Goal: Communication & Community: Answer question/provide support

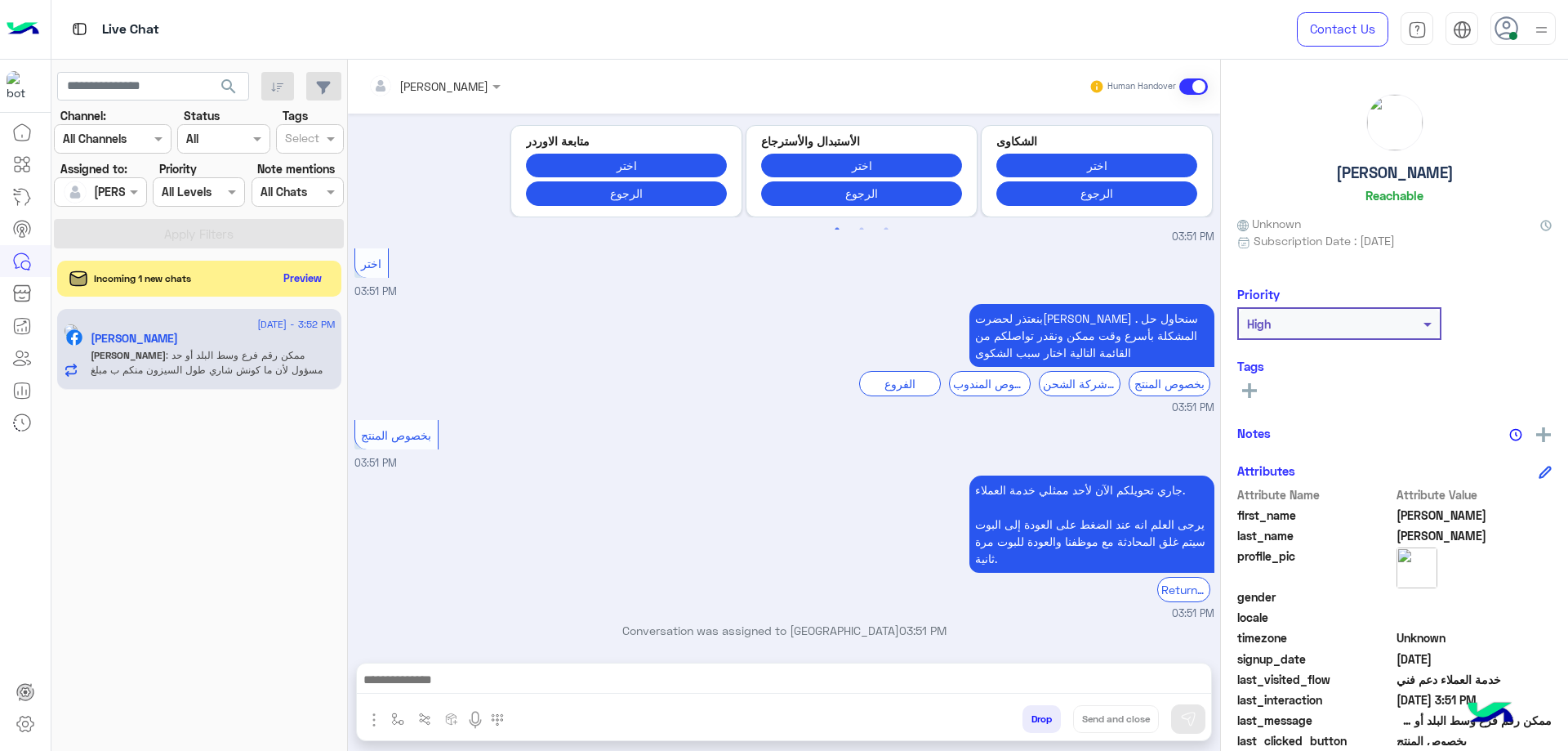
scroll to position [6341, 0]
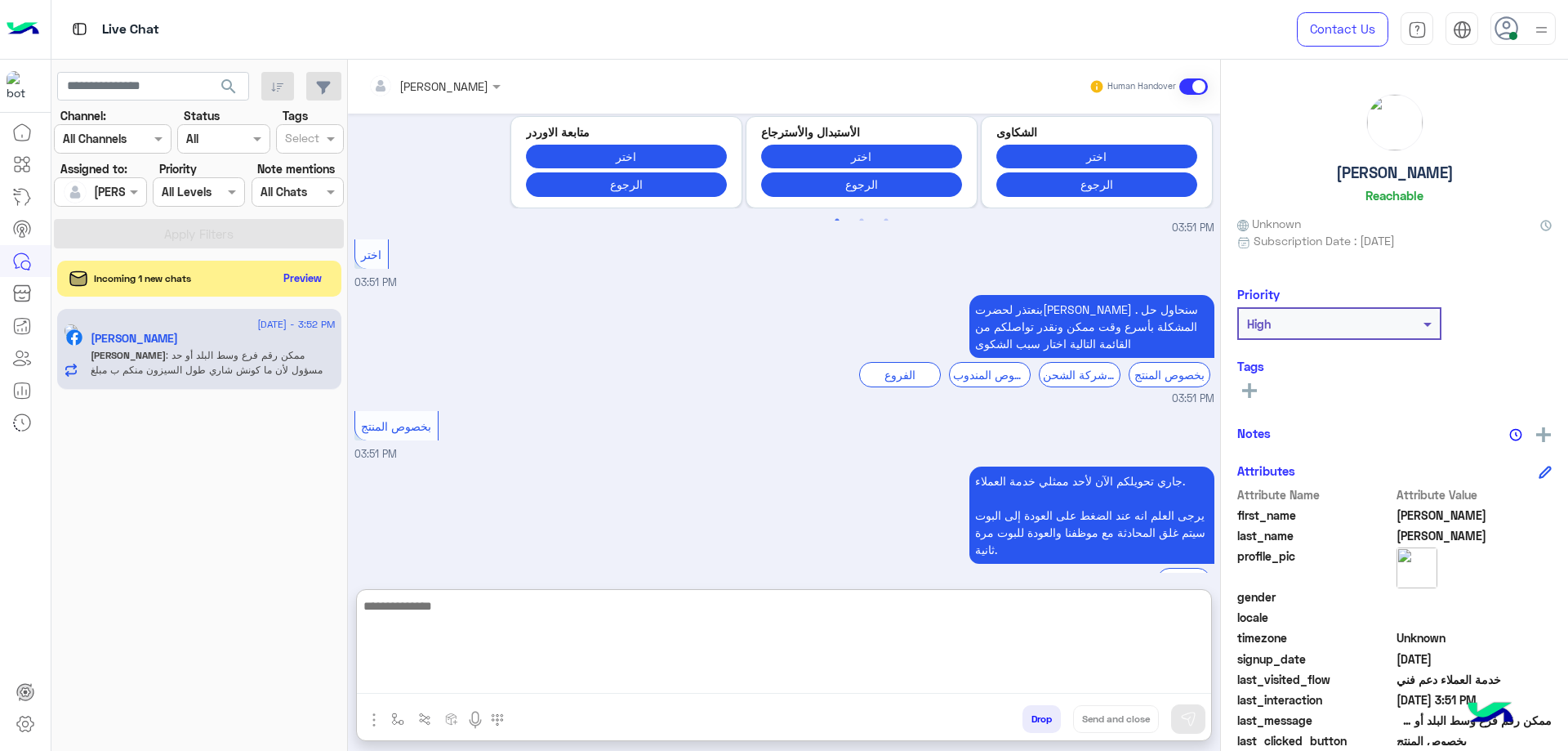
click at [540, 358] on textarea at bounding box center [784, 644] width 854 height 98
type textarea "*"
type textarea "**********"
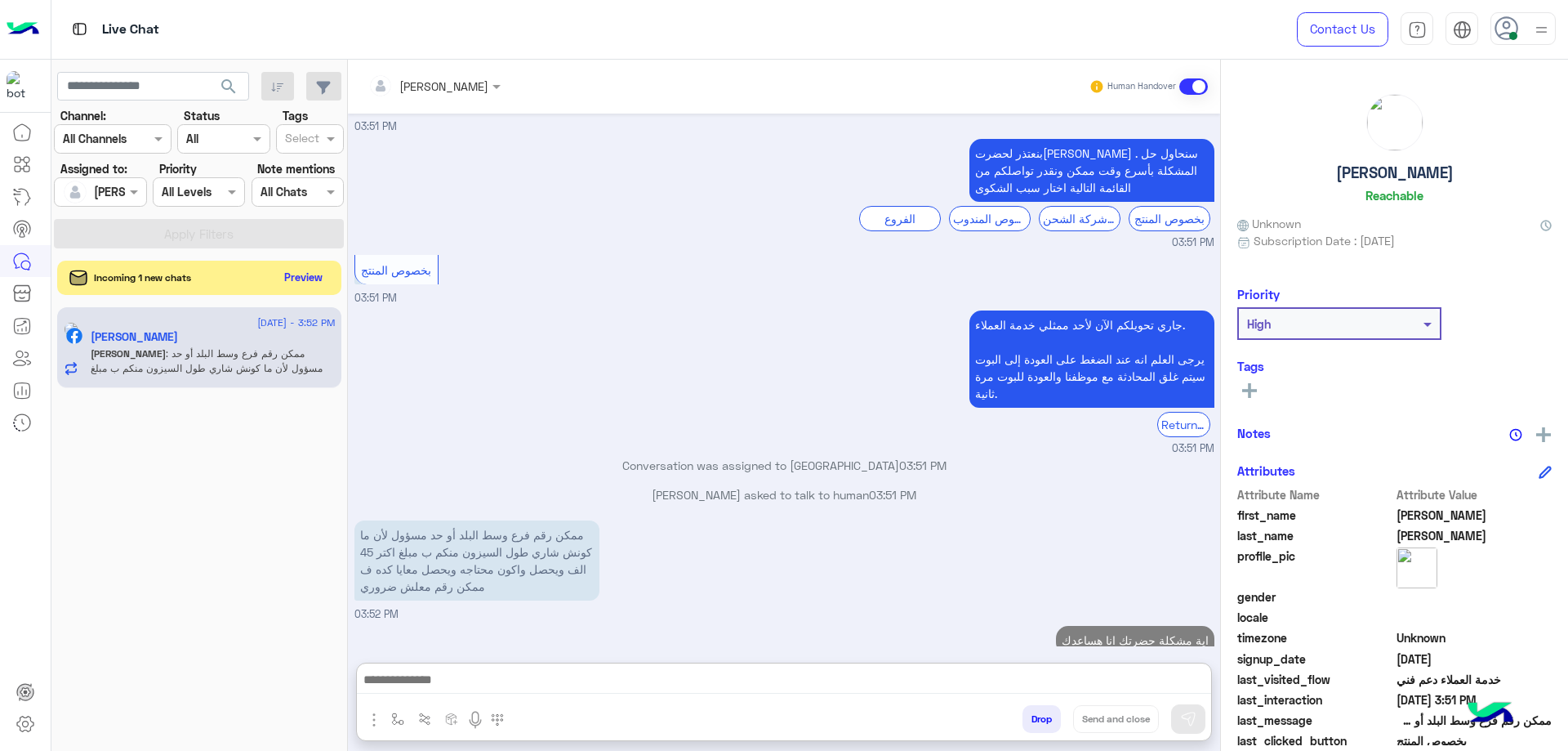
click at [289, 286] on button "Preview" at bounding box center [303, 278] width 51 height 22
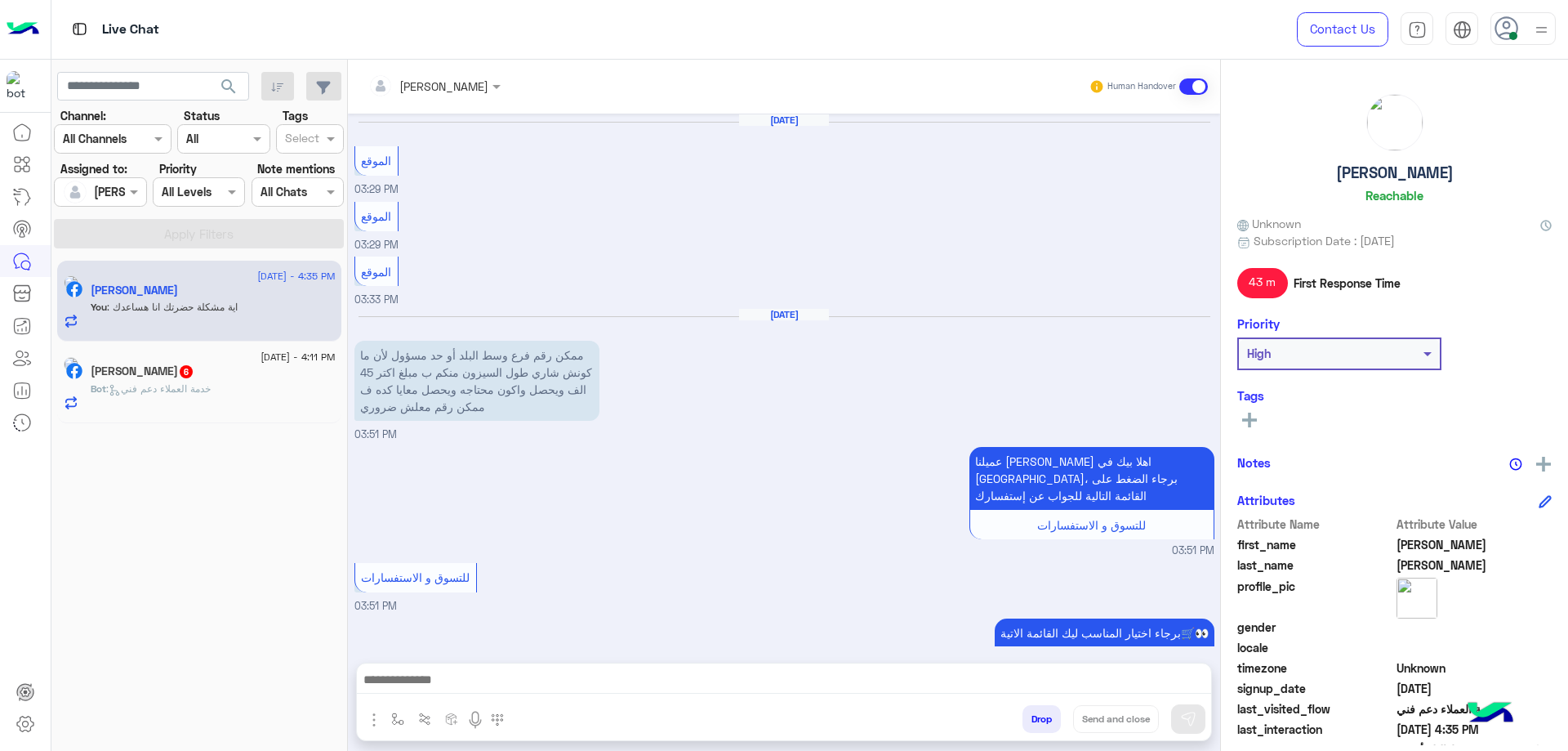
scroll to position [991, 0]
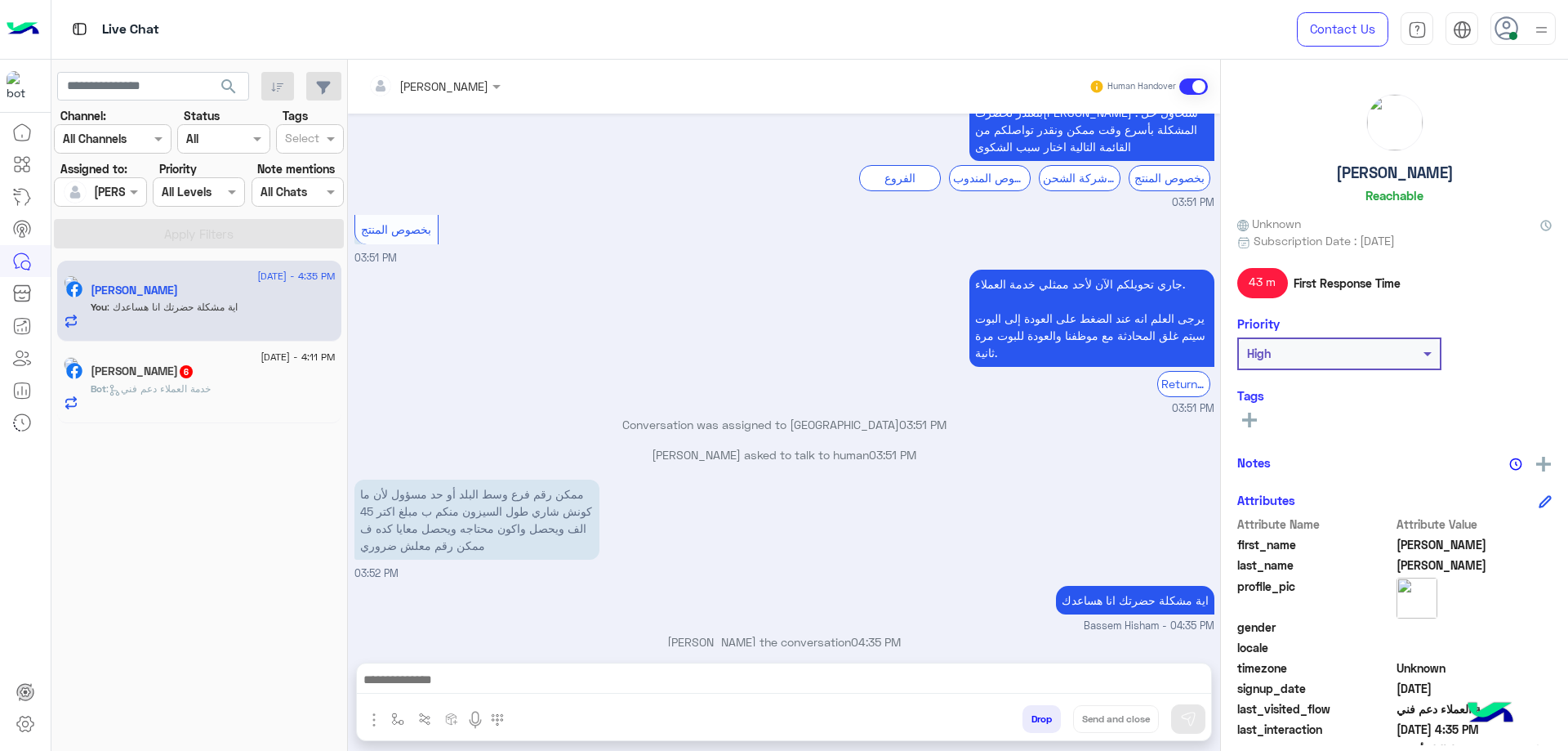
click at [237, 358] on div "[DATE] - 4:11 PM [PERSON_NAME] 6 Bot : خدمة العملاء دعم فني" at bounding box center [199, 382] width 284 height 82
click at [241, 358] on div "Bot : خدمة العملاء دعم فني" at bounding box center [213, 395] width 245 height 29
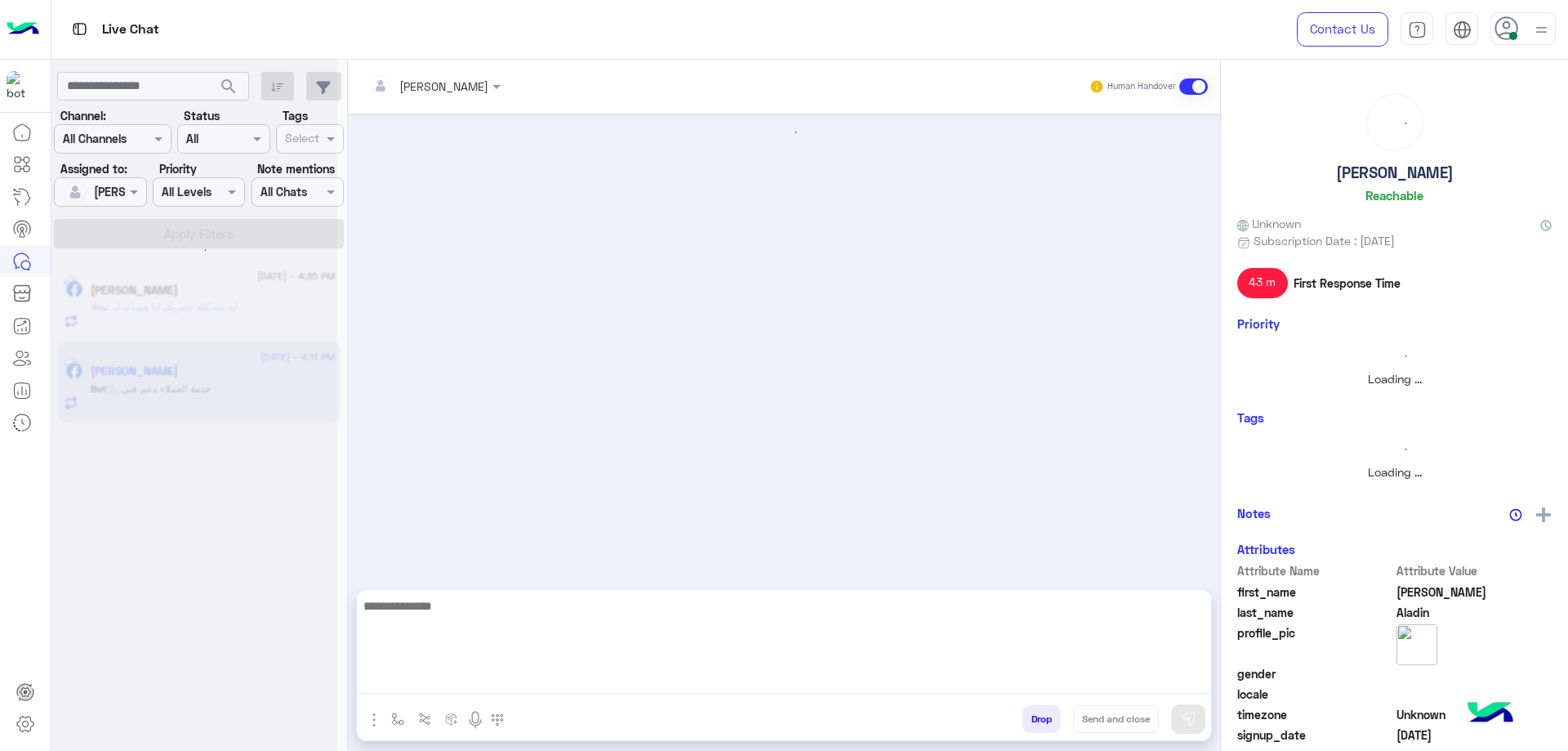
click at [460, 358] on textarea at bounding box center [784, 644] width 854 height 98
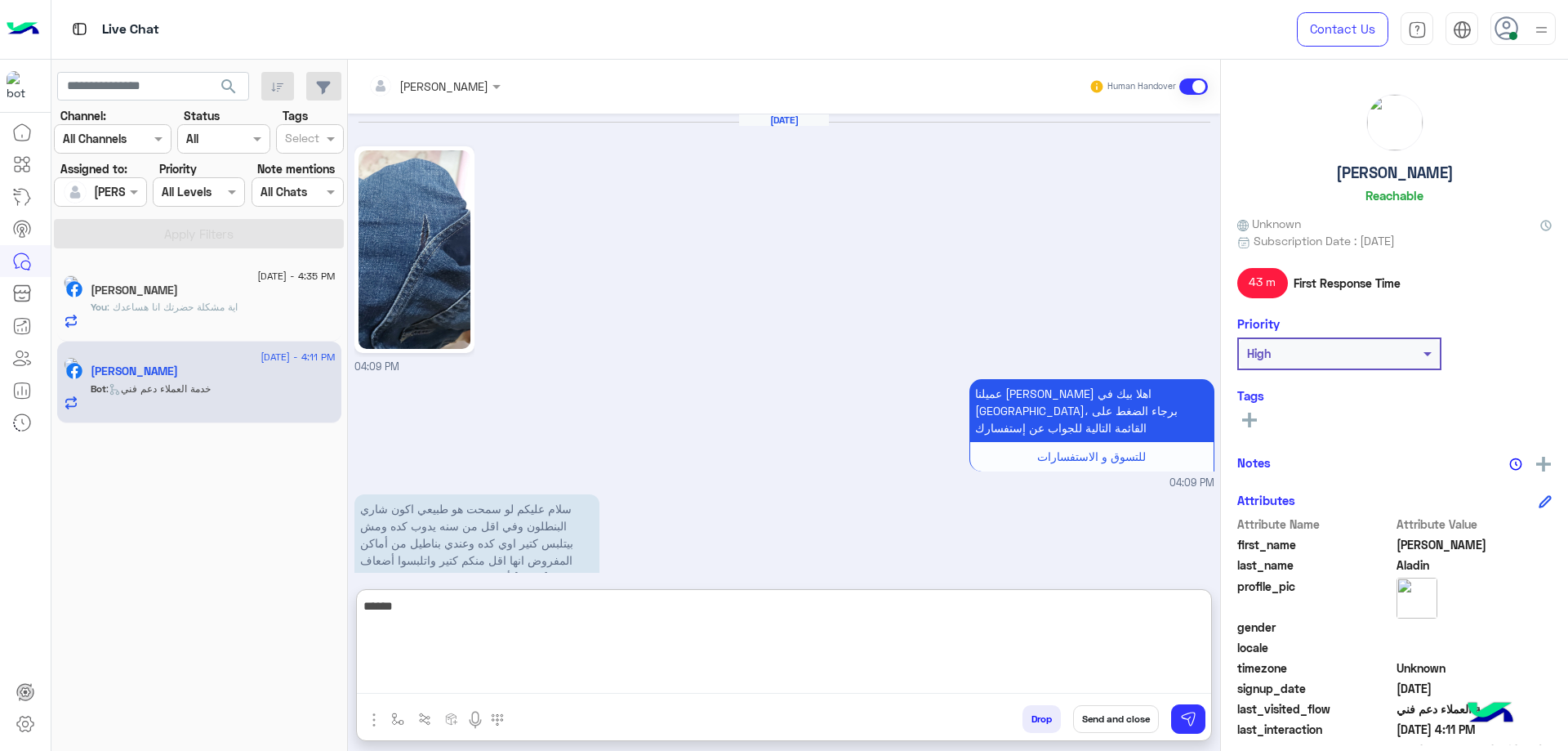
scroll to position [1047, 0]
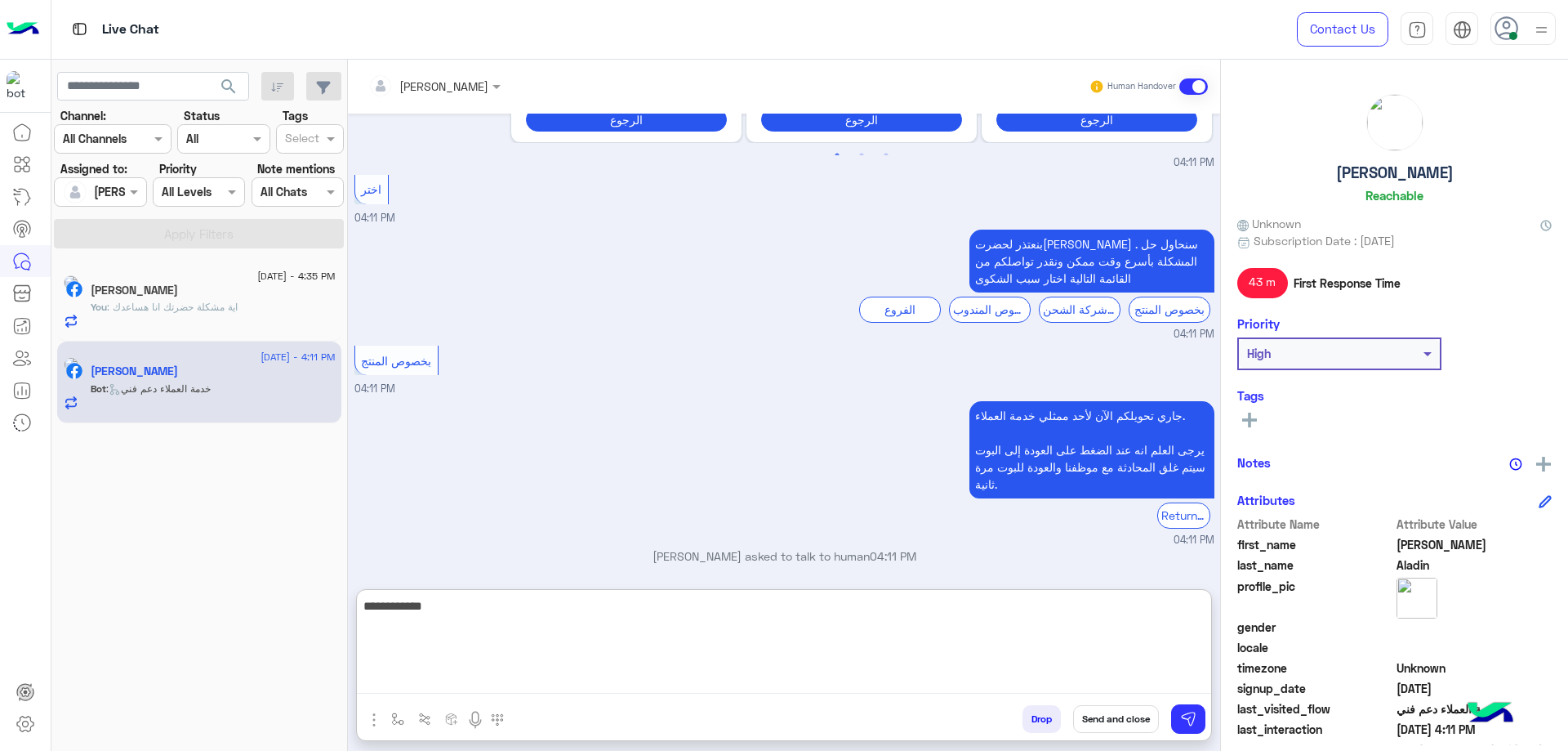
type textarea "**********"
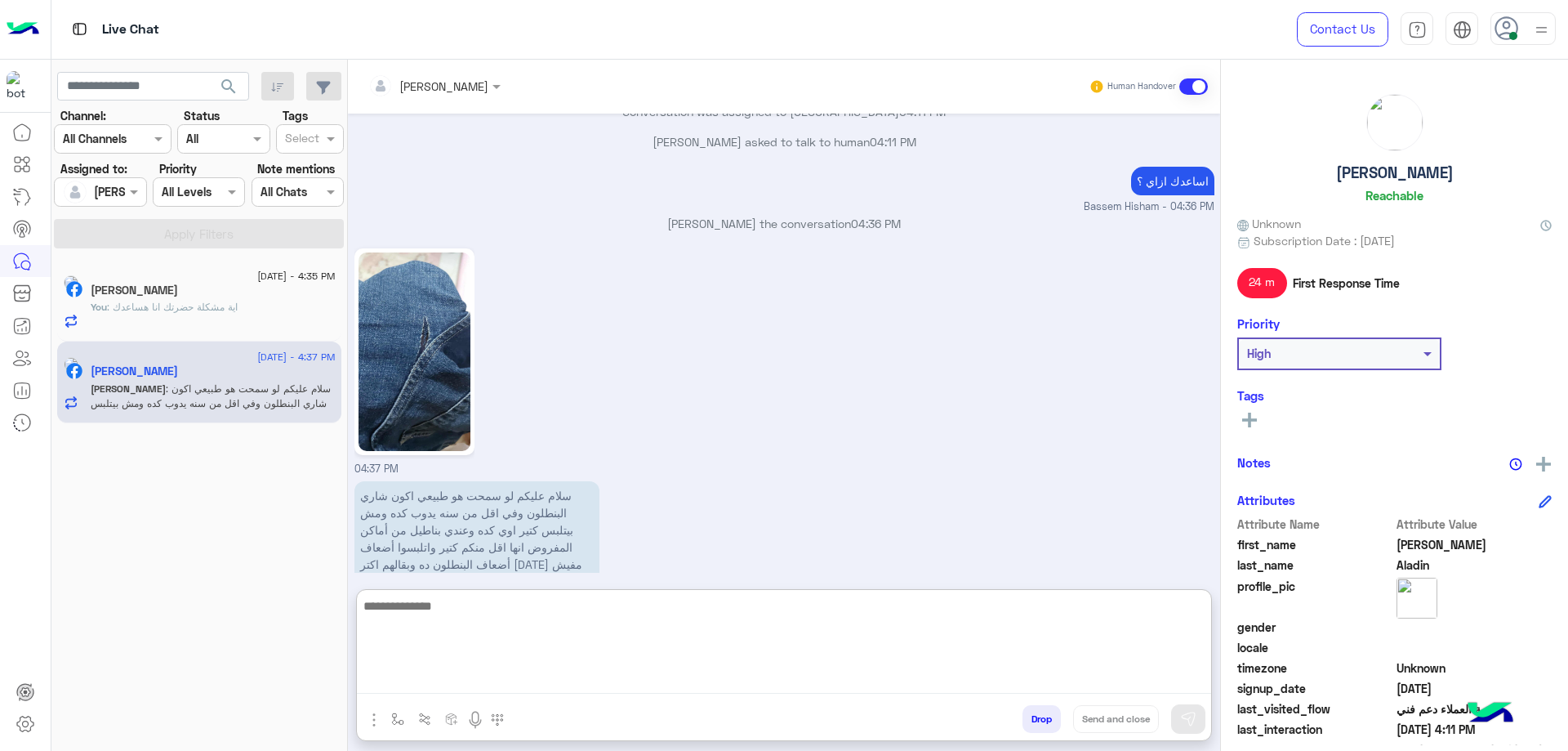
scroll to position [1501, 0]
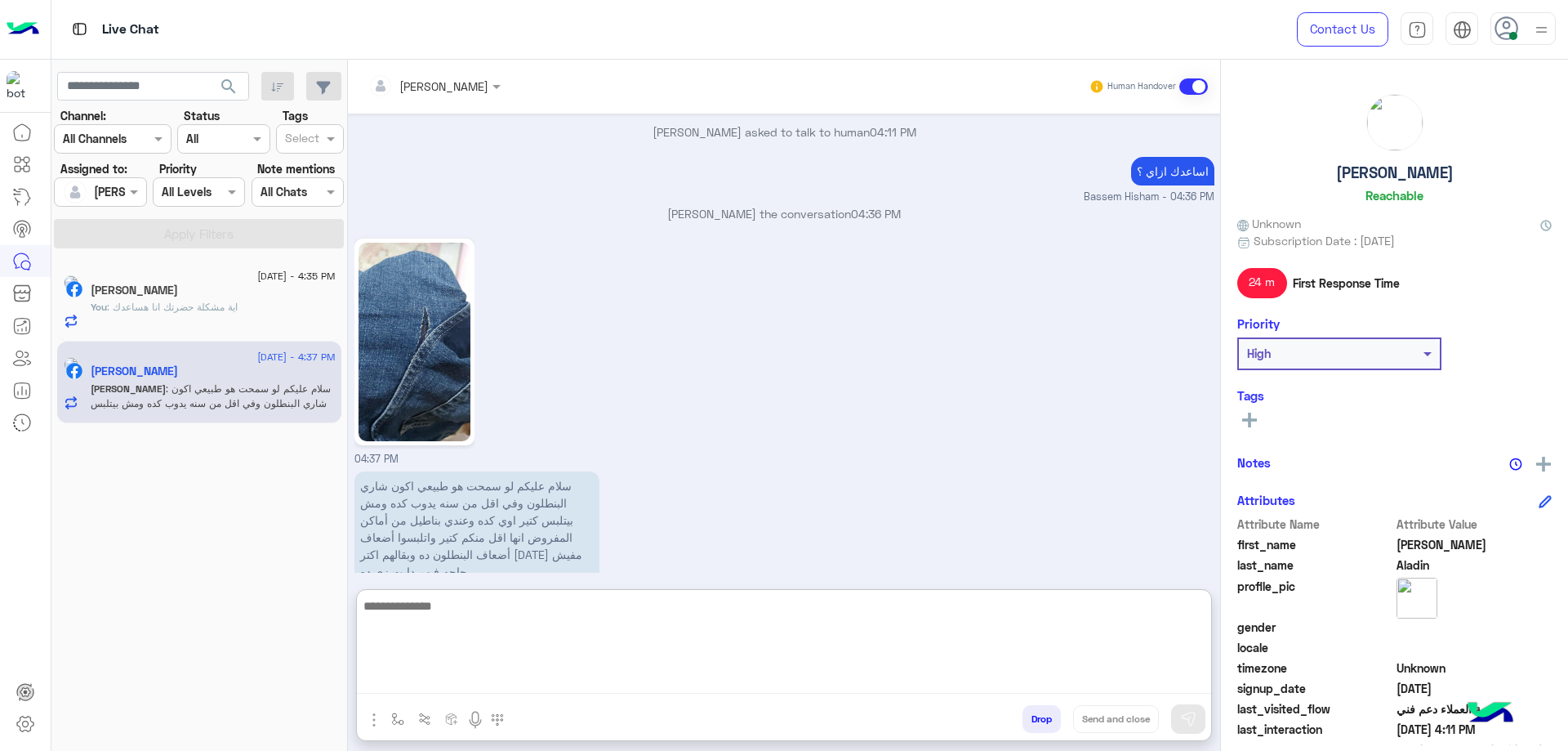
click at [515, 358] on textarea at bounding box center [784, 644] width 854 height 98
type textarea "**********"
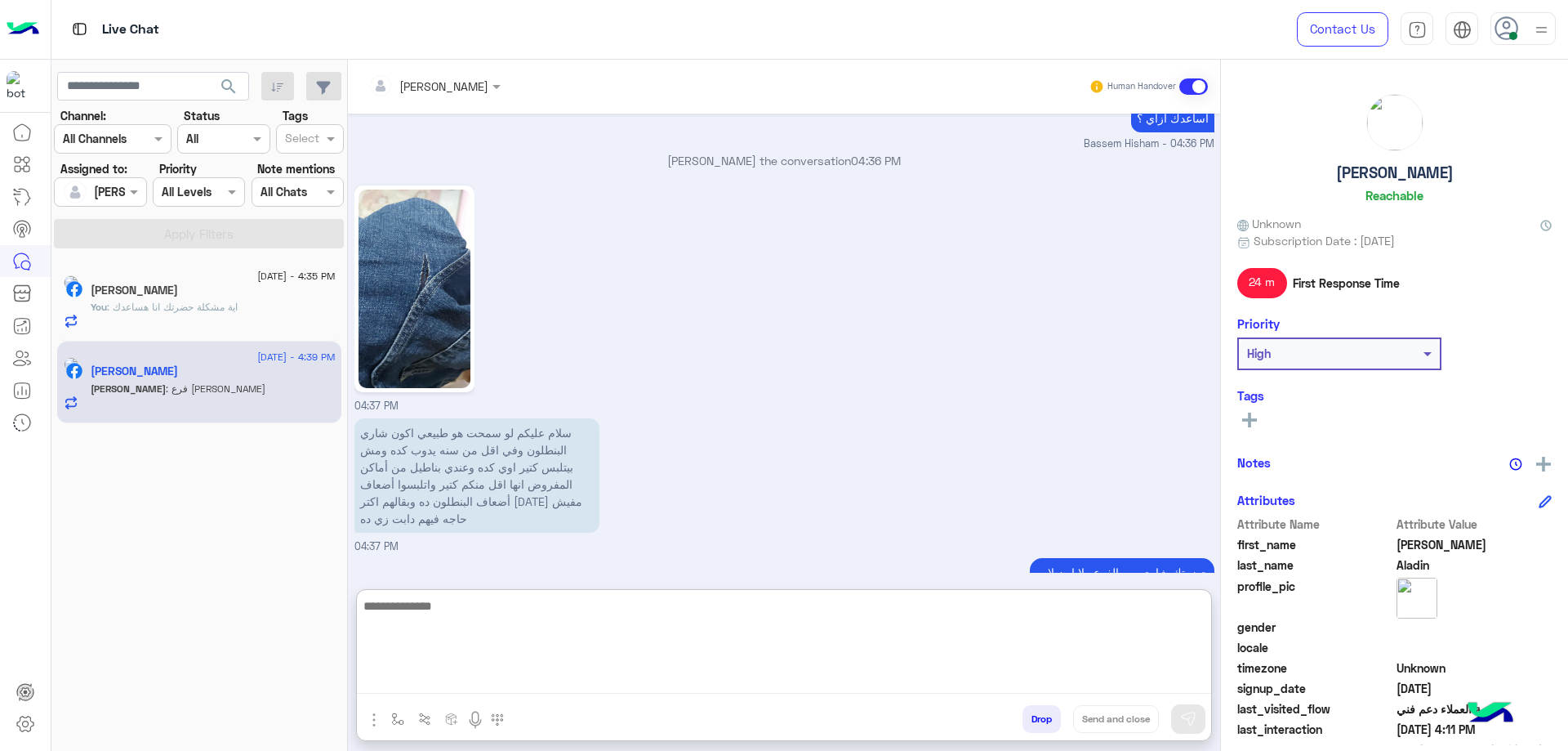
scroll to position [1608, 0]
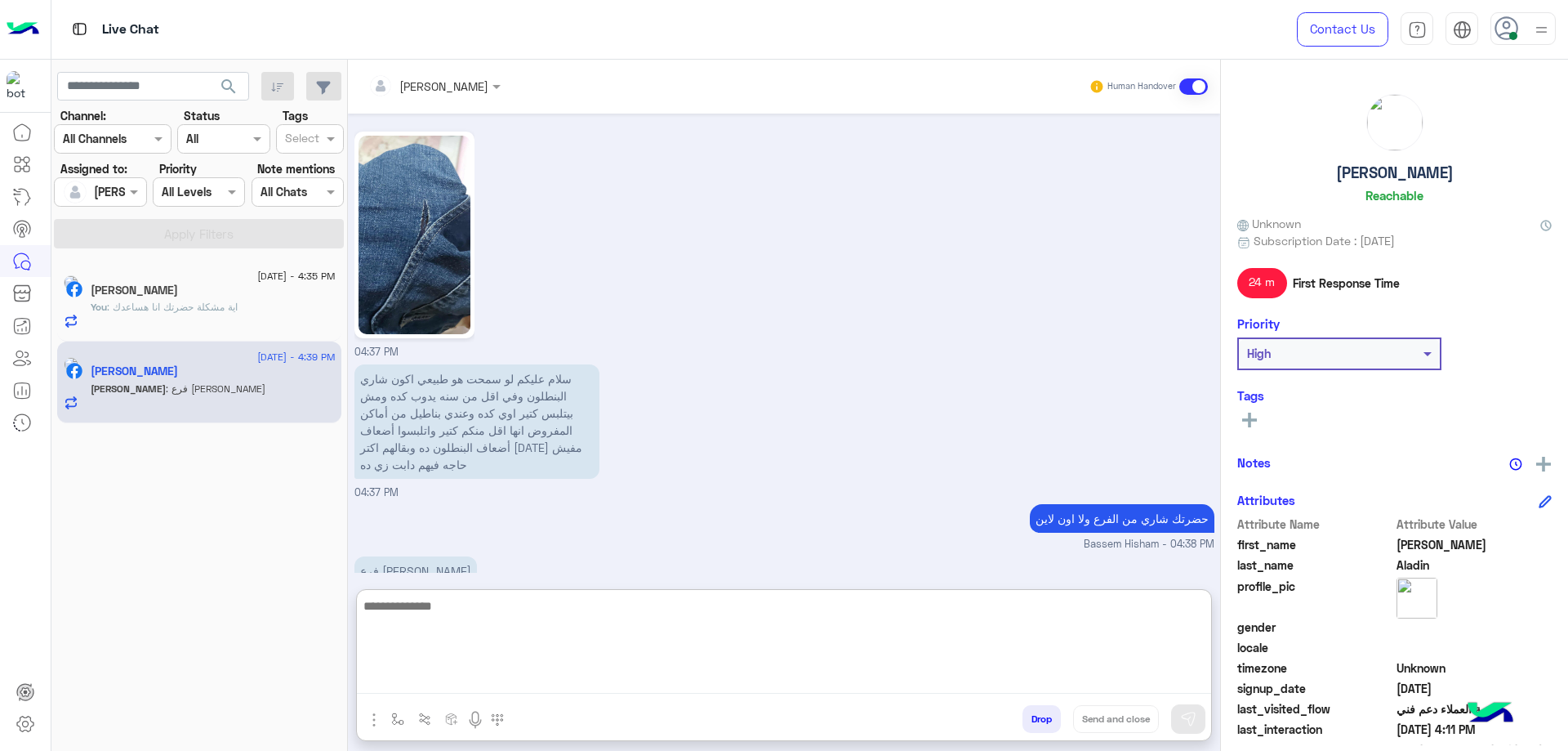
click at [404, 358] on textarea at bounding box center [784, 644] width 854 height 98
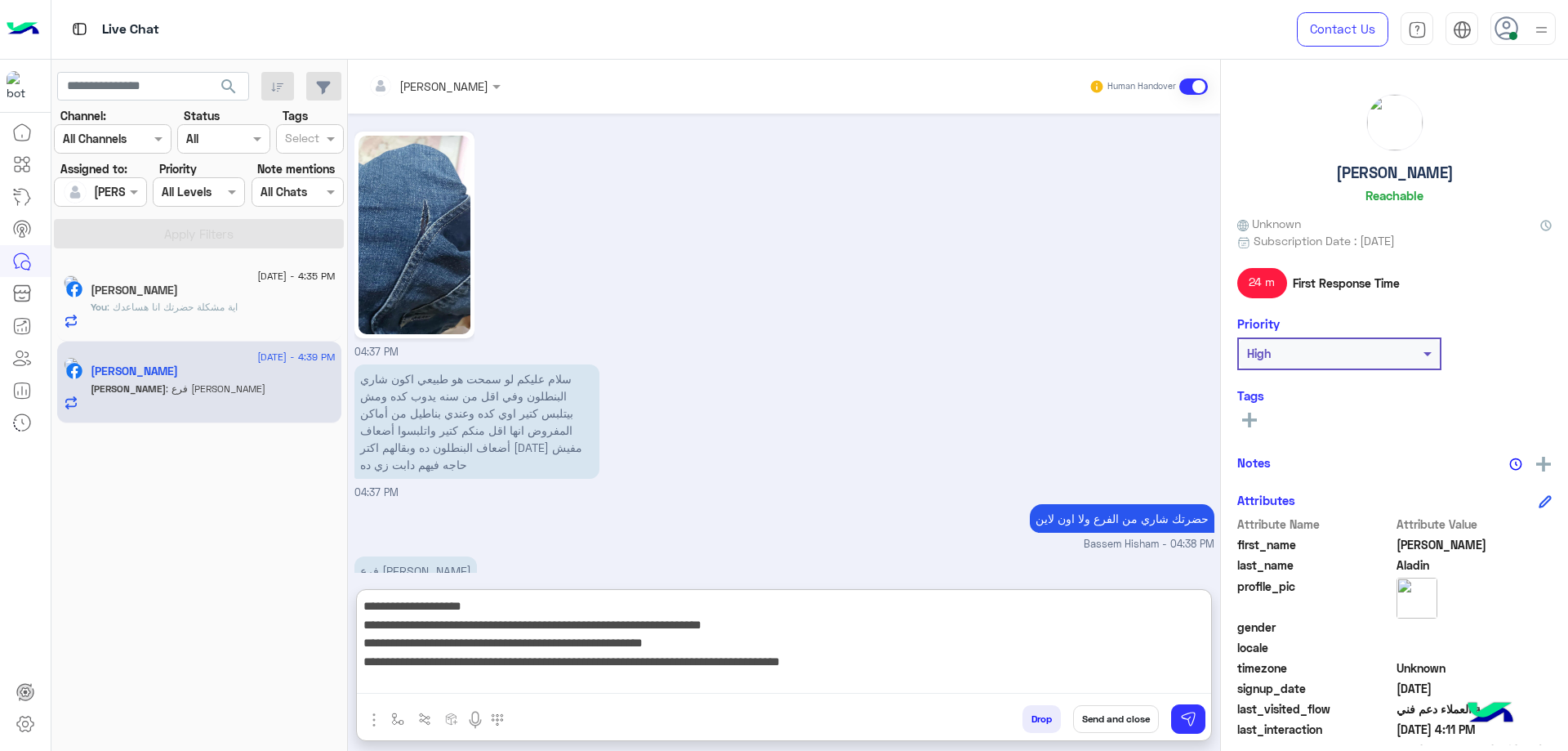
type textarea "**********"
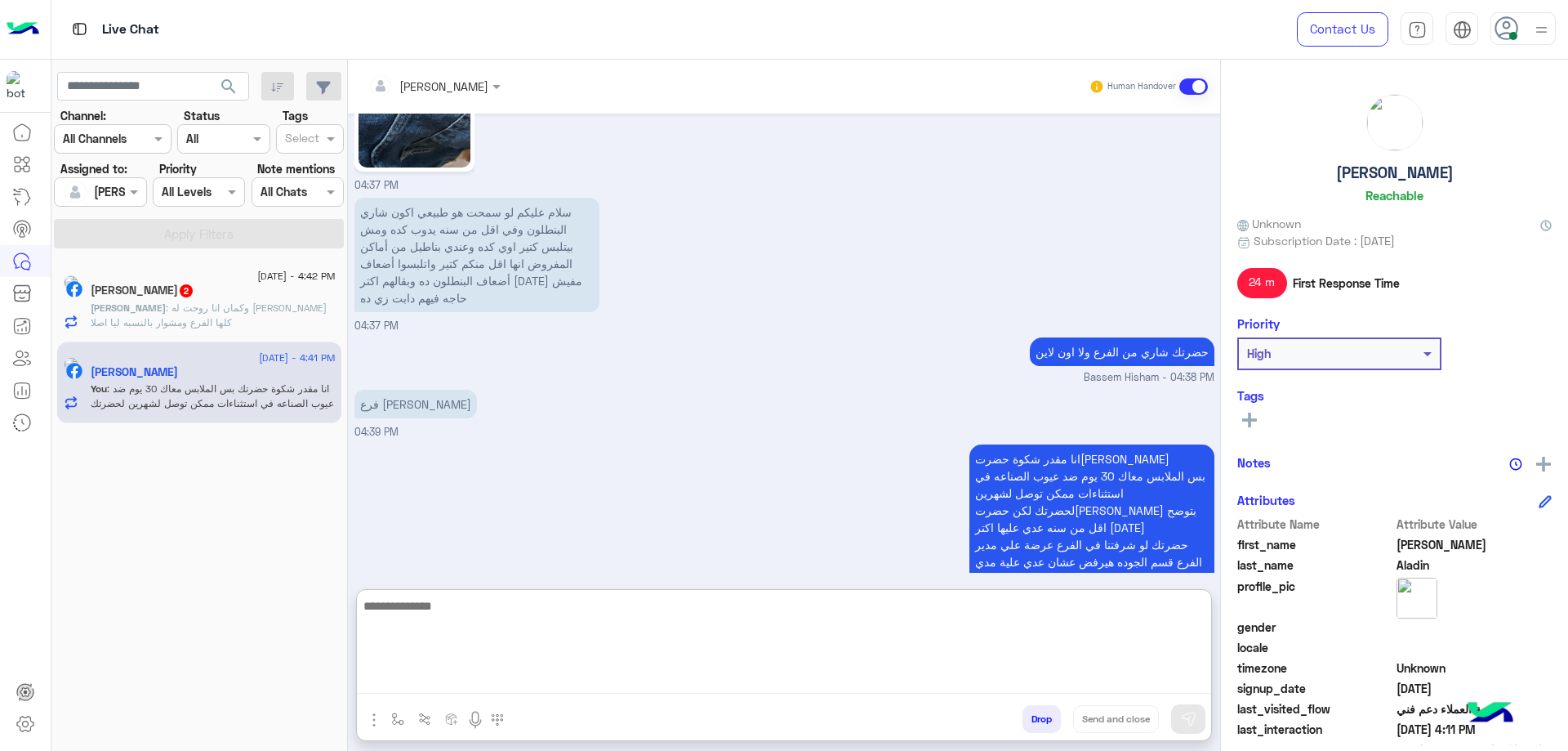
scroll to position [1781, 0]
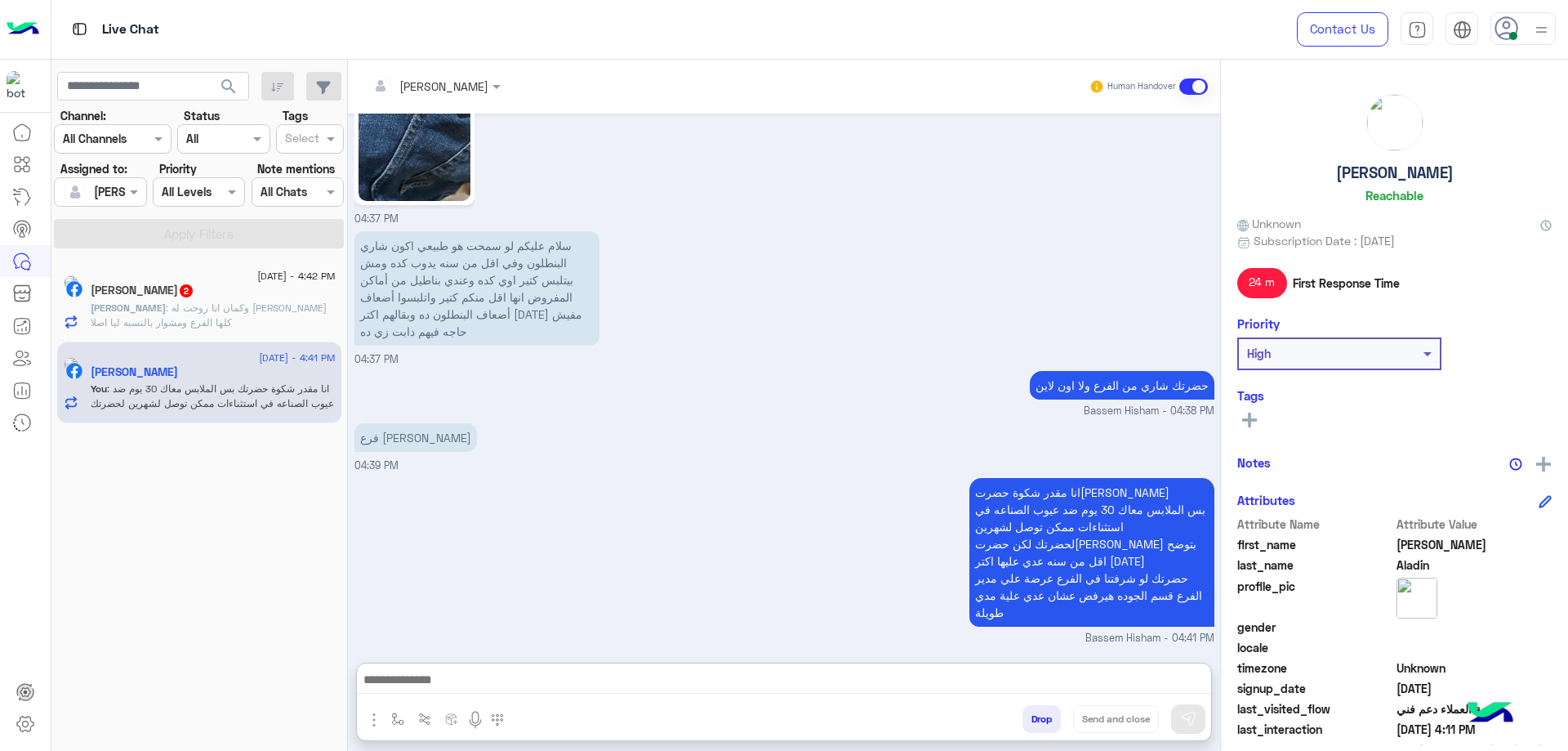
click at [267, 311] on span ": وكمان انا روحت له [PERSON_NAME] كلها الفرع ومشوار بالنسبه ليا اصلا" at bounding box center [209, 315] width 236 height 27
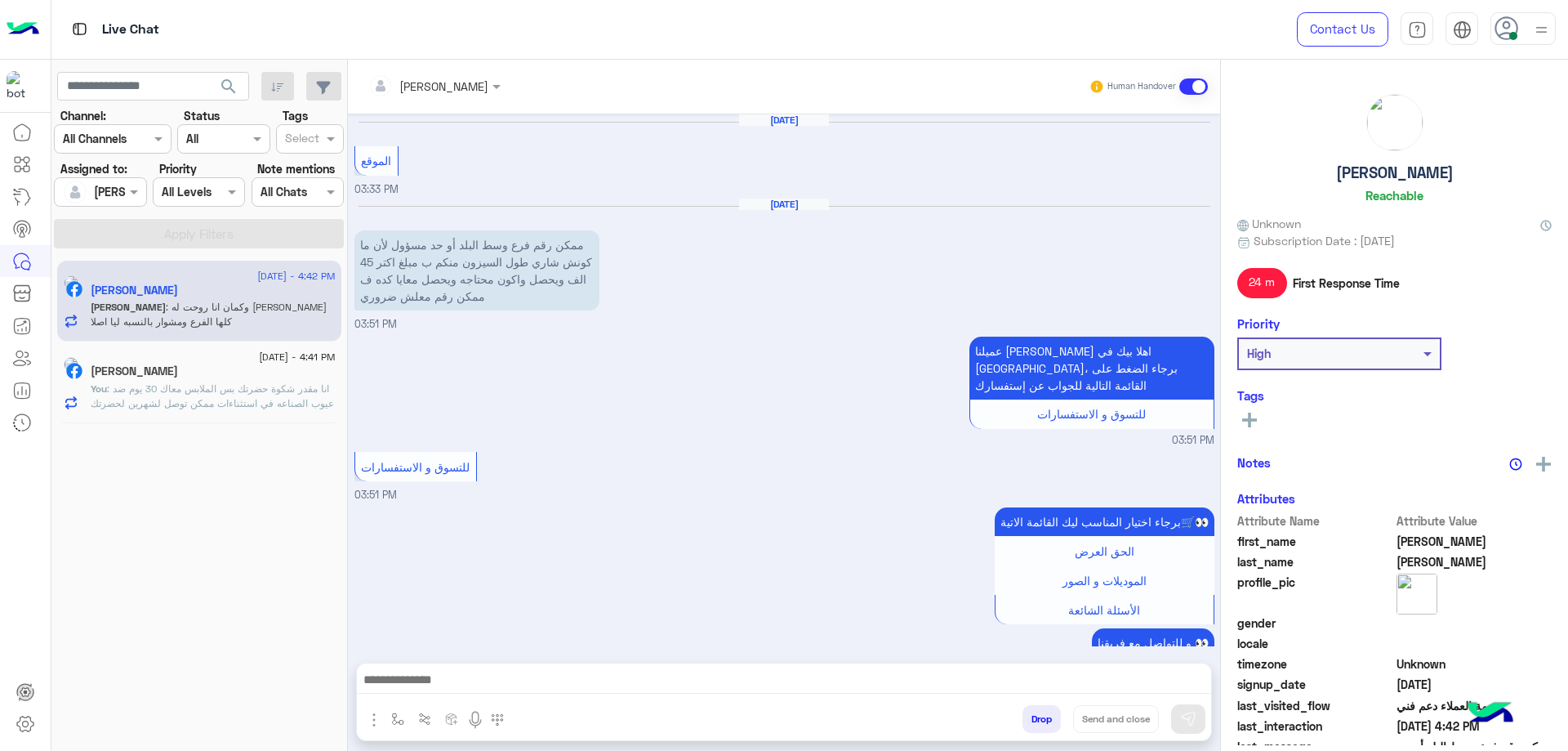
scroll to position [1332, 0]
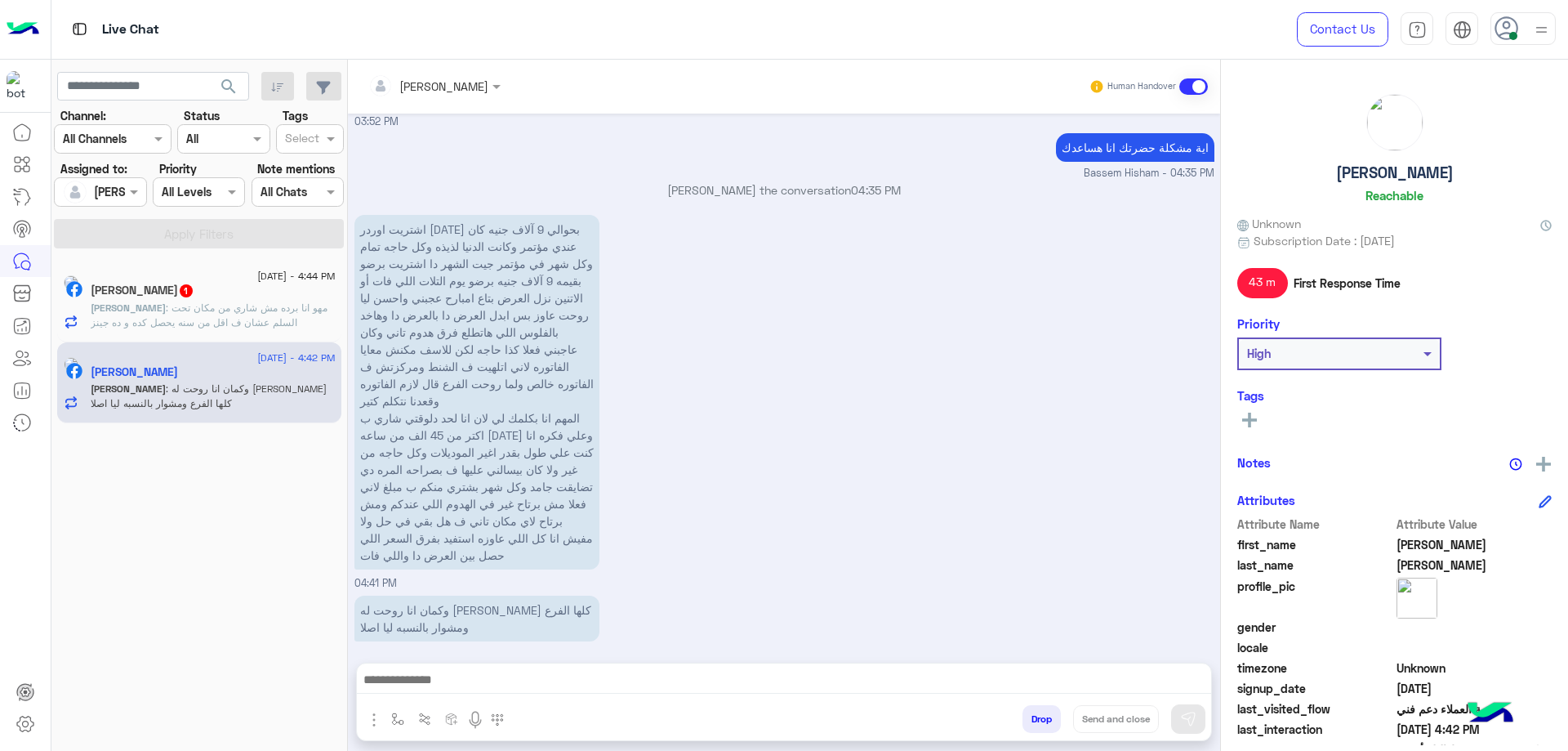
click at [200, 317] on span ": مهو انا برده مش شاري من مكان تحت السلم عشان ف اقل من سنه يحصل كده و ده جينز ا…" at bounding box center [211, 337] width 240 height 71
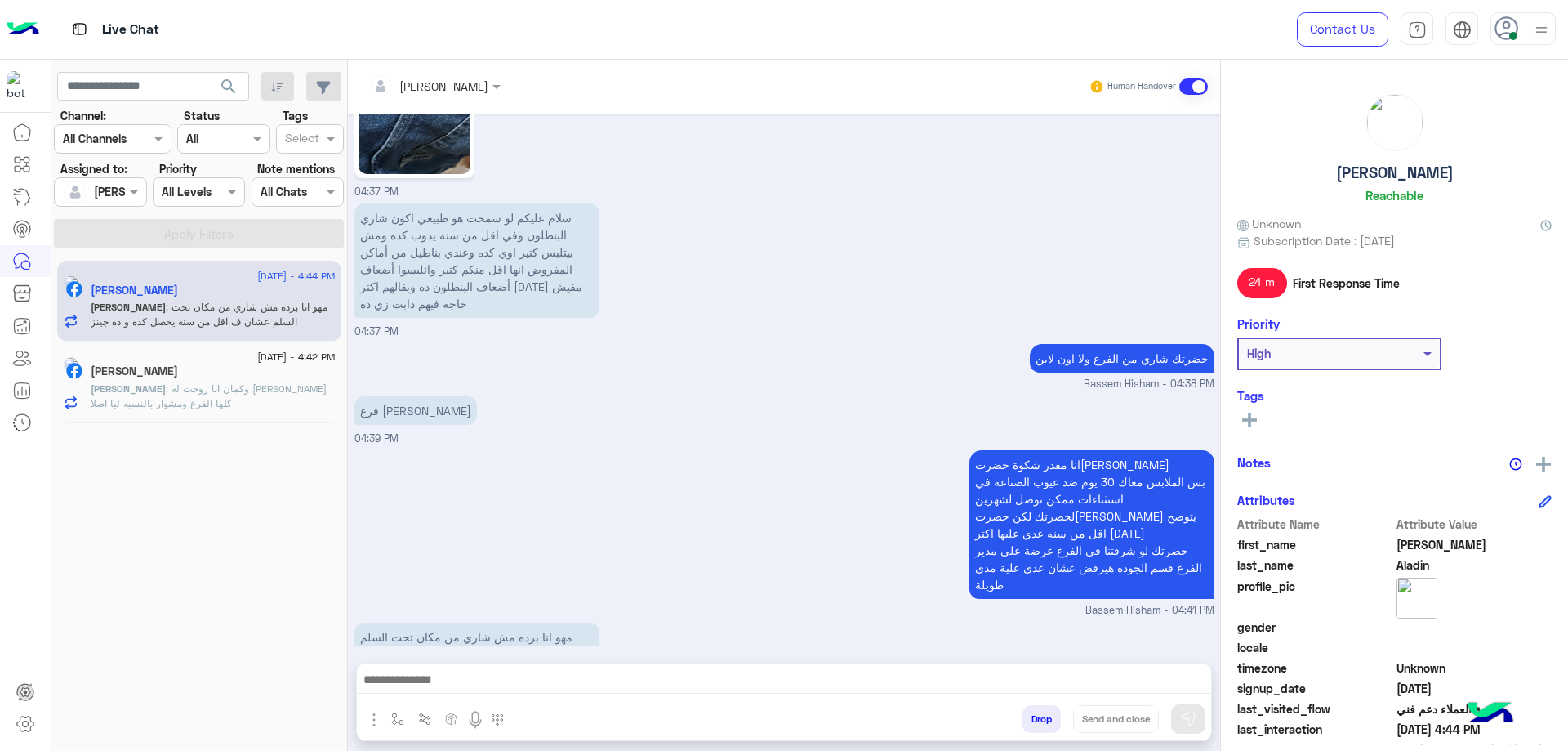
scroll to position [1417, 0]
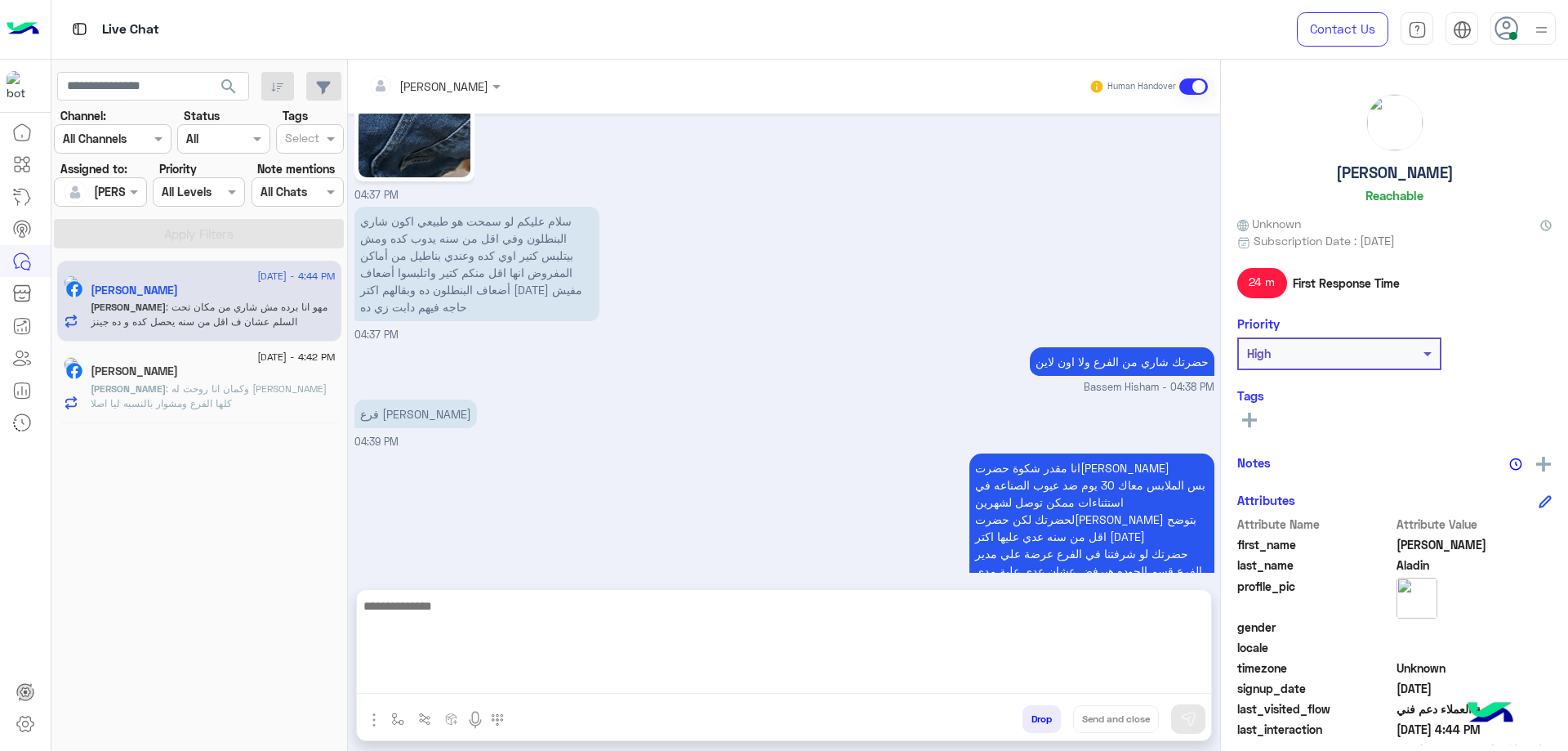
click at [497, 358] on textarea at bounding box center [784, 644] width 854 height 98
click at [653, 358] on textarea "**********" at bounding box center [784, 644] width 854 height 98
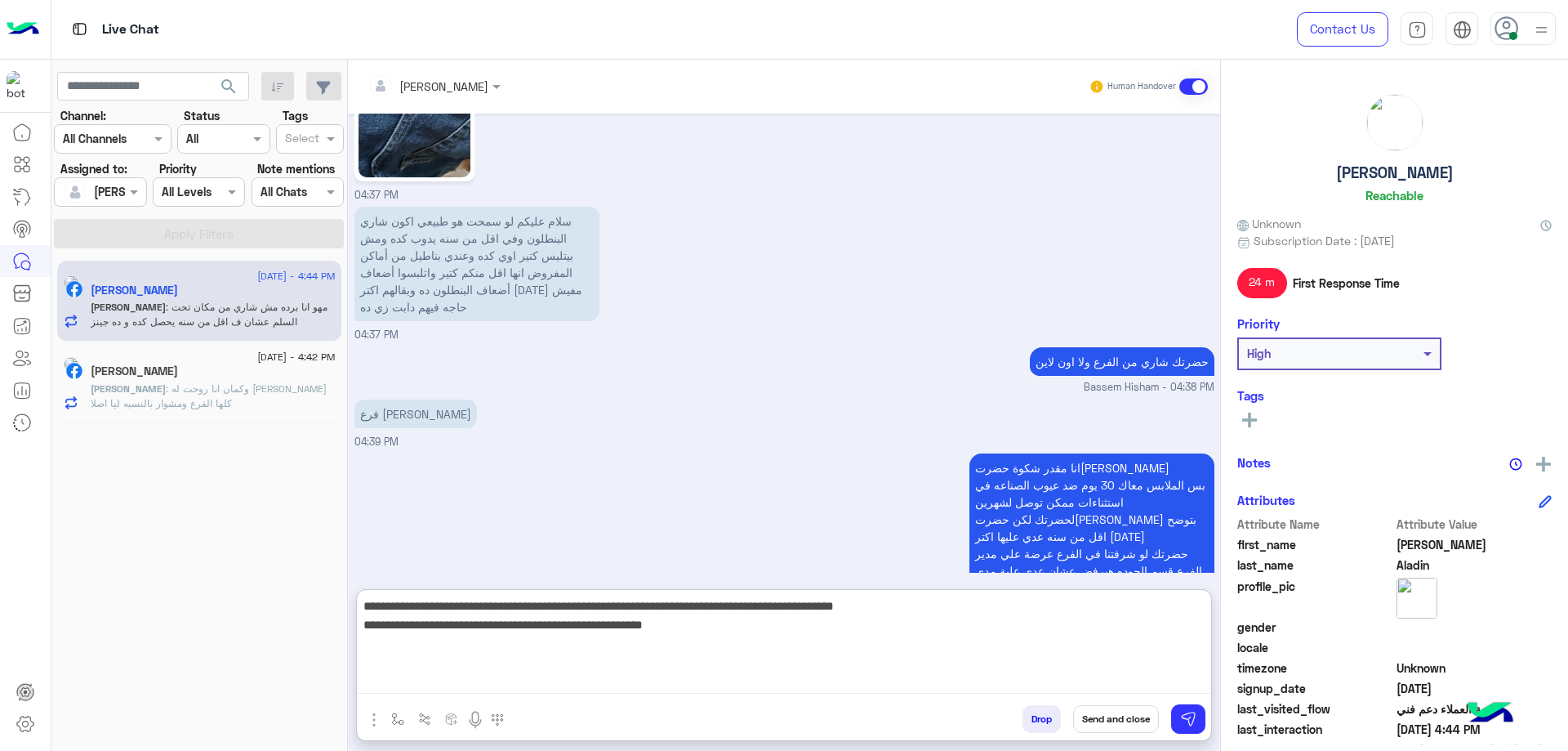
type textarea "**********"
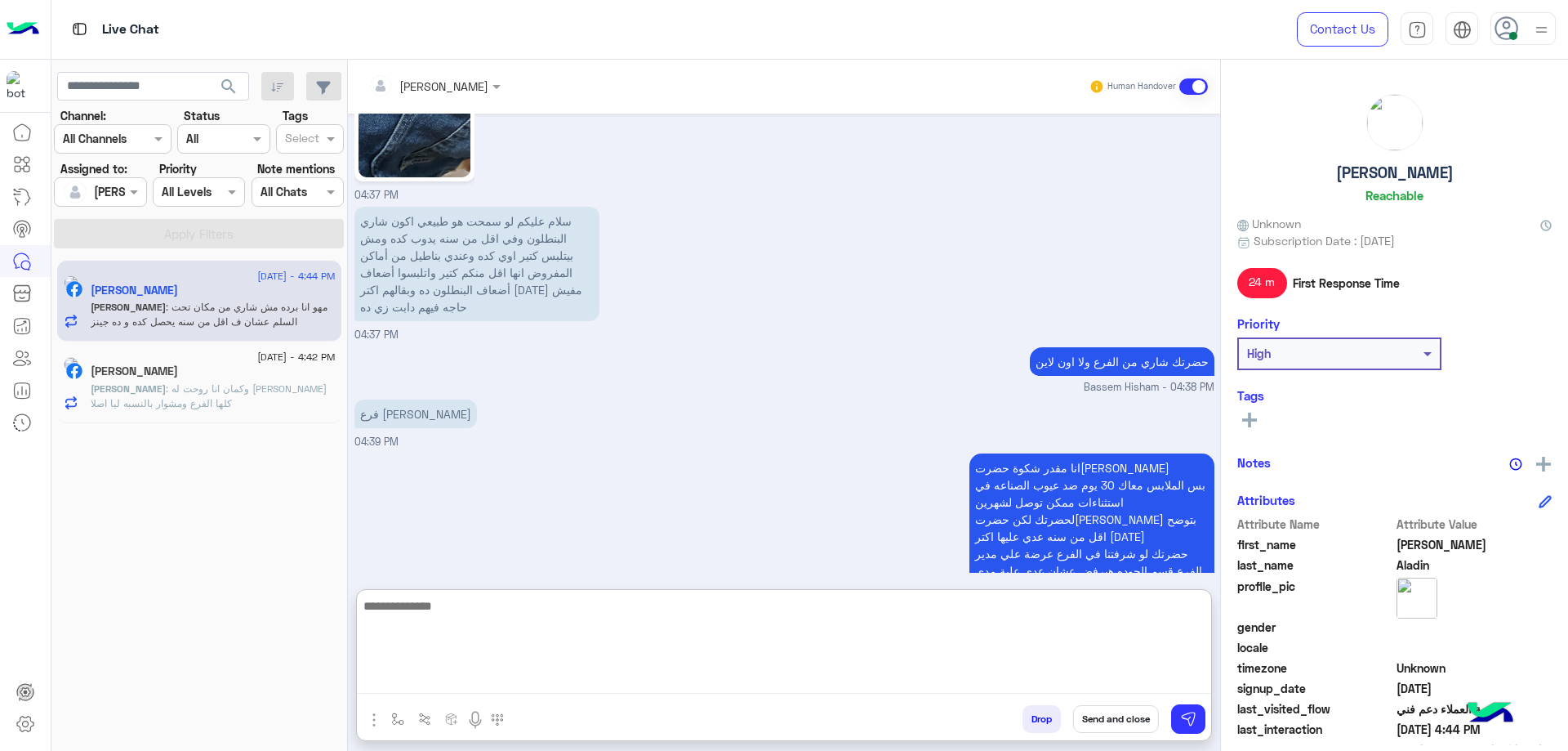
scroll to position [1693, 0]
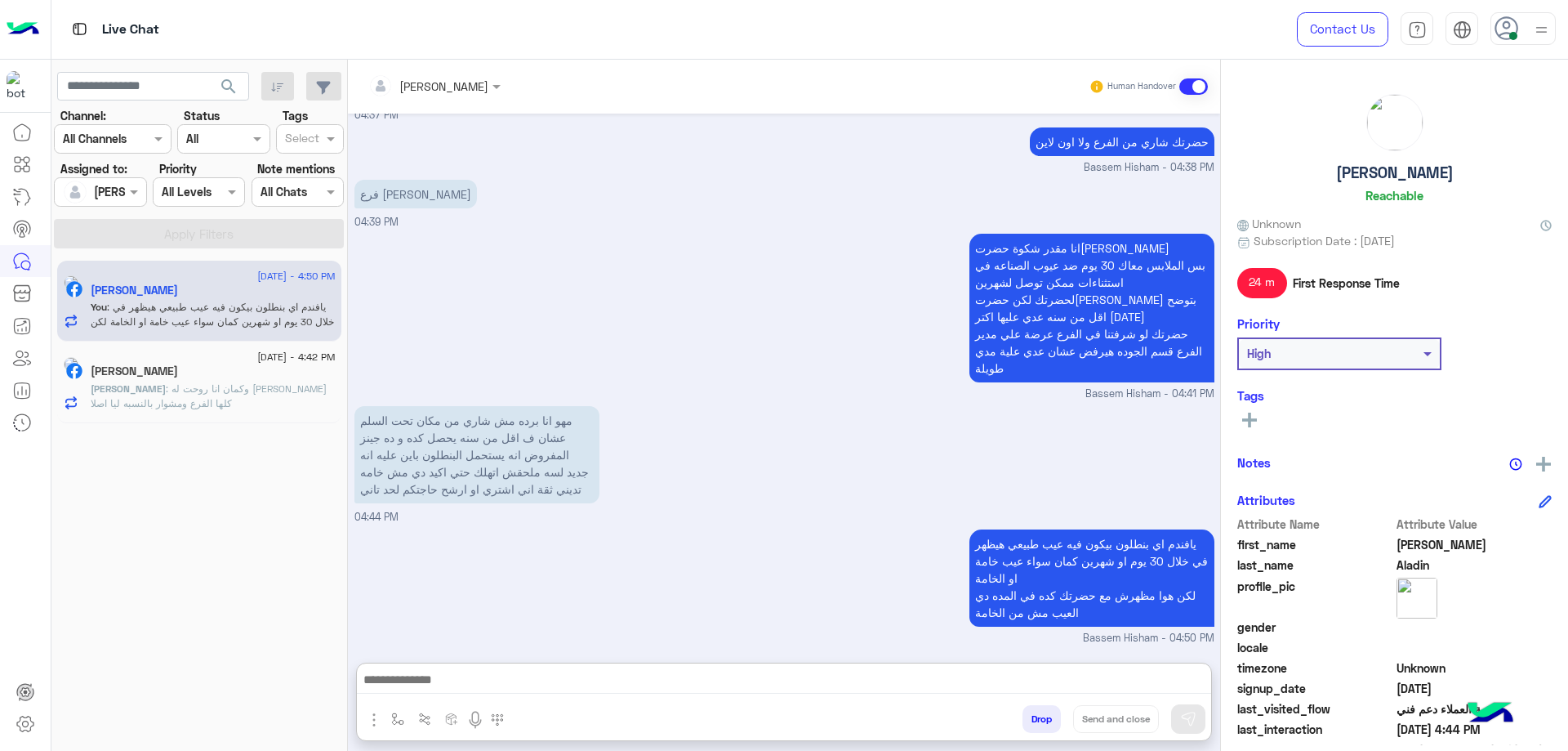
click at [281, 358] on div "[DATE] - 4:50 PM [PERSON_NAME] You : [PERSON_NAME] فيه عيب طبيعي هيظهر في خلال …" at bounding box center [200, 504] width 296 height 502
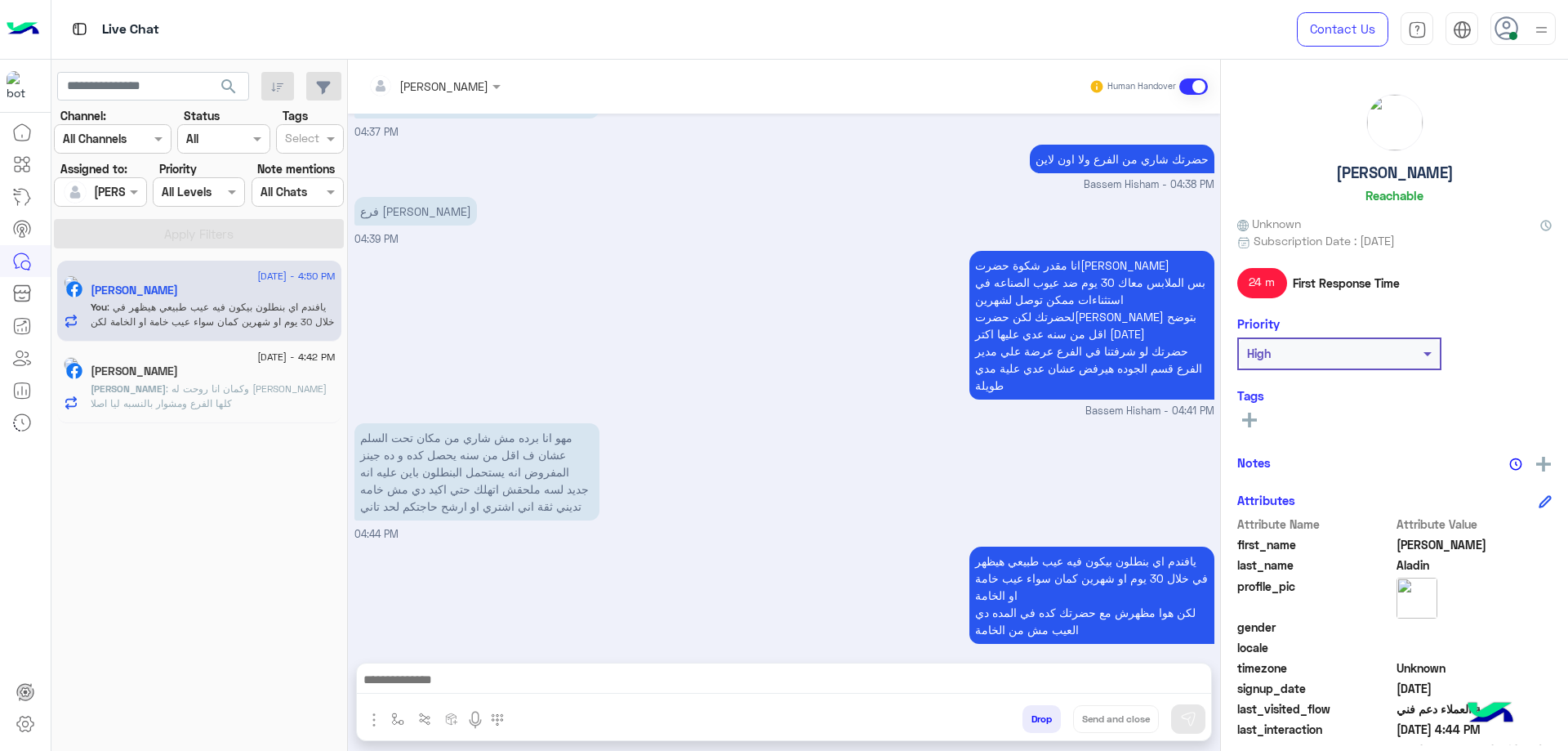
click at [241, 358] on div "[PERSON_NAME]" at bounding box center [213, 373] width 245 height 17
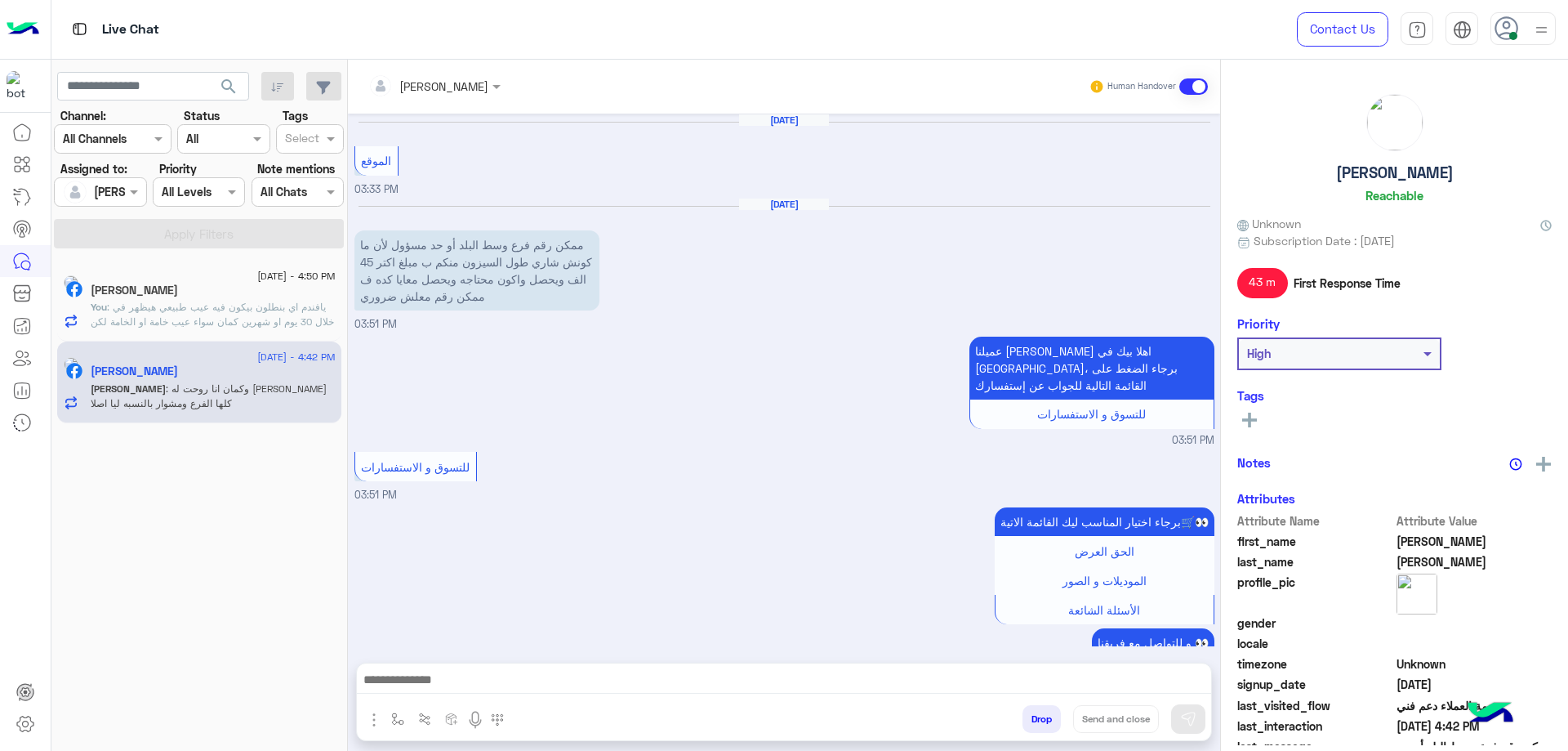
scroll to position [1332, 0]
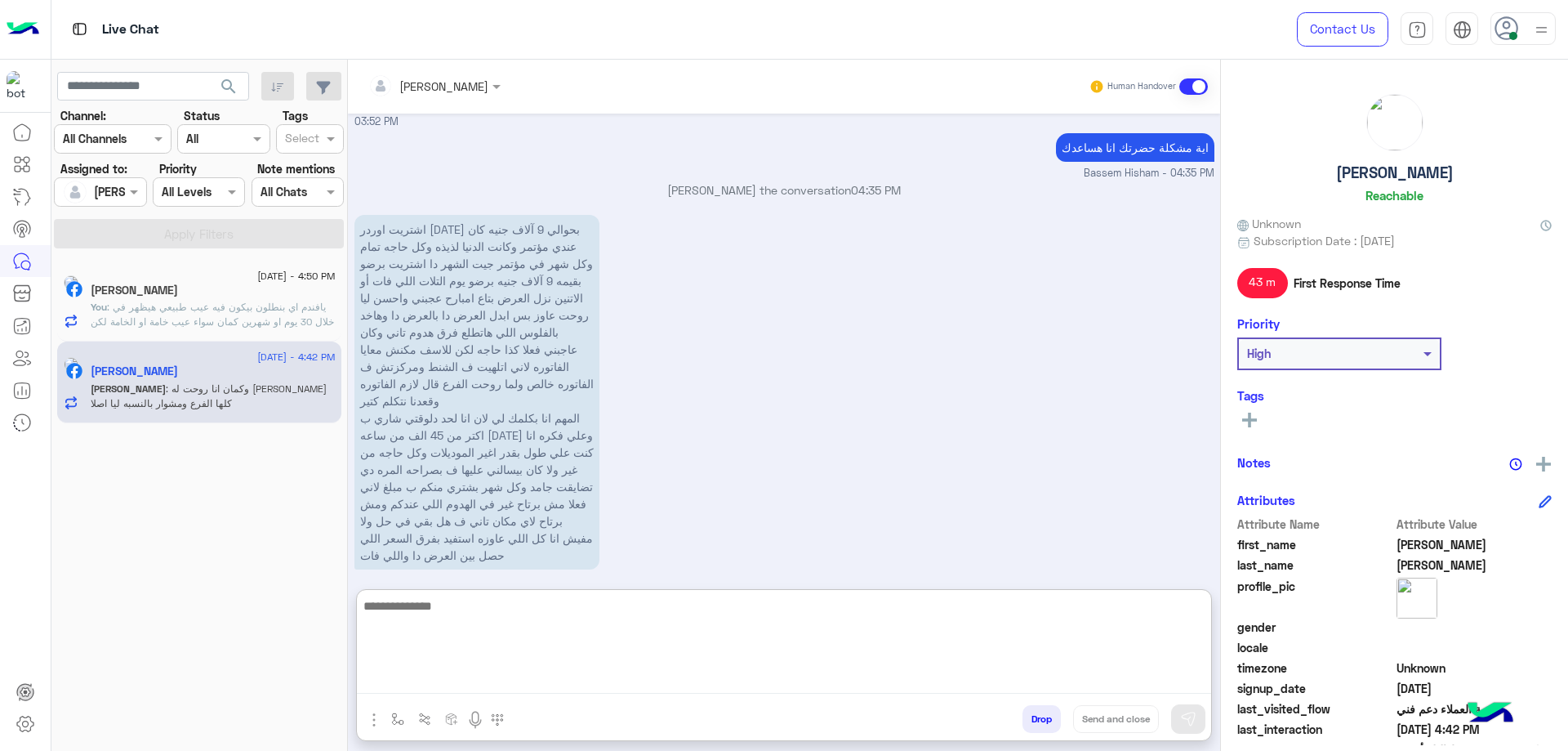
click at [543, 358] on textarea at bounding box center [784, 644] width 854 height 98
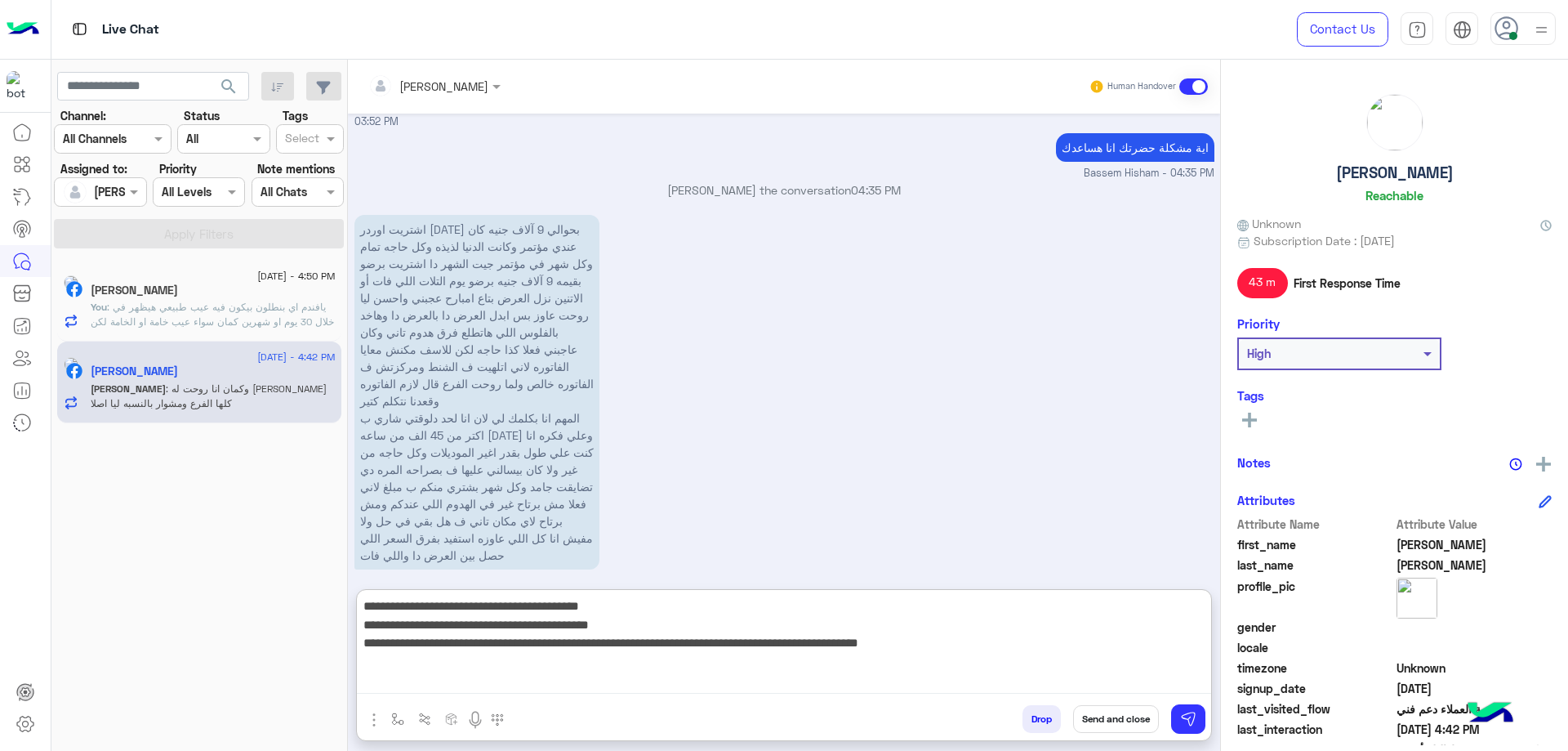
type textarea "**********"
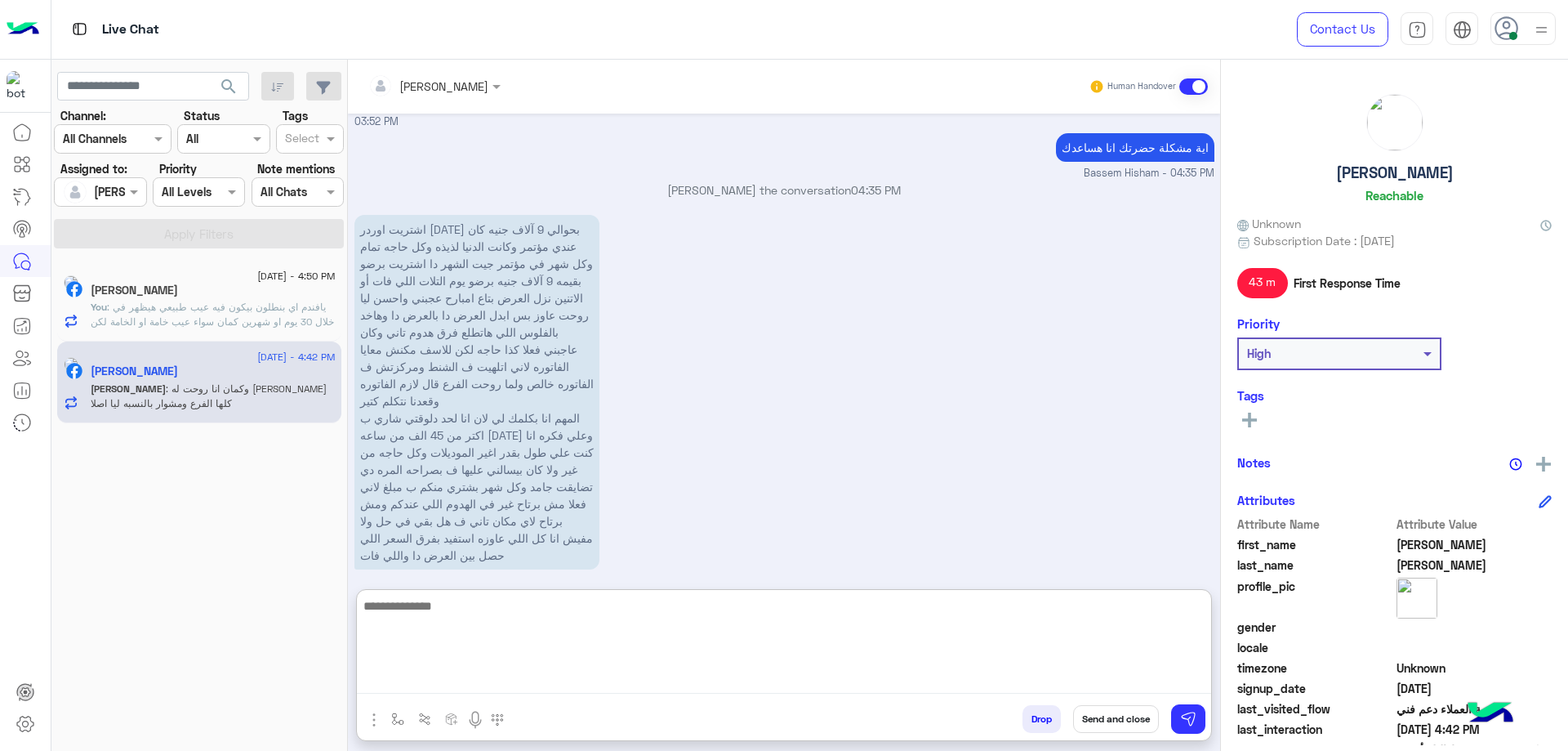
scroll to position [1561, 0]
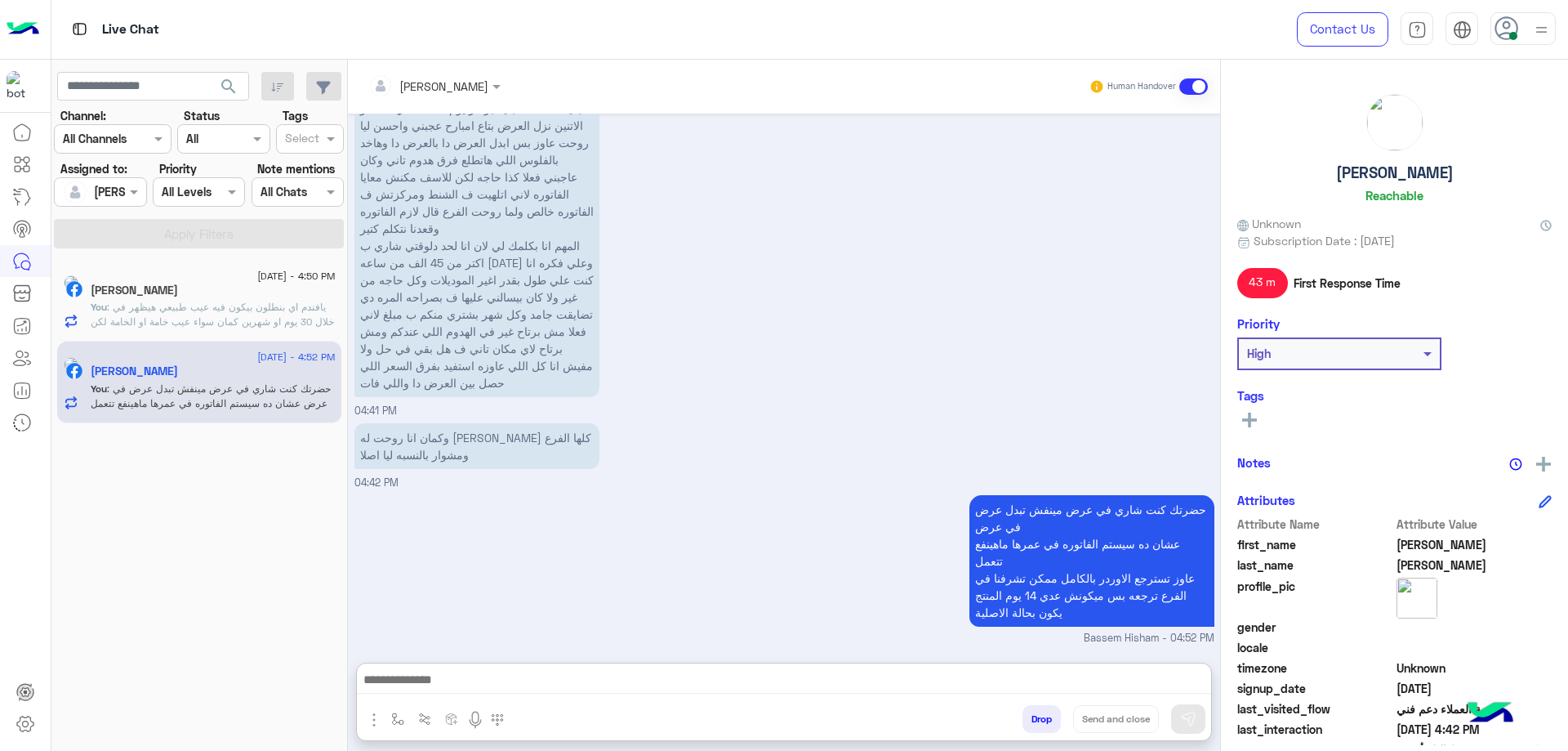
click at [276, 316] on span ": يافندم اي بنطلون بيكون فيه عيب طبيعي هيظهر في خلال 30 يوم او شهرين كمان سواء …" at bounding box center [213, 329] width 244 height 56
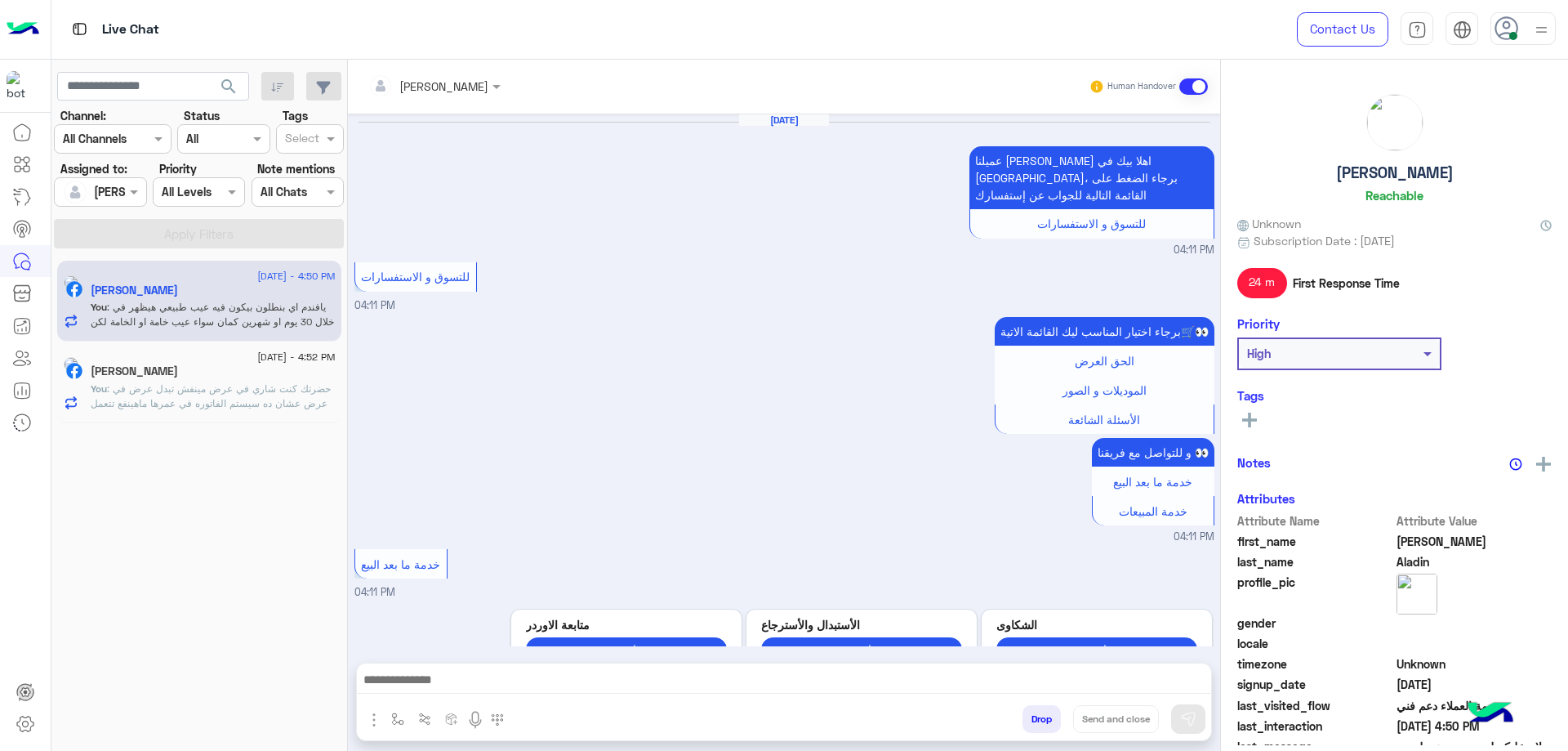
scroll to position [1479, 0]
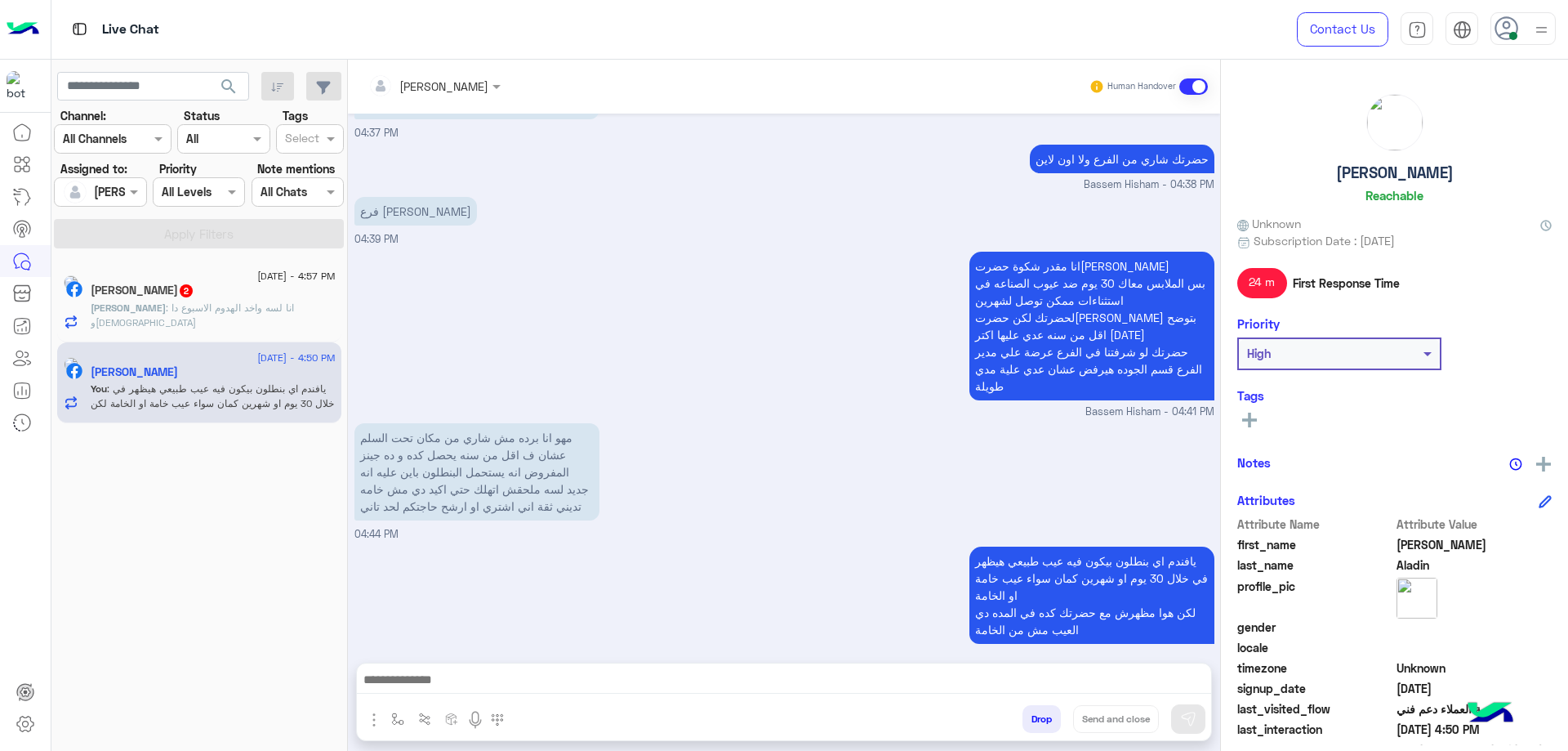
click at [215, 303] on span ": انا لسه واخد الهدوم الاسبوع دا و[DEMOGRAPHIC_DATA]" at bounding box center [193, 315] width 204 height 27
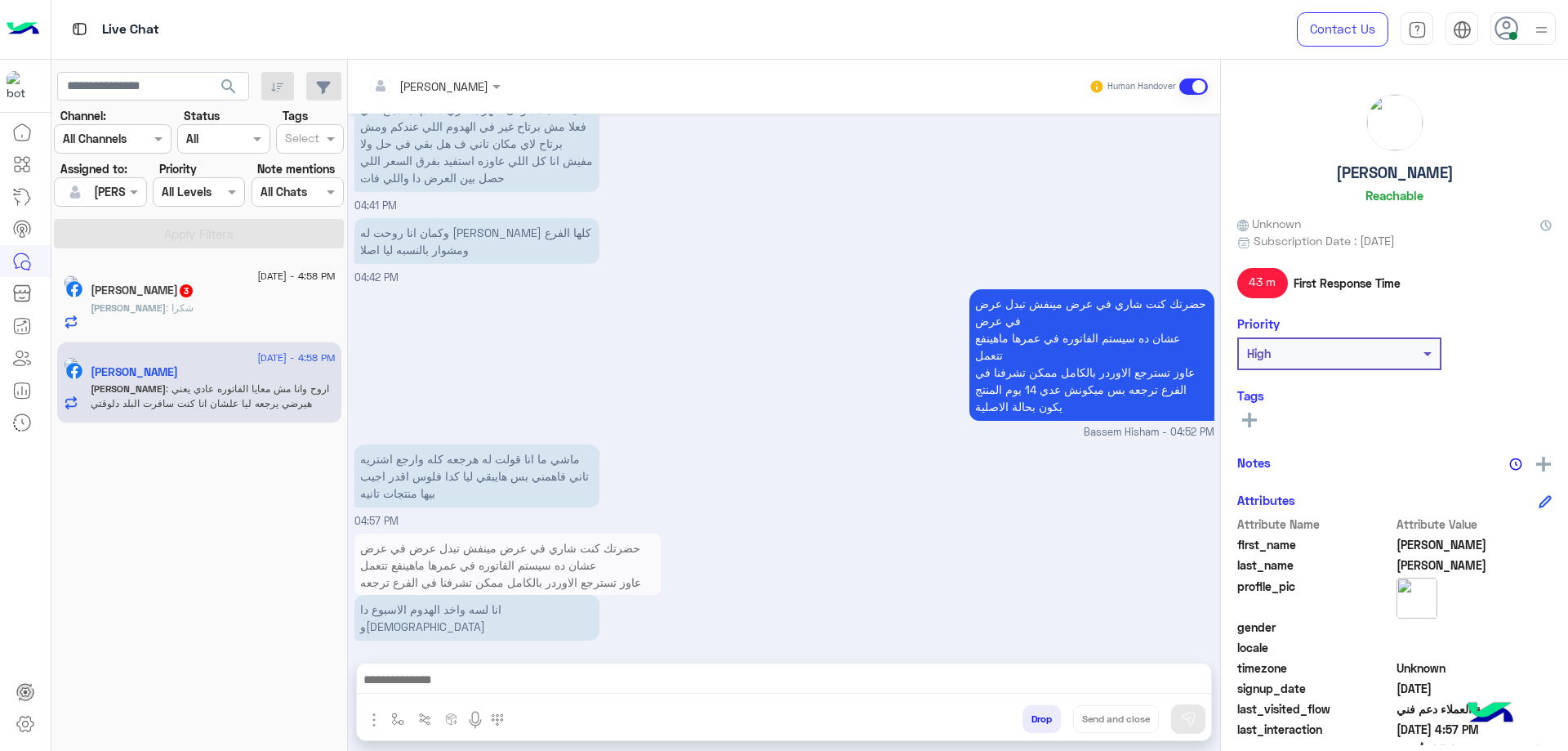
scroll to position [1606, 0]
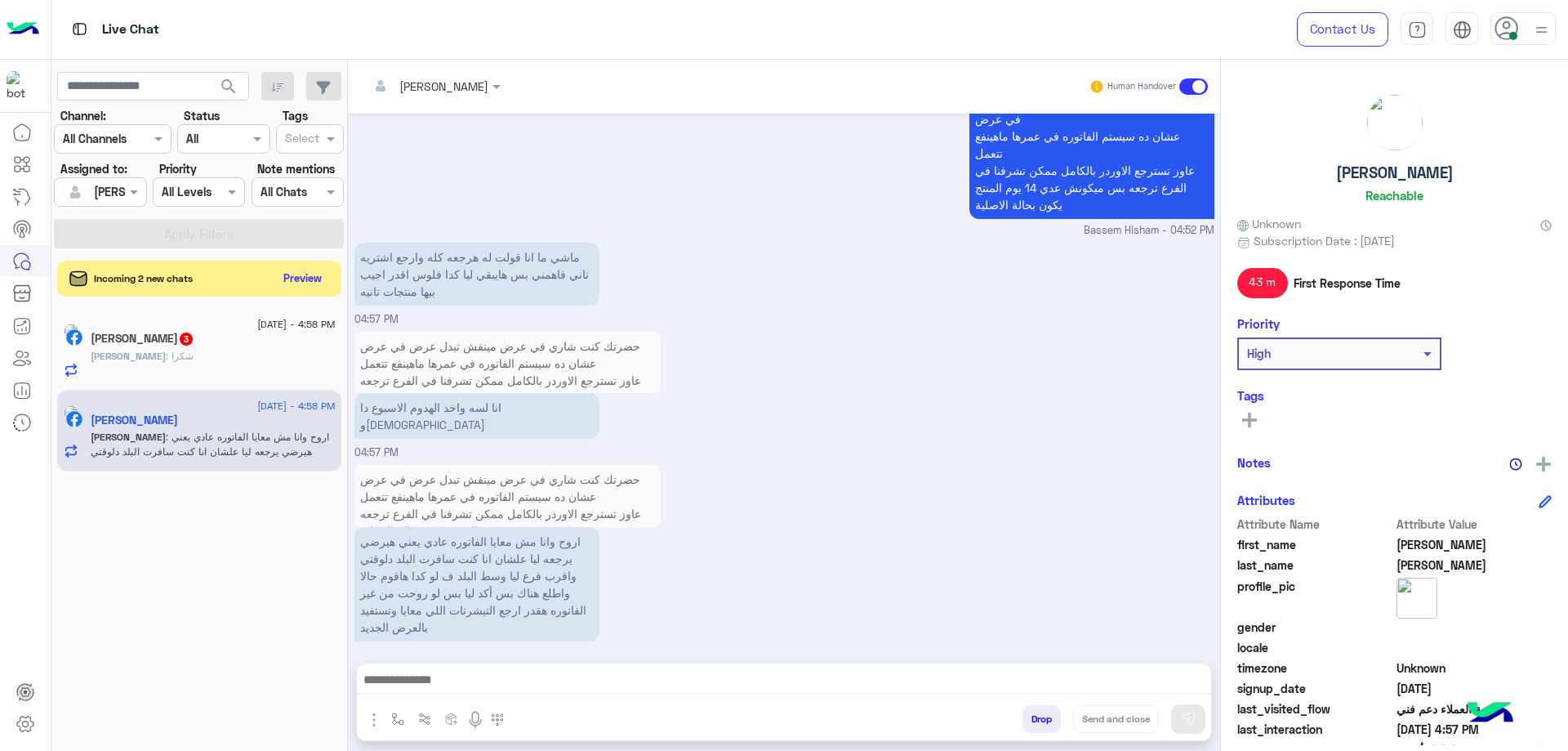
click at [178, 338] on h5 "[PERSON_NAME] 3" at bounding box center [143, 339] width 104 height 14
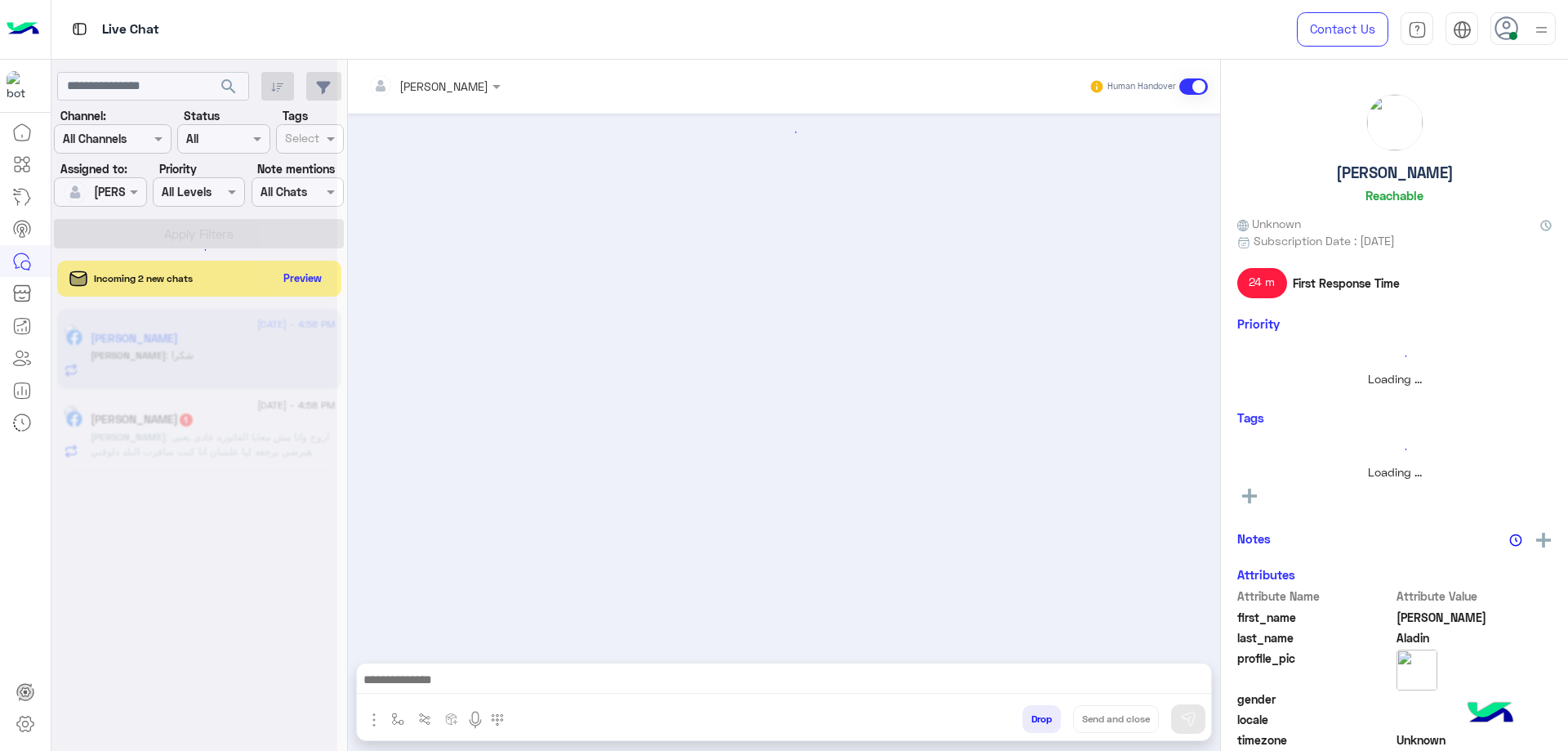
scroll to position [1256, 0]
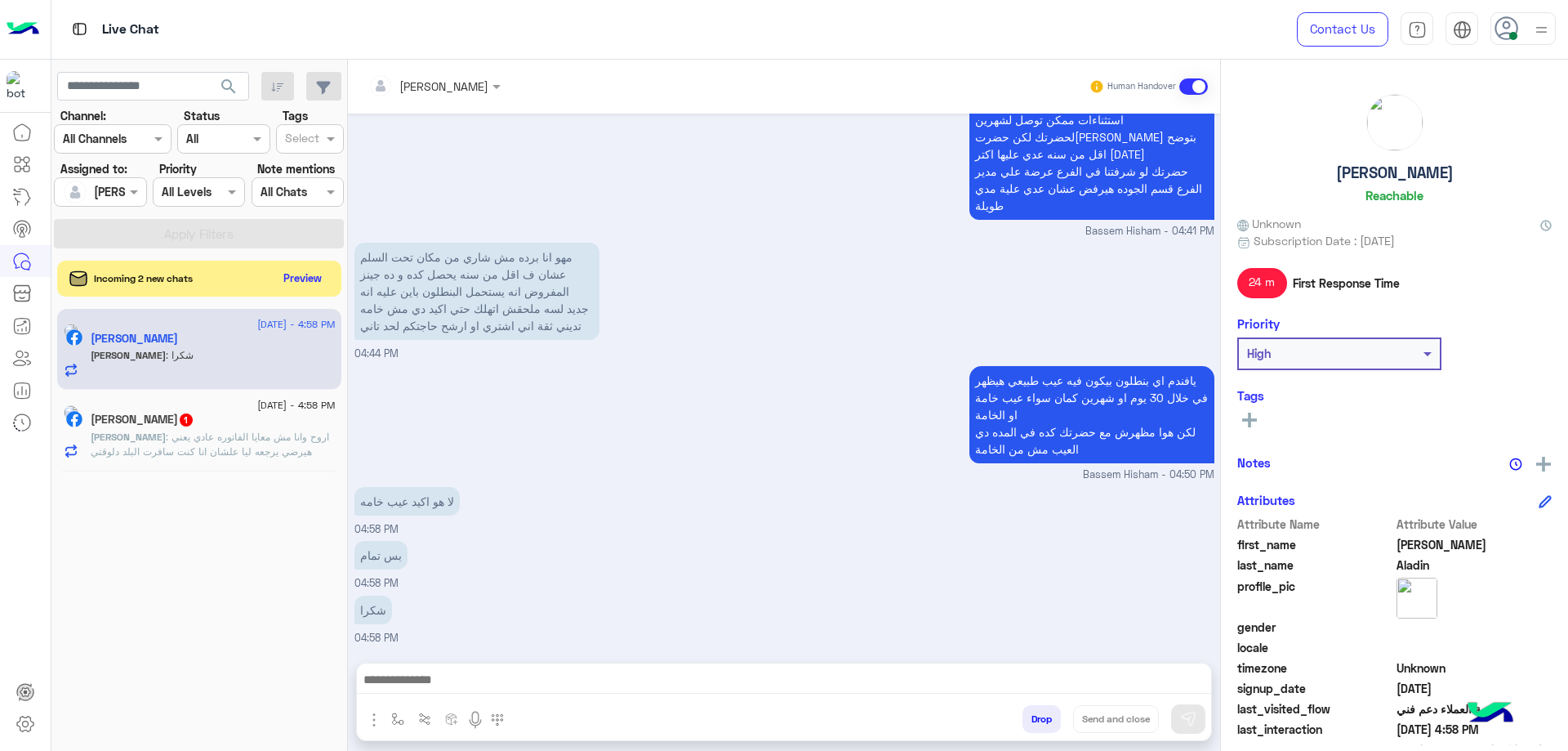
click at [653, 171] on h5 "[PERSON_NAME]" at bounding box center [1394, 173] width 118 height 19
copy h5 "[PERSON_NAME]"
click at [653, 358] on button "Drop" at bounding box center [1041, 719] width 38 height 28
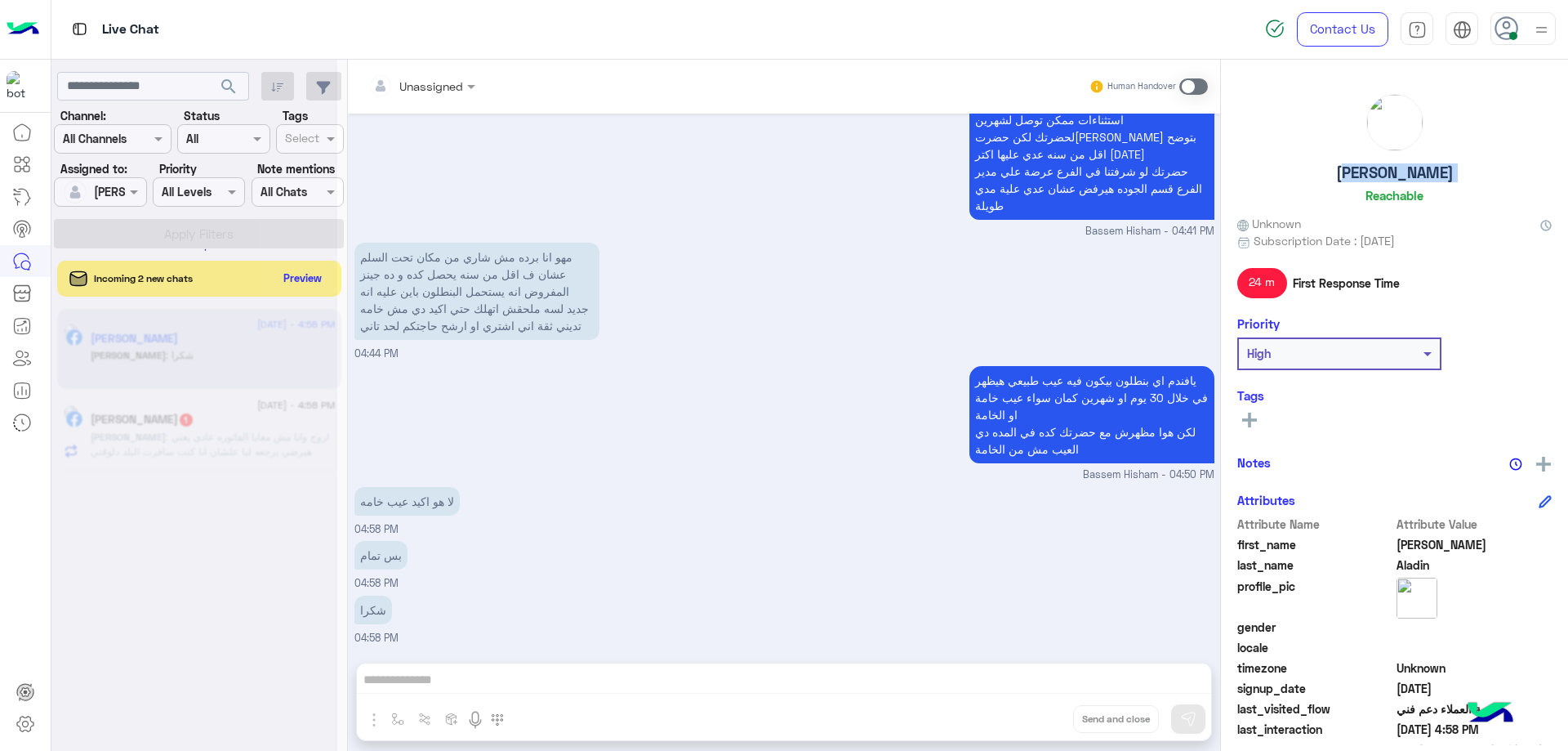
scroll to position [1287, 0]
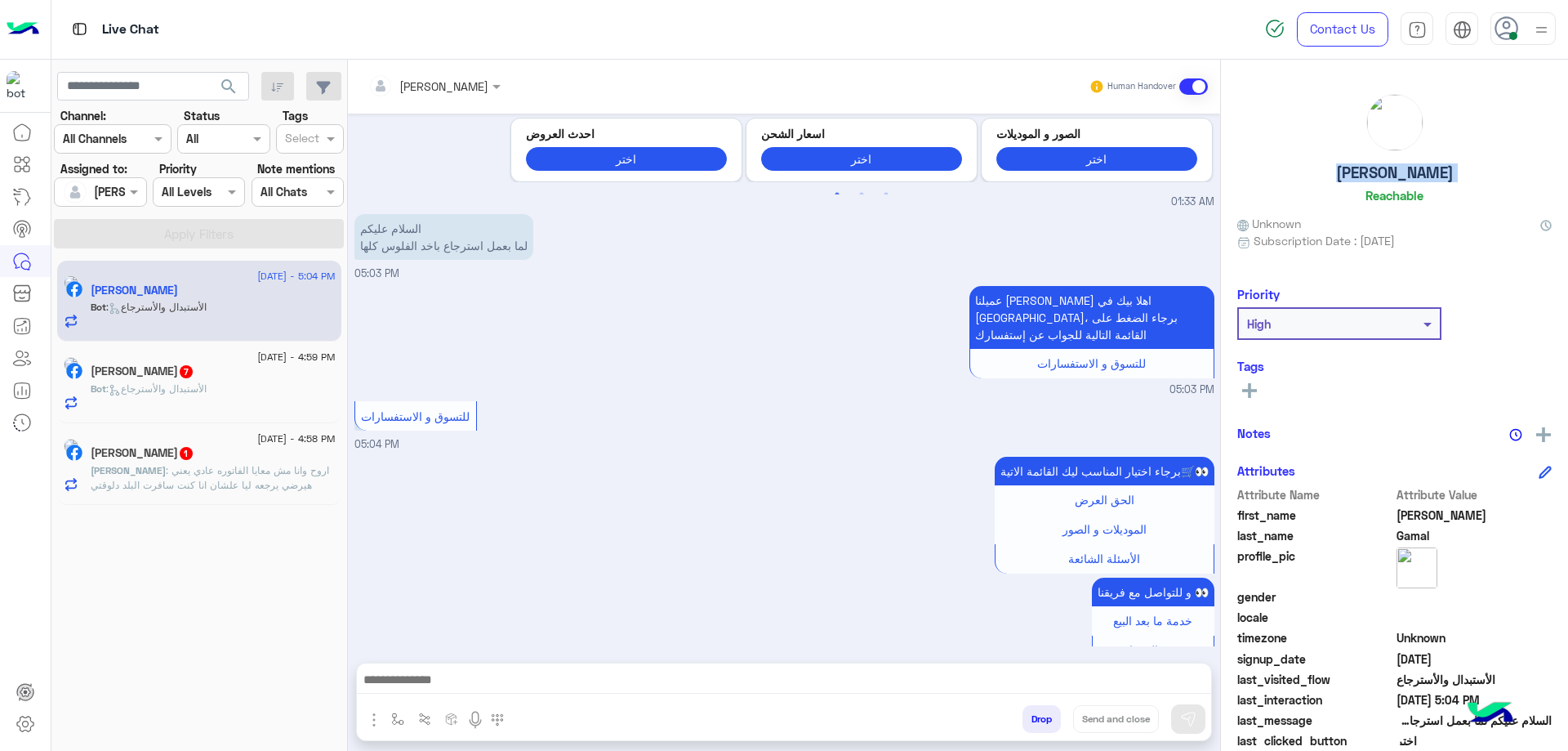
scroll to position [2023, 0]
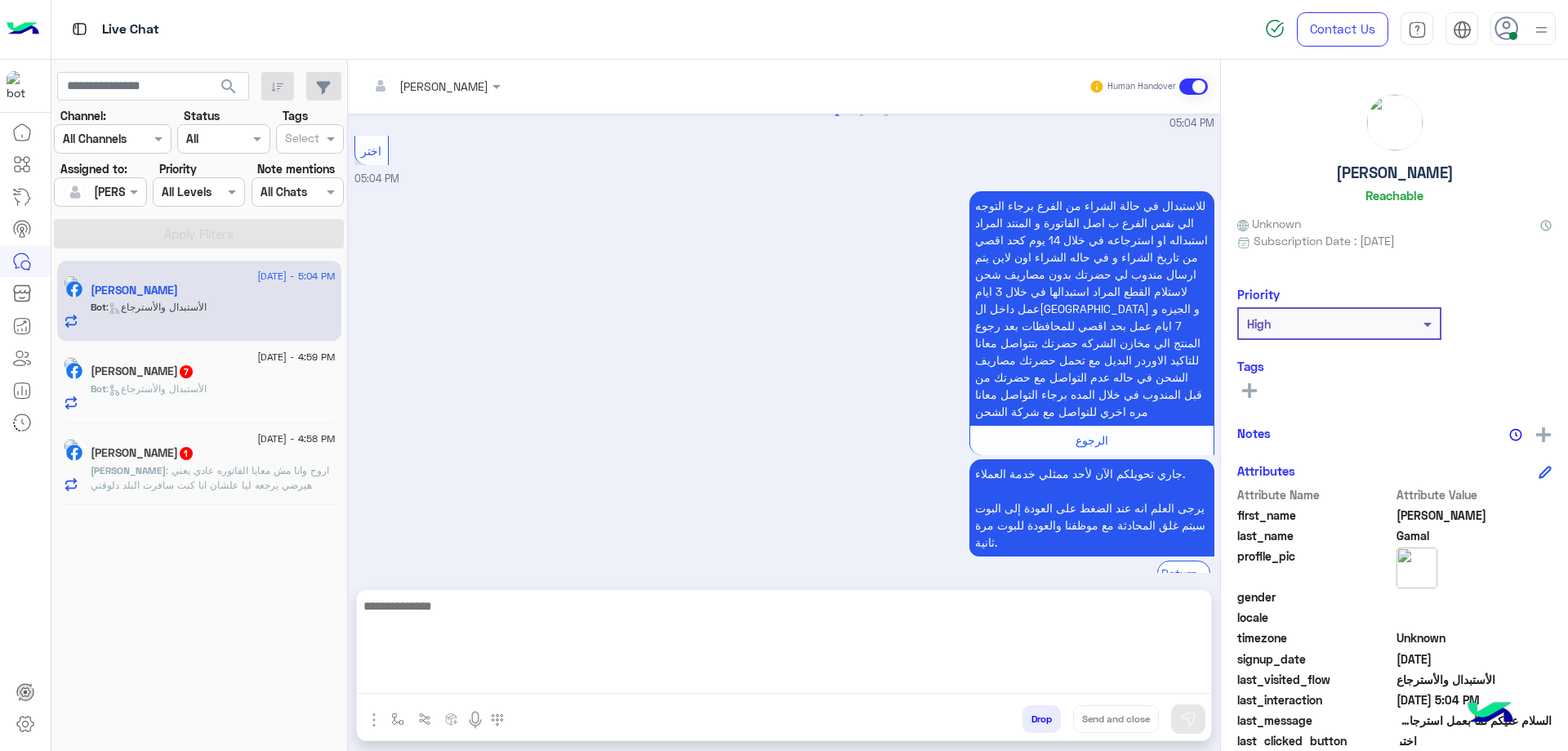
click at [563, 358] on textarea at bounding box center [784, 644] width 854 height 98
type textarea "**********"
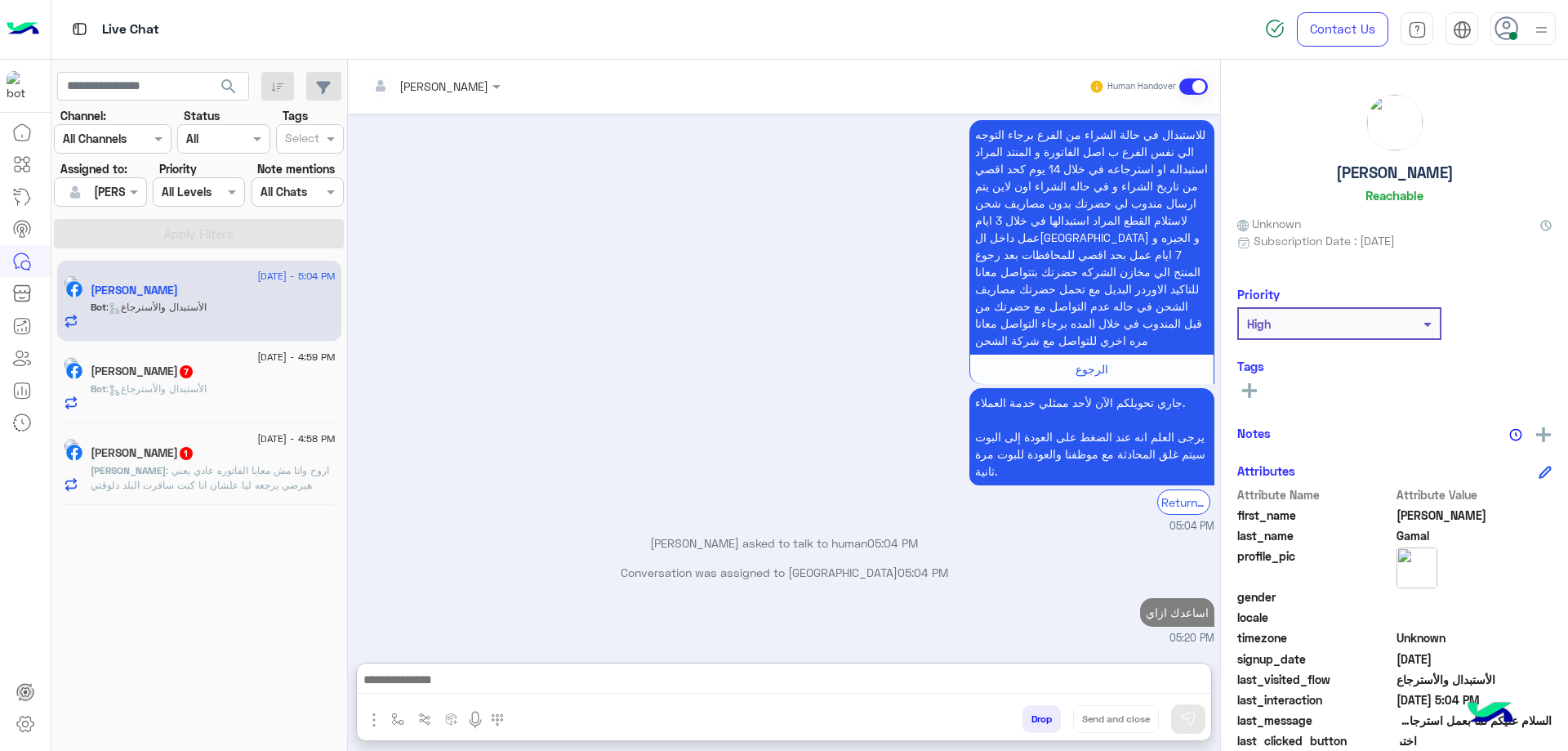
click at [166, 358] on span ": الأستبدال والأسترجاع" at bounding box center [156, 388] width 101 height 12
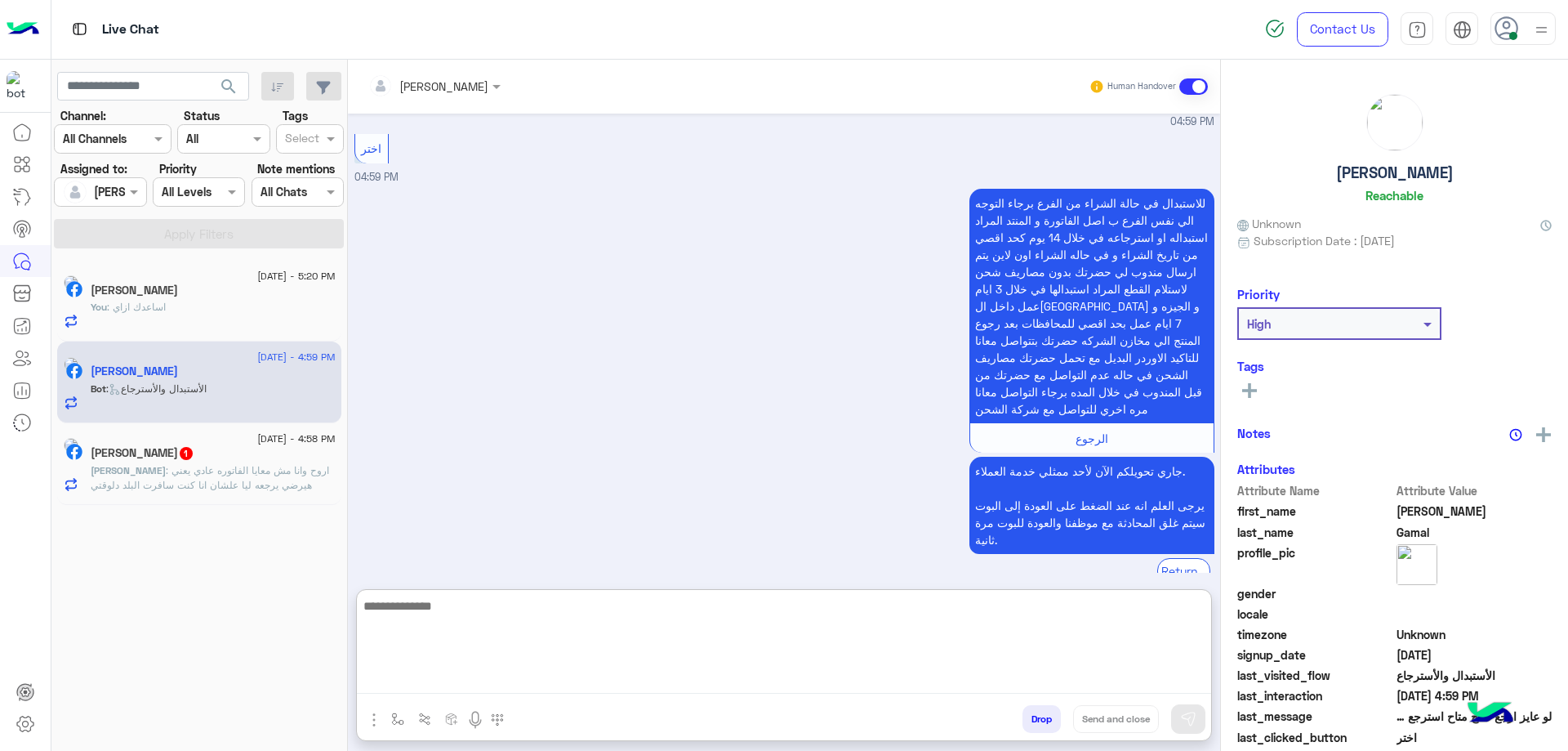
click at [486, 358] on textarea at bounding box center [784, 644] width 854 height 98
paste textarea "**********"
type textarea "**********"
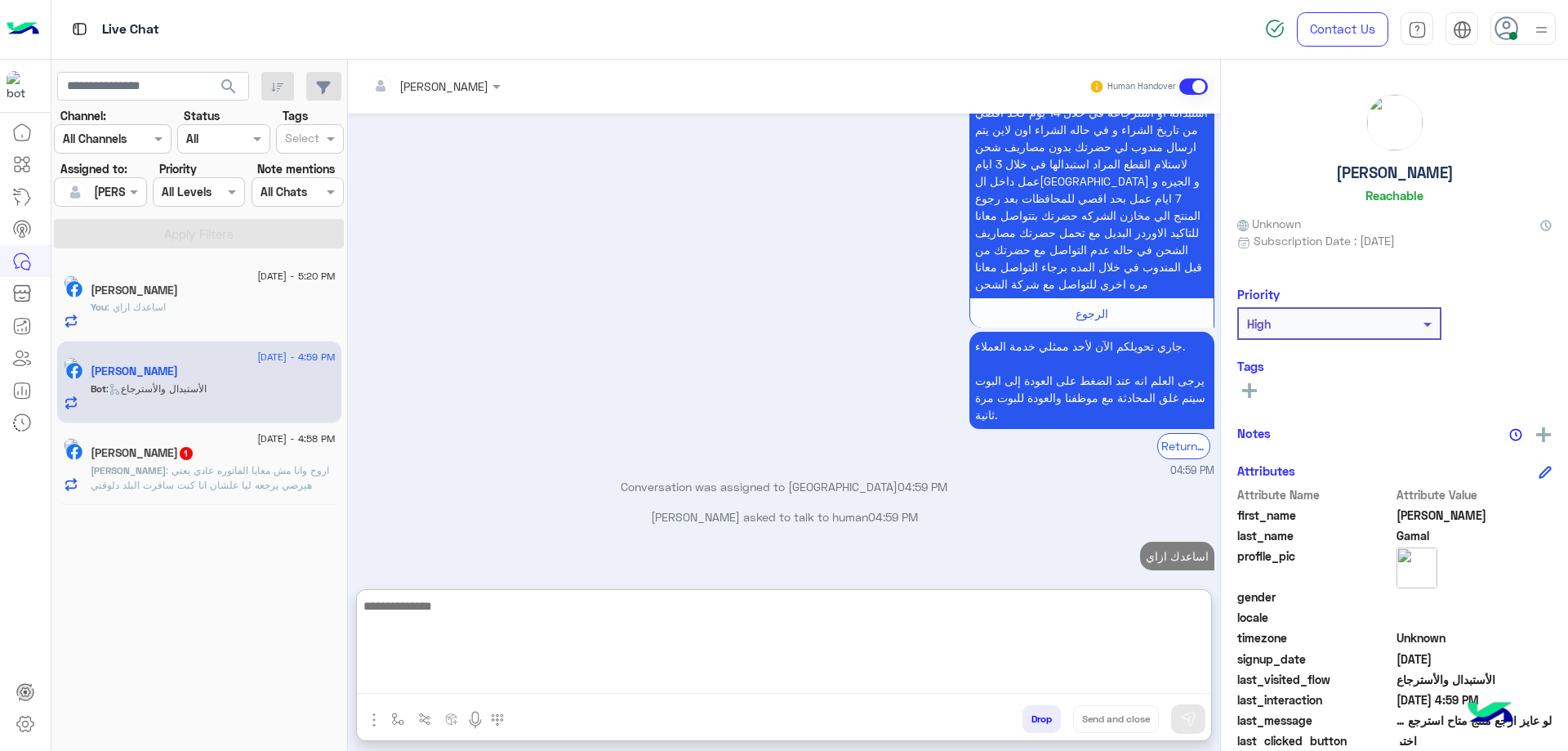
scroll to position [1887, 0]
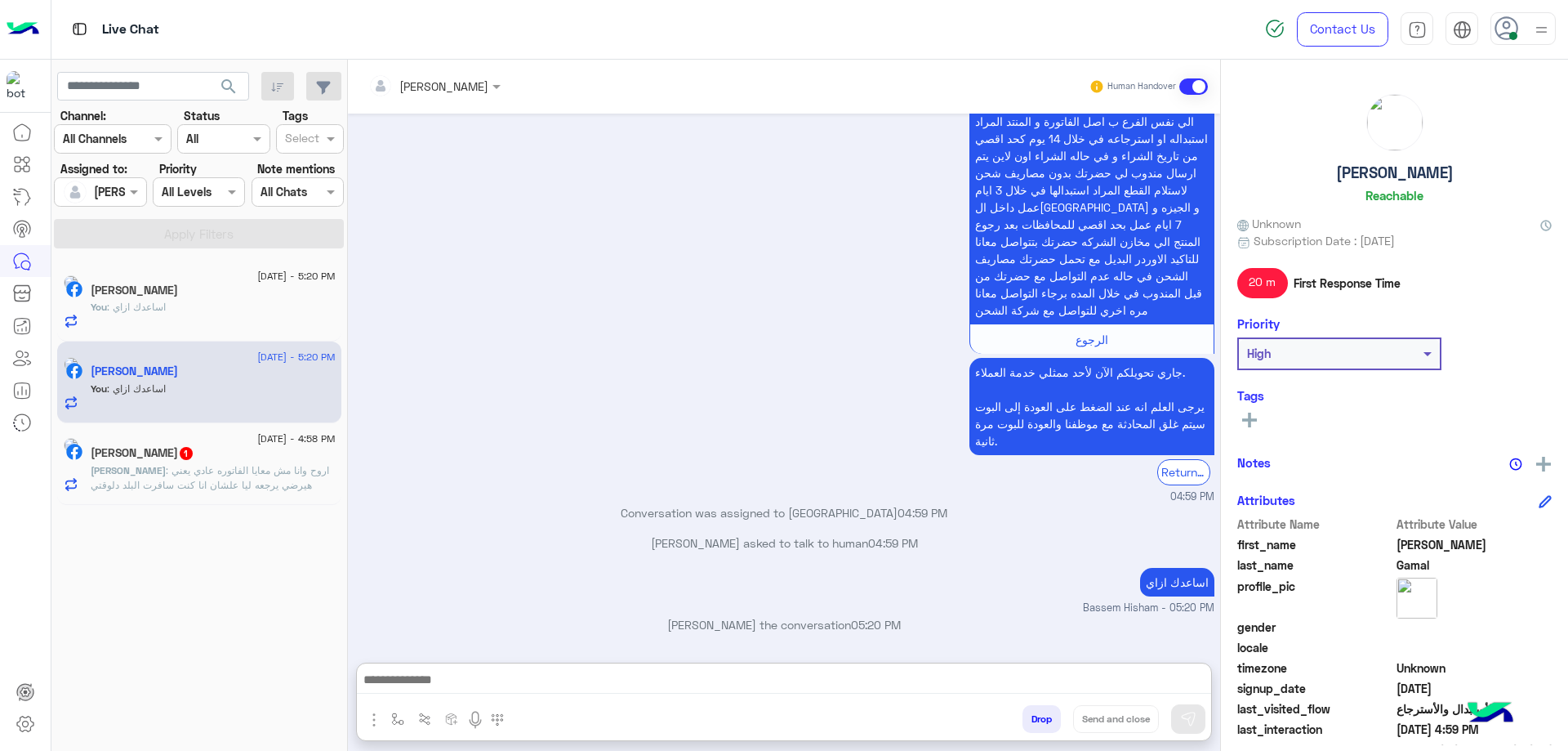
click at [224, 312] on div "You : اساعدك ازاي" at bounding box center [213, 314] width 245 height 29
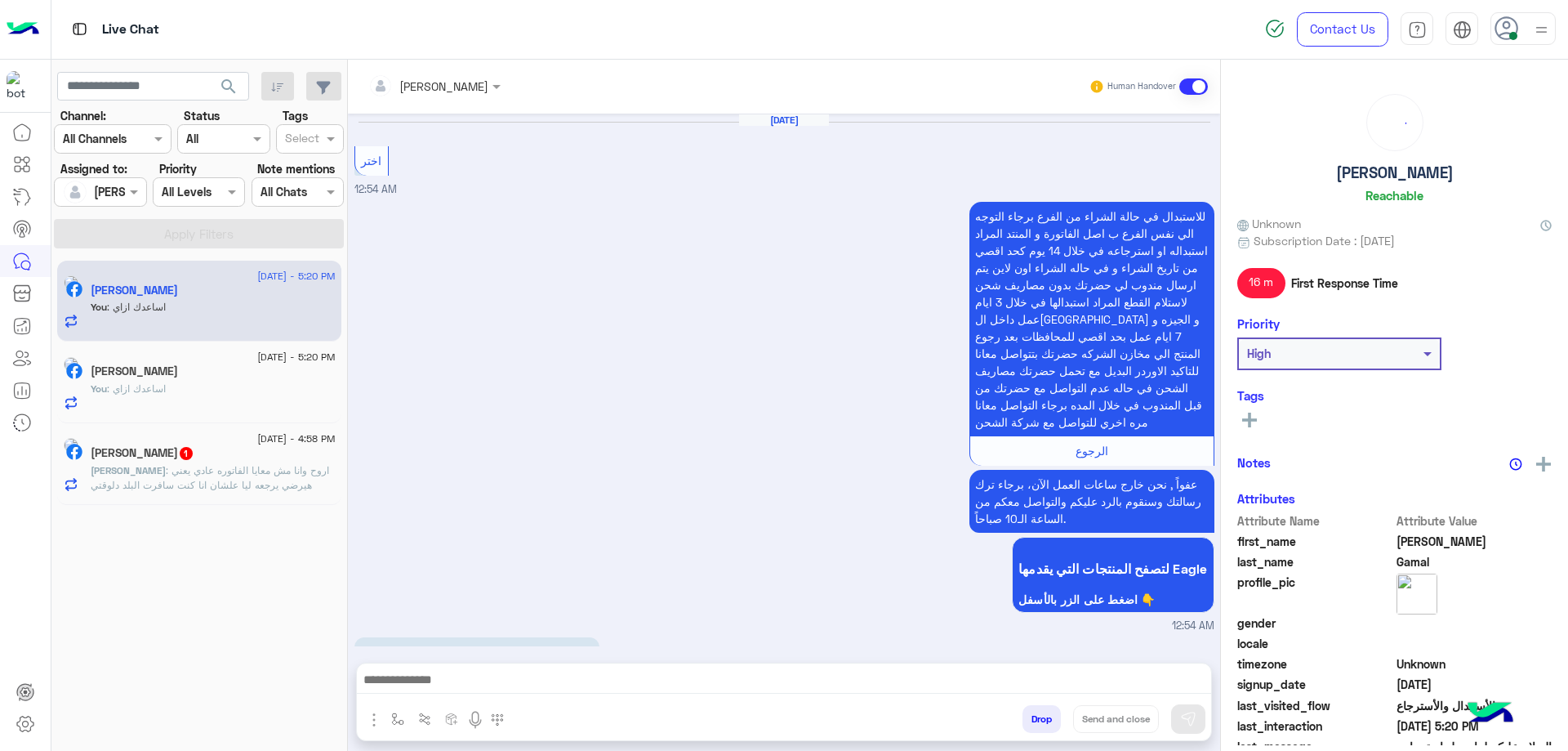
scroll to position [1921, 0]
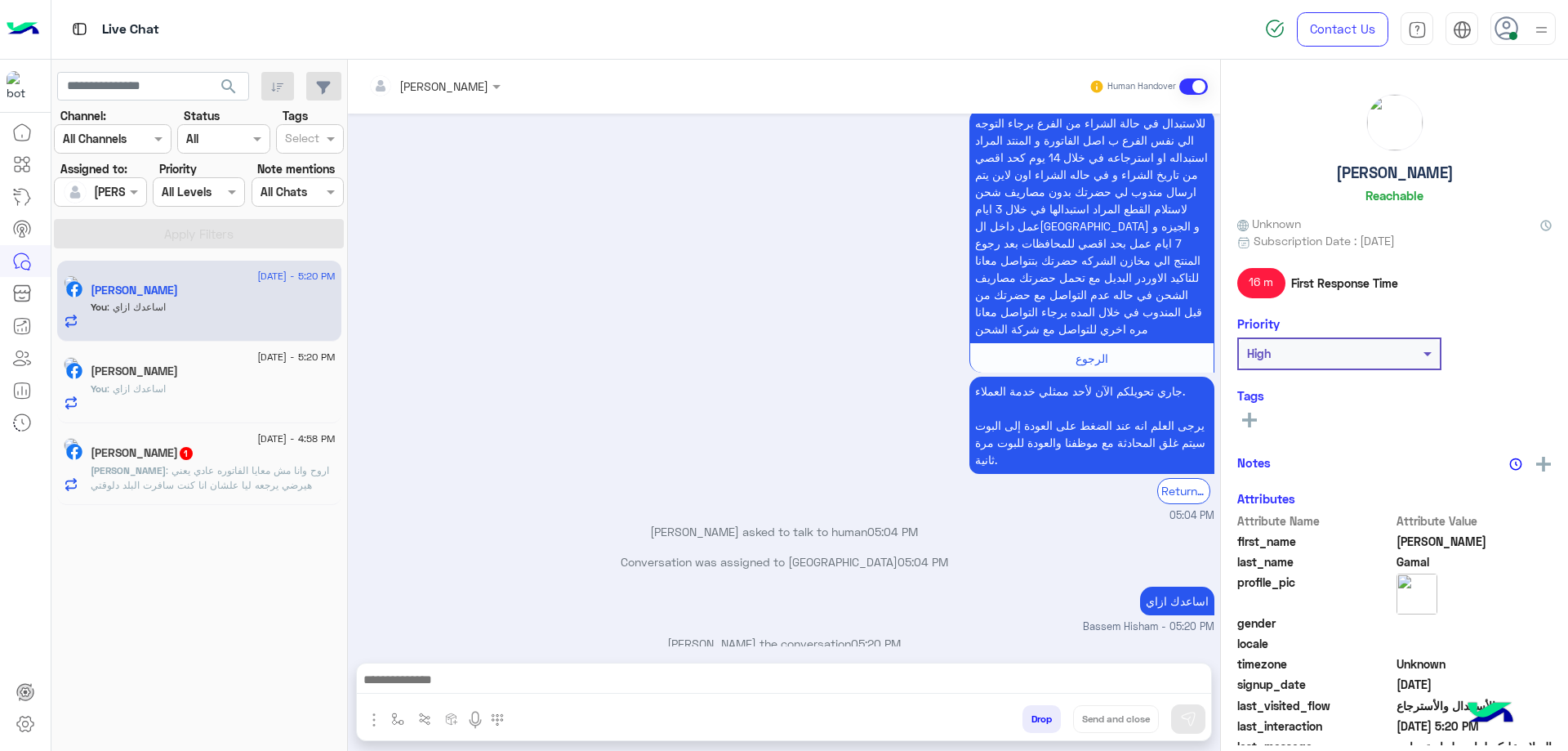
click at [166, 358] on span ": اساعدك ازاي" at bounding box center [136, 388] width 59 height 12
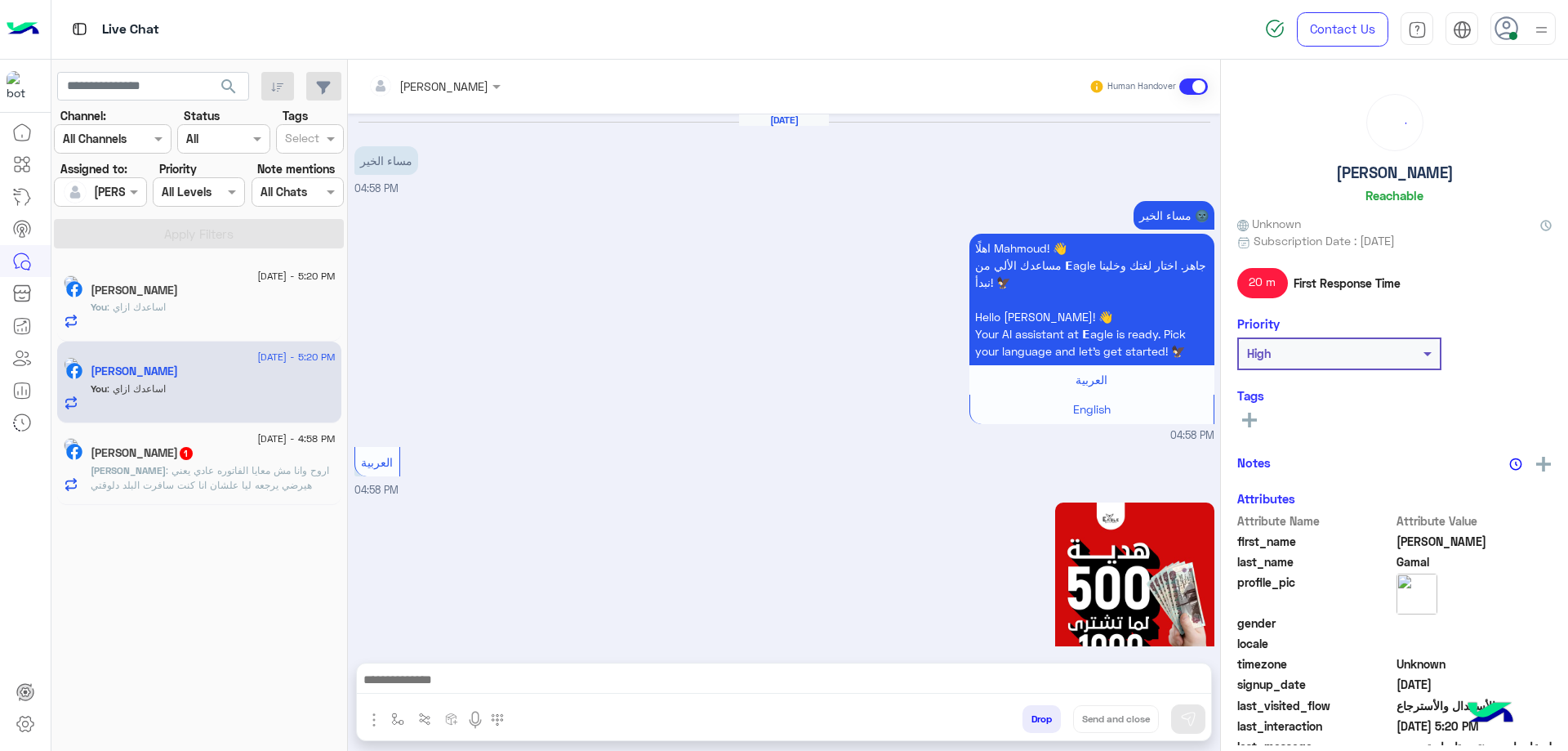
scroll to position [1814, 0]
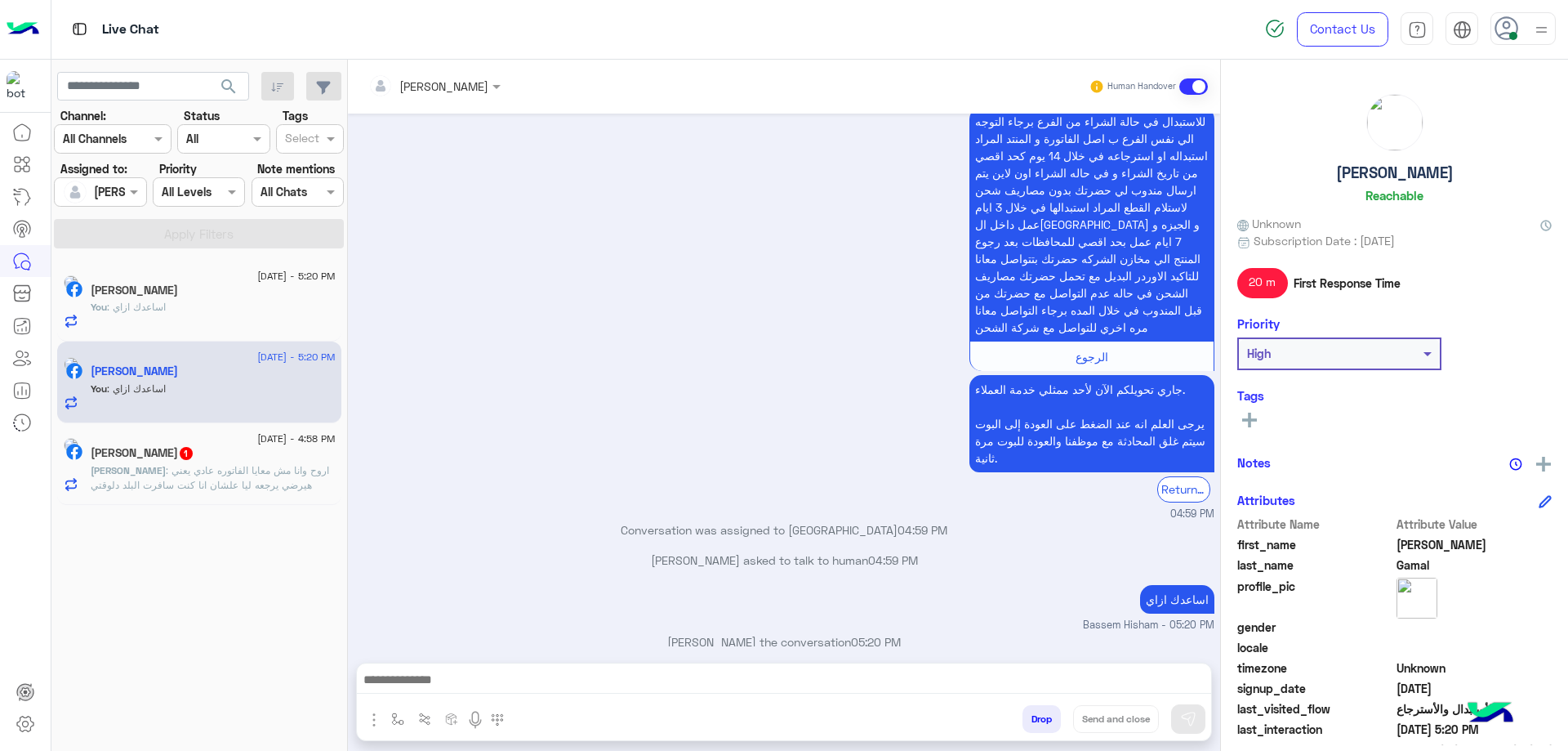
click at [231, 358] on div "[PERSON_NAME] 1" at bounding box center [213, 454] width 245 height 17
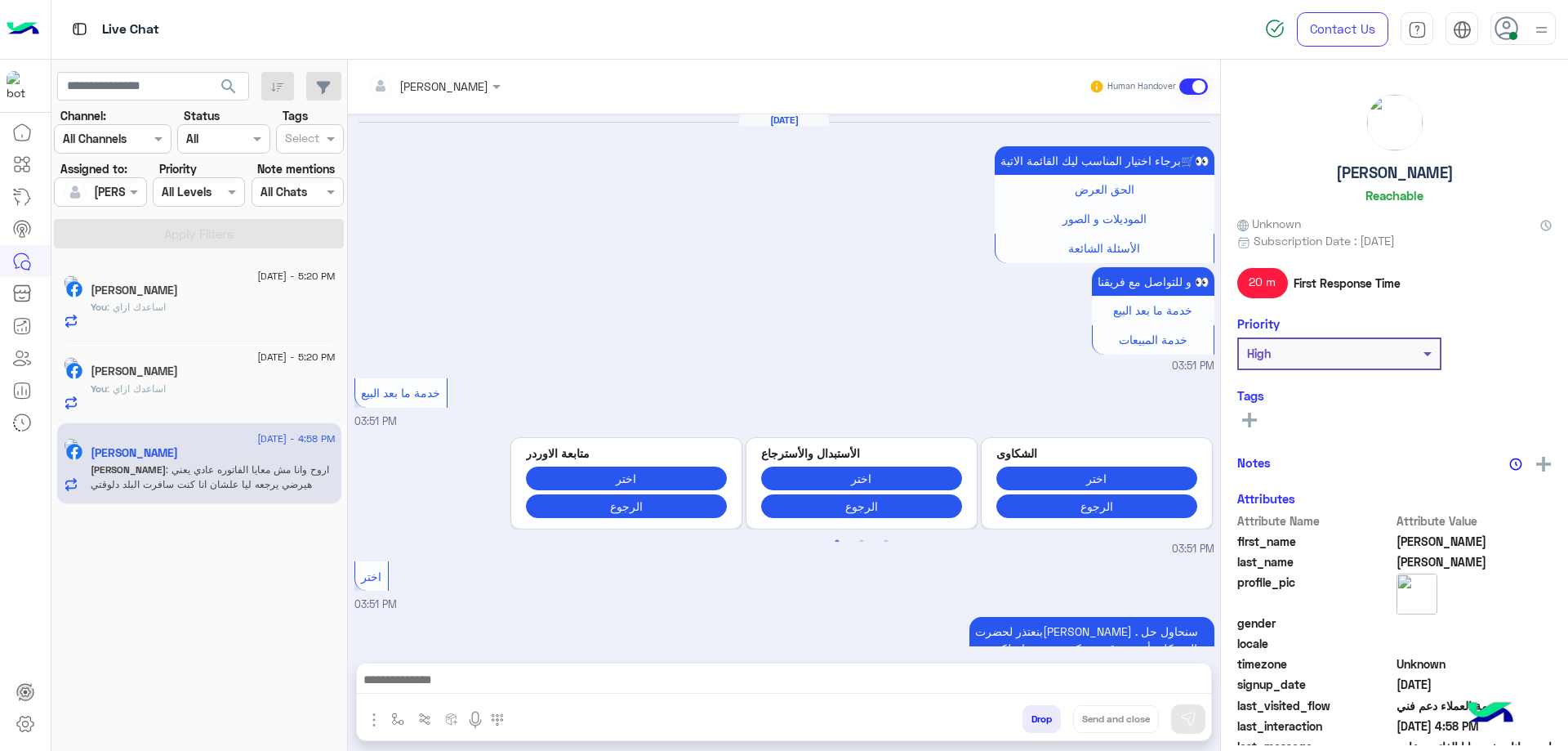
scroll to position [1550, 0]
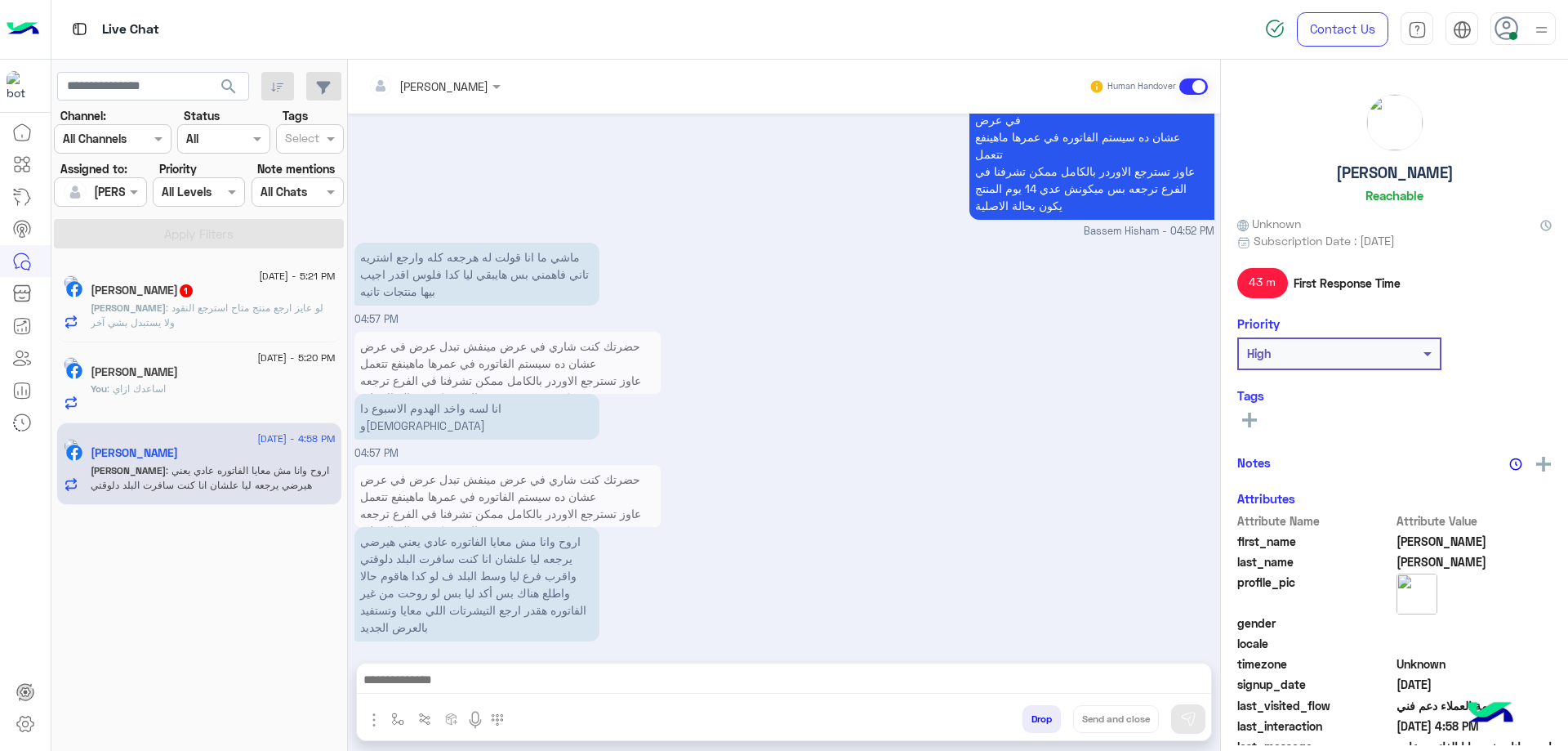
click at [221, 303] on span ": لو عايز ارجع منتج متاح استرجع النقود ولا يستبدل بشي آخر" at bounding box center [207, 315] width 233 height 27
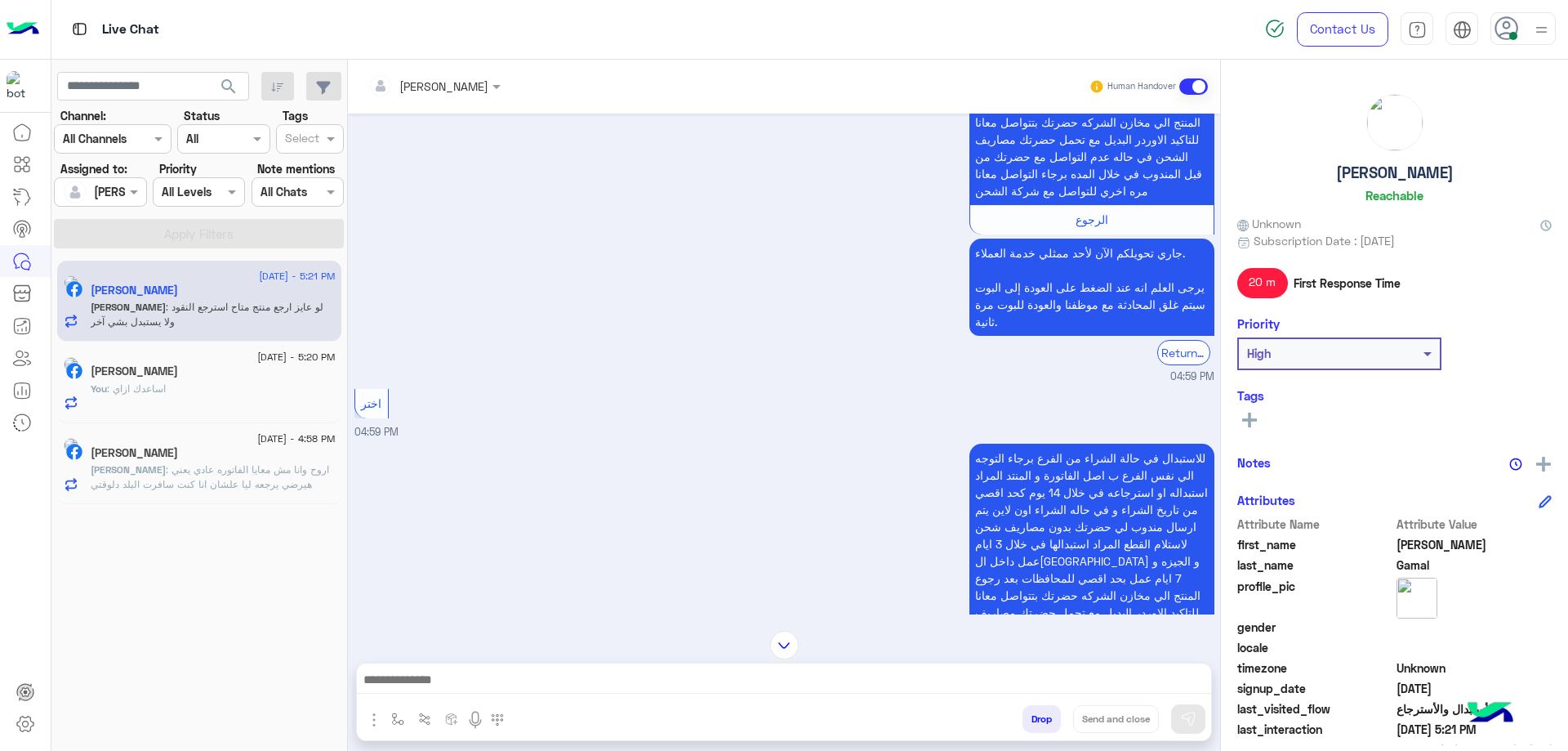
scroll to position [1884, 0]
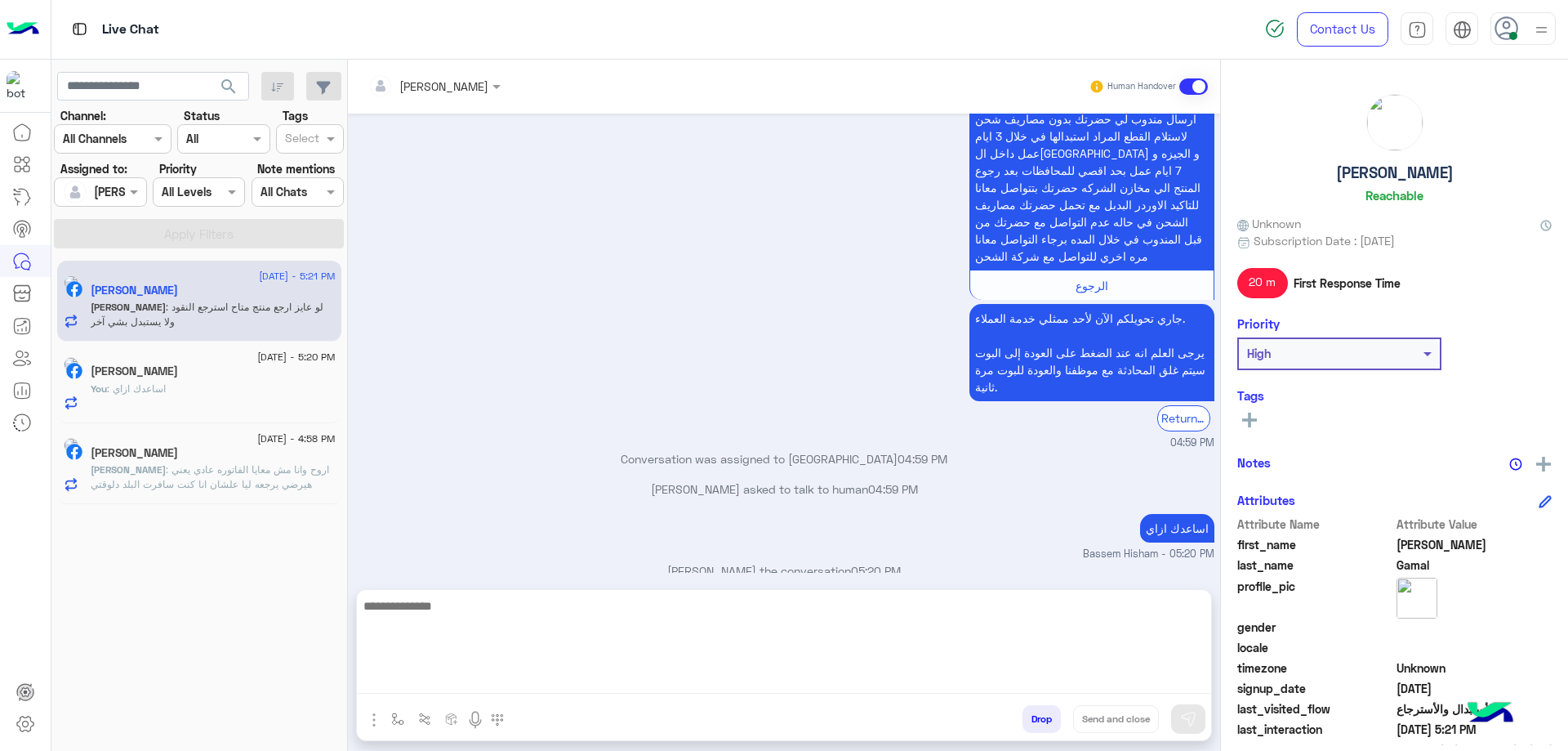
click at [556, 358] on textarea at bounding box center [784, 644] width 854 height 98
type textarea "**********"
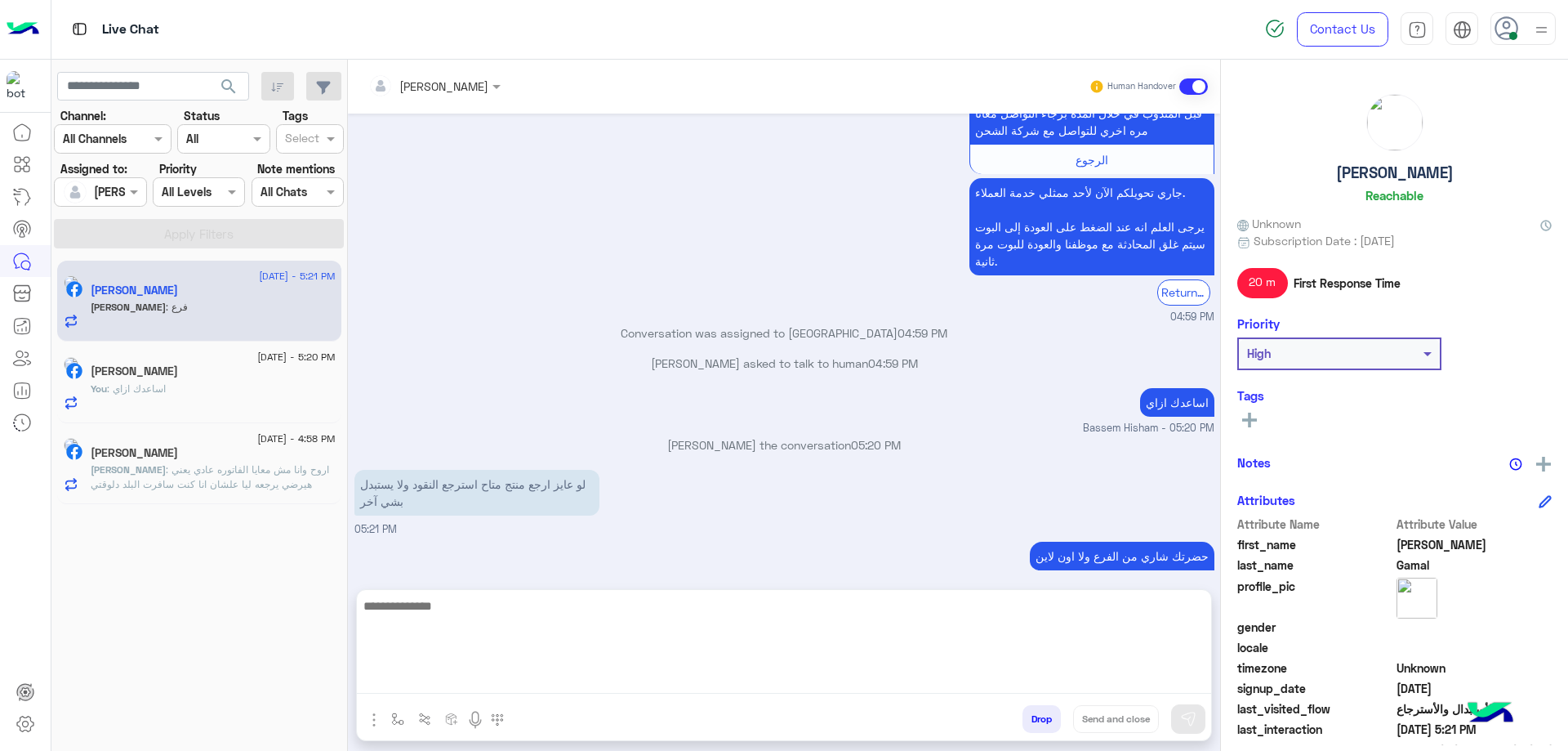
scroll to position [2010, 0]
click at [462, 358] on textarea at bounding box center [784, 644] width 854 height 98
type textarea "**********"
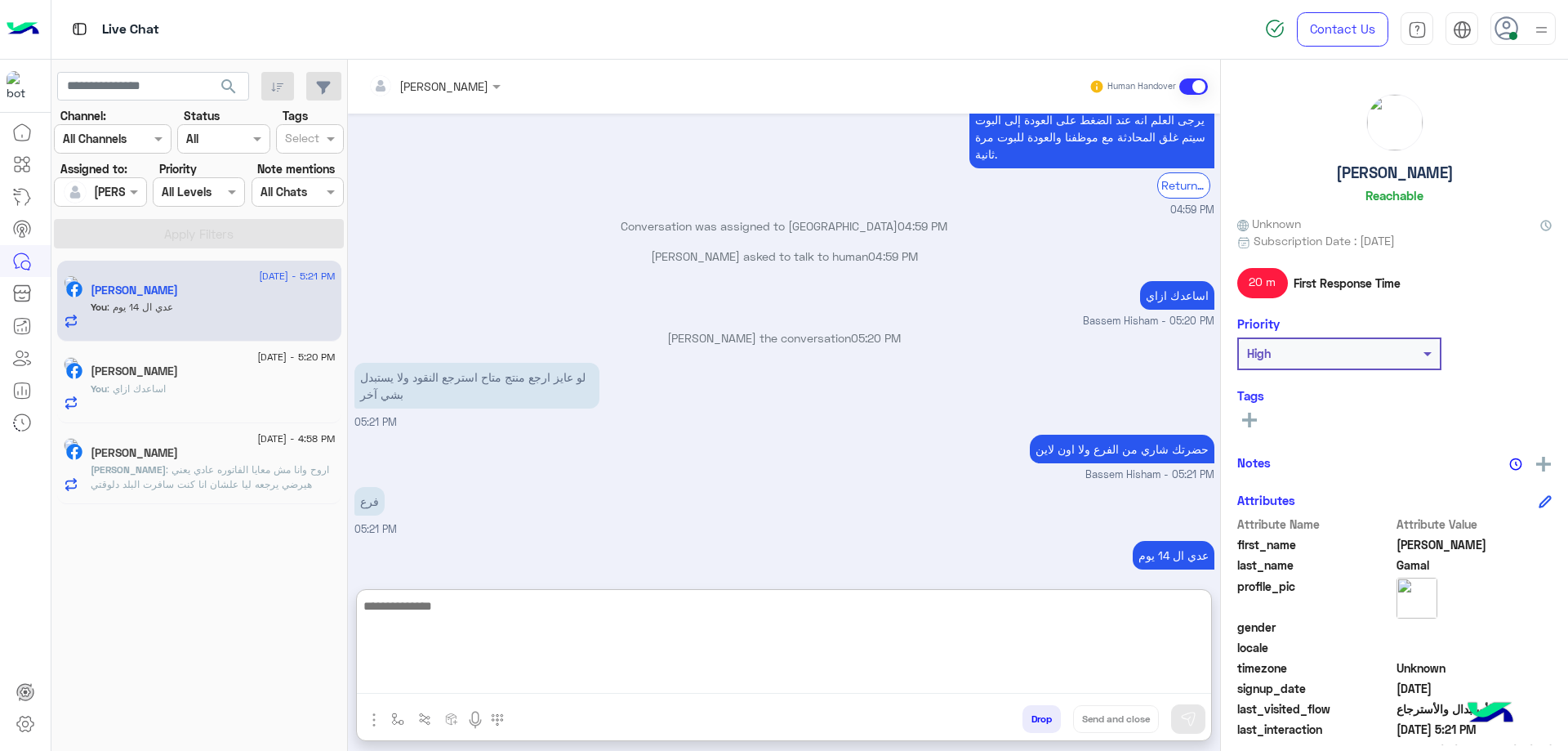
click at [439, 358] on textarea at bounding box center [784, 644] width 854 height 98
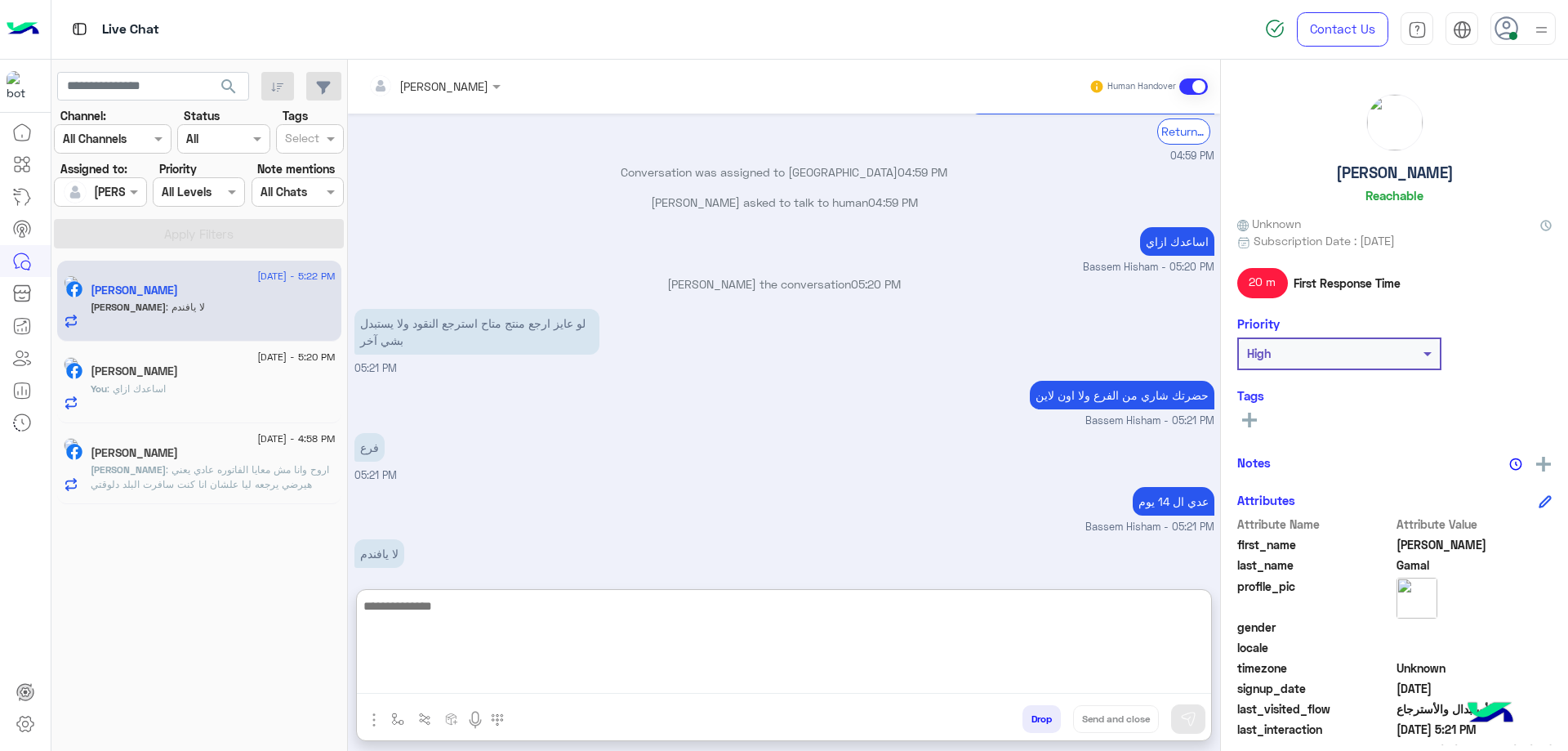
drag, startPoint x: 620, startPoint y: 615, endPoint x: 641, endPoint y: 602, distance: 24.7
click at [621, 358] on textarea at bounding box center [784, 644] width 854 height 98
paste textarea "**********"
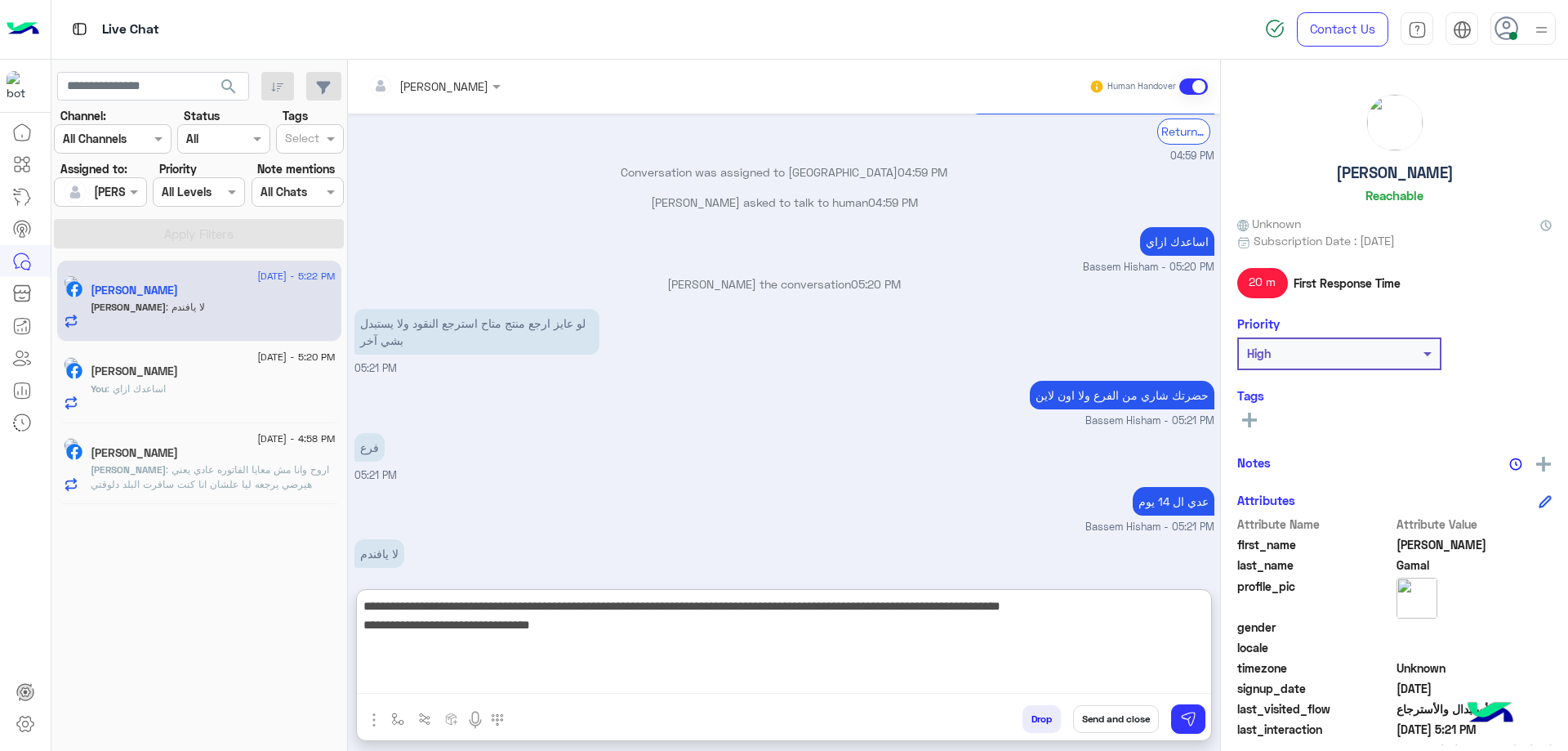
click at [605, 358] on textarea "**********" at bounding box center [784, 644] width 854 height 98
type textarea "**********"
click at [653, 358] on textarea "**********" at bounding box center [784, 644] width 854 height 98
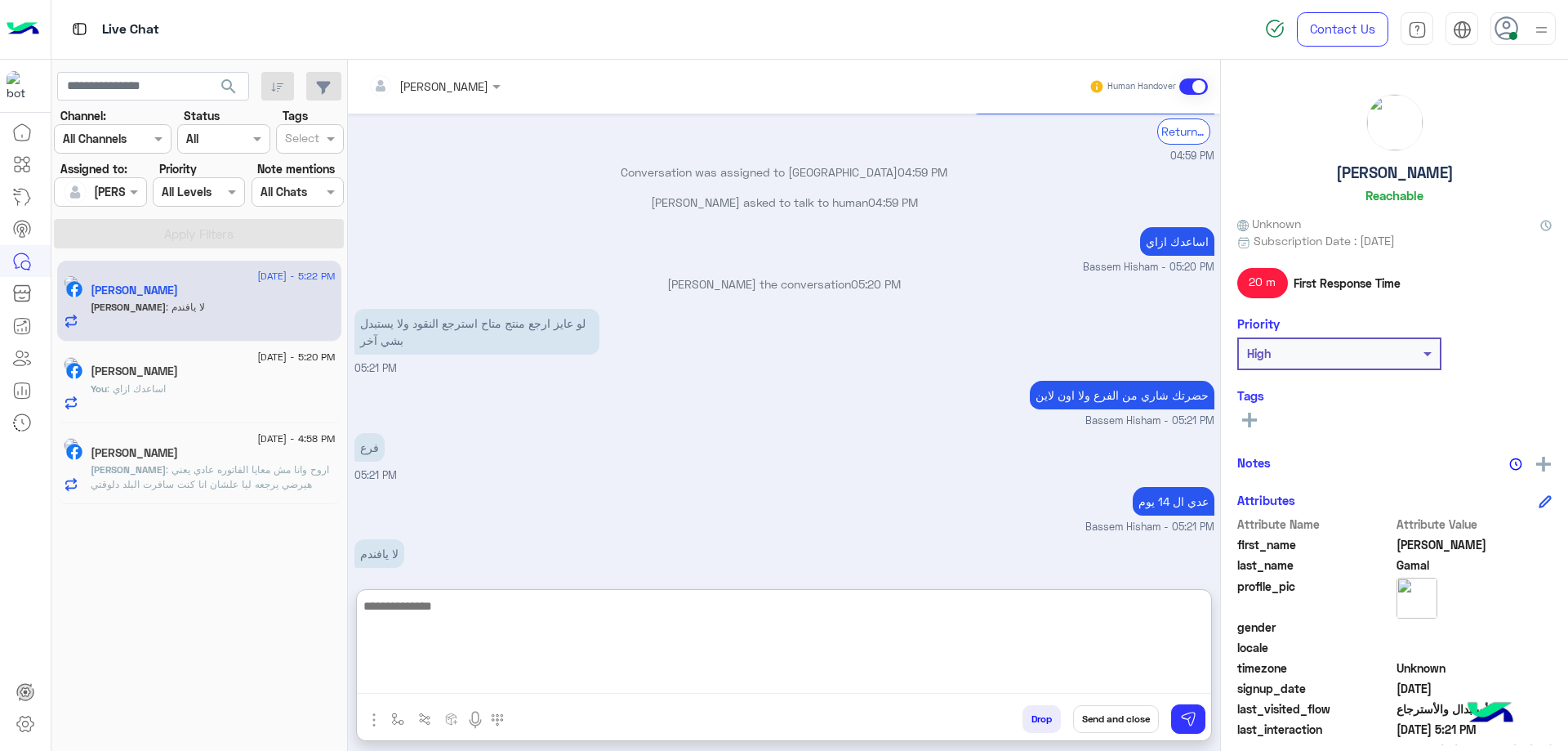
scroll to position [2293, 0]
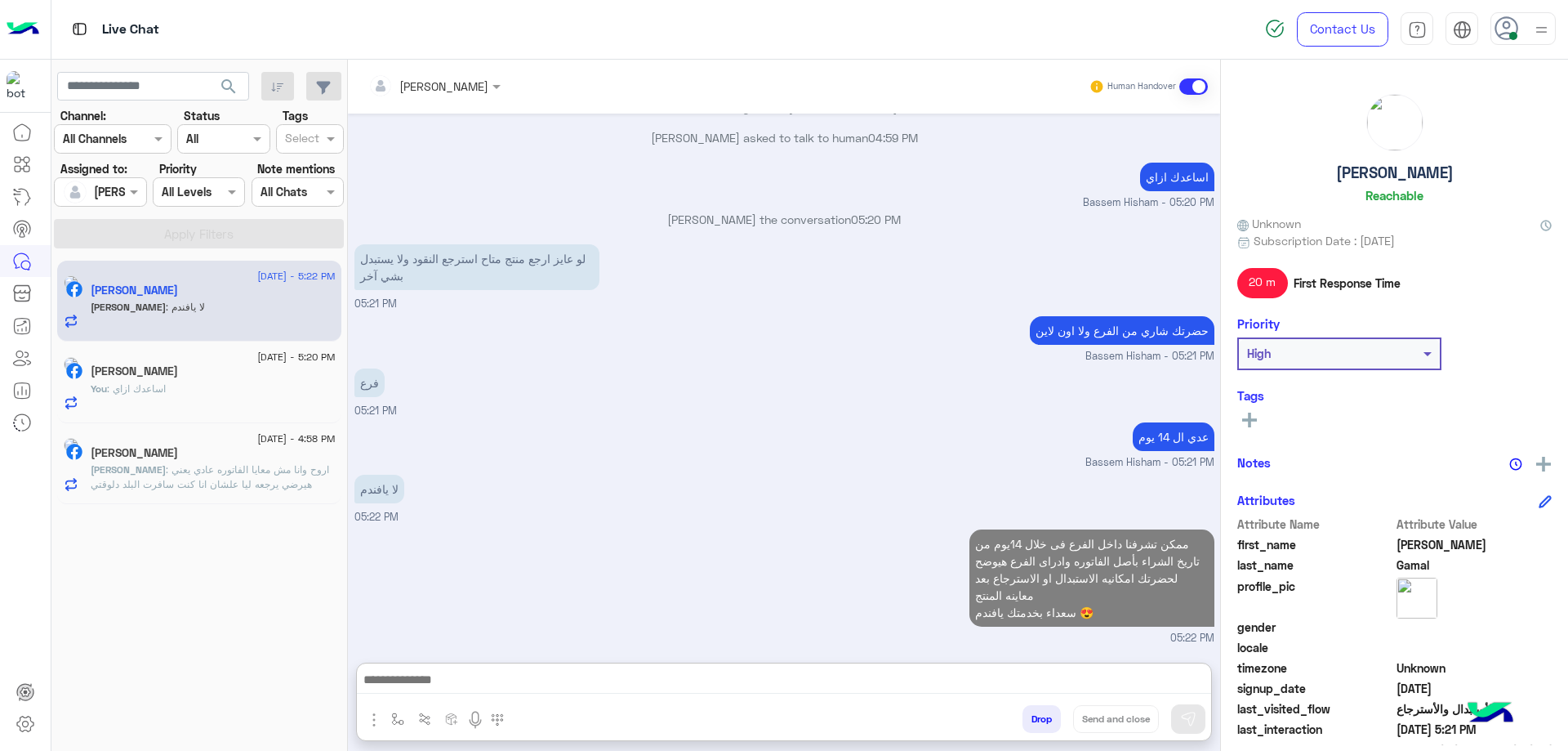
click at [653, 174] on h5 "[PERSON_NAME]" at bounding box center [1394, 173] width 118 height 19
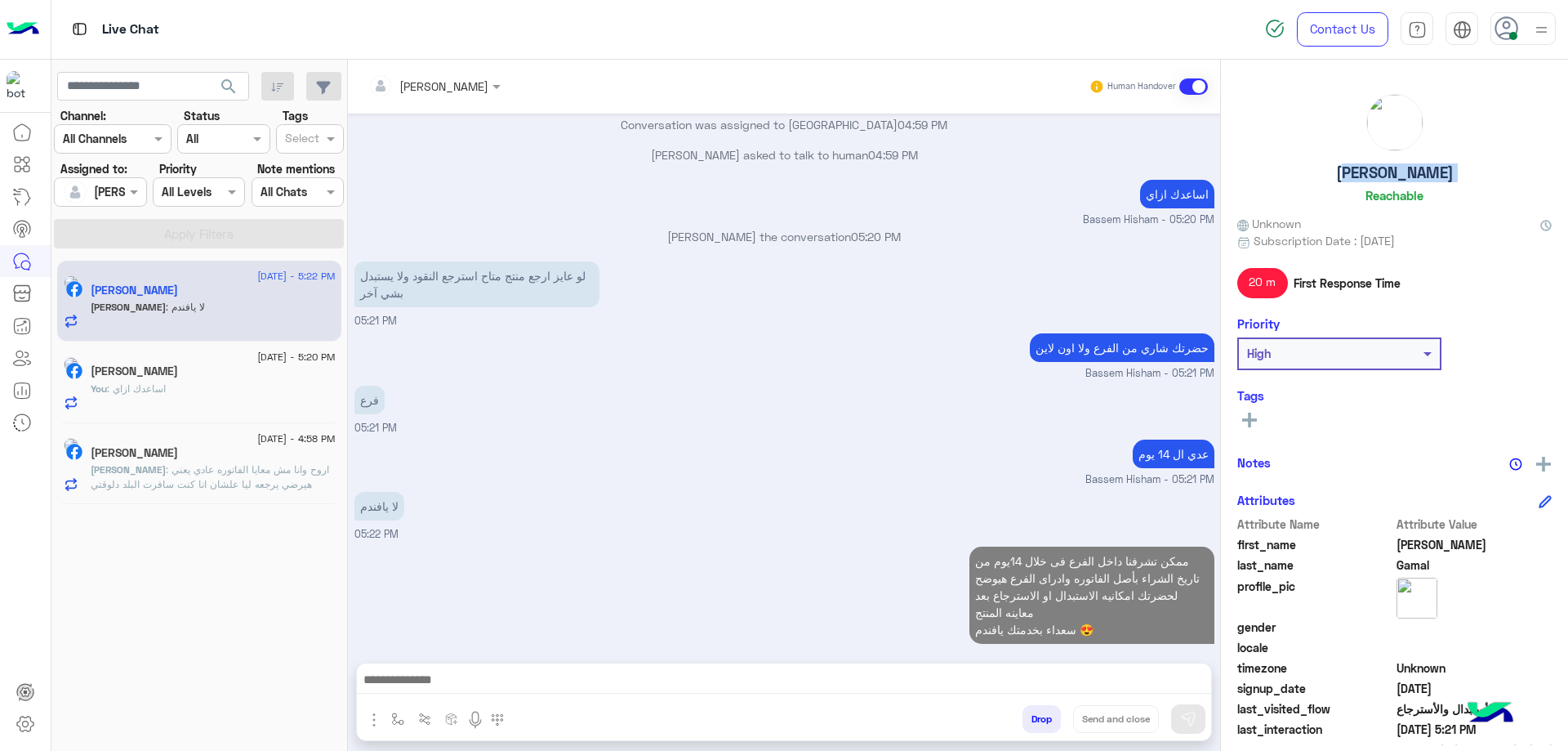
click at [653, 174] on h5 "[PERSON_NAME]" at bounding box center [1394, 173] width 118 height 19
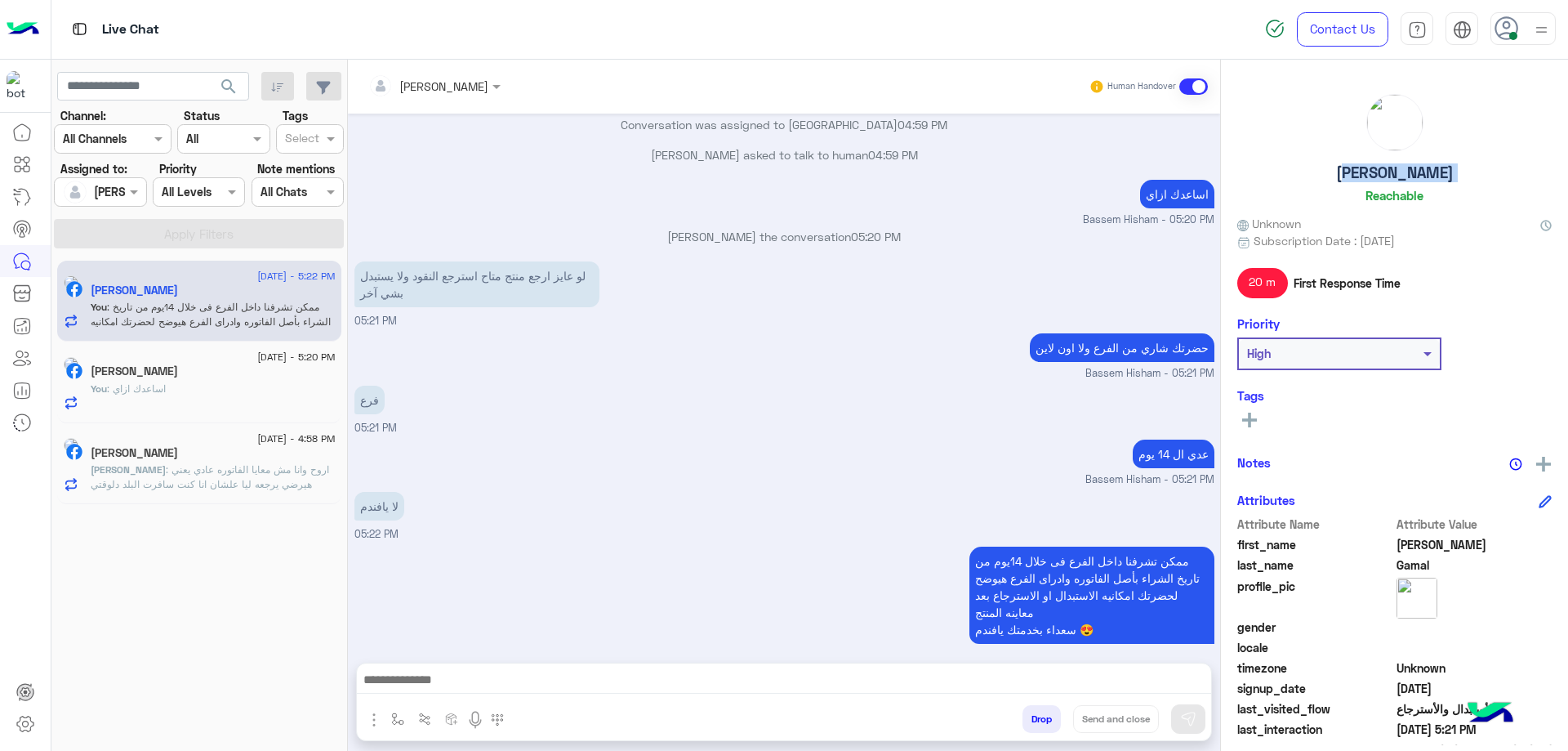
copy h5 "[PERSON_NAME]"
click at [155, 358] on span ": اساعدك ازاي" at bounding box center [136, 388] width 59 height 12
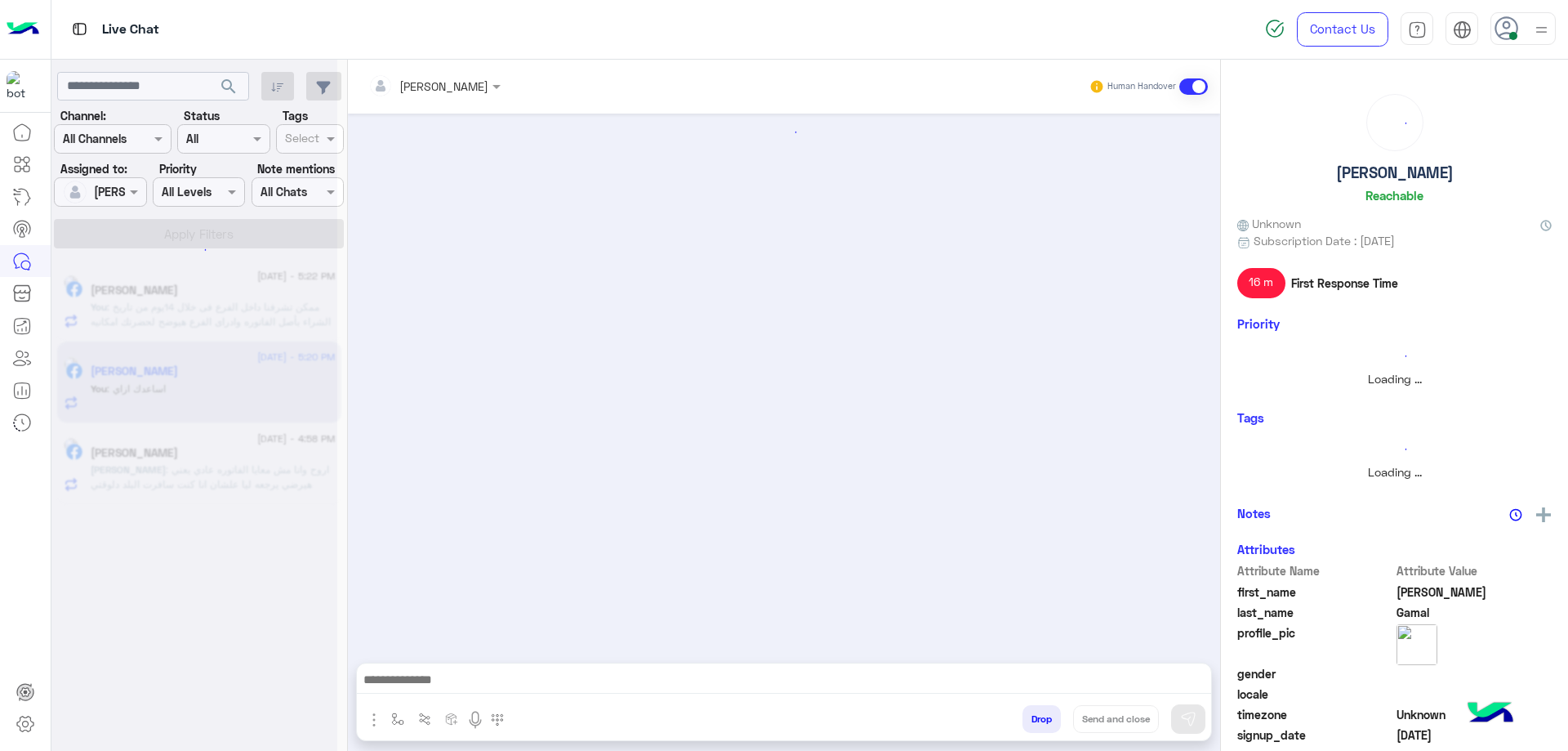
scroll to position [1921, 0]
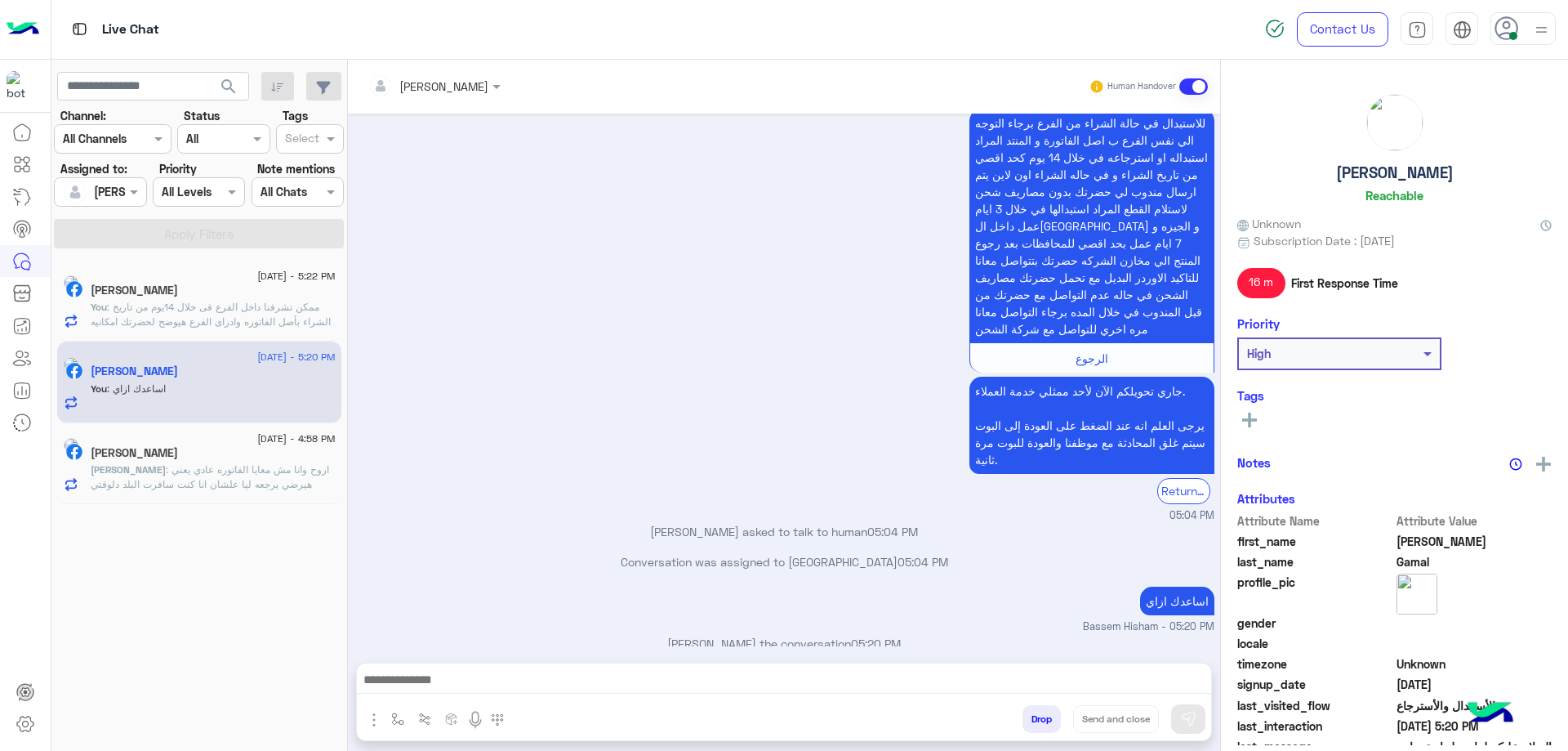
click at [175, 358] on span ": اروح وانا مش معايا الفاتوره عادي يعني هيرضي يرجعه ليا علشان انا كنت سافرت الب…" at bounding box center [211, 498] width 241 height 71
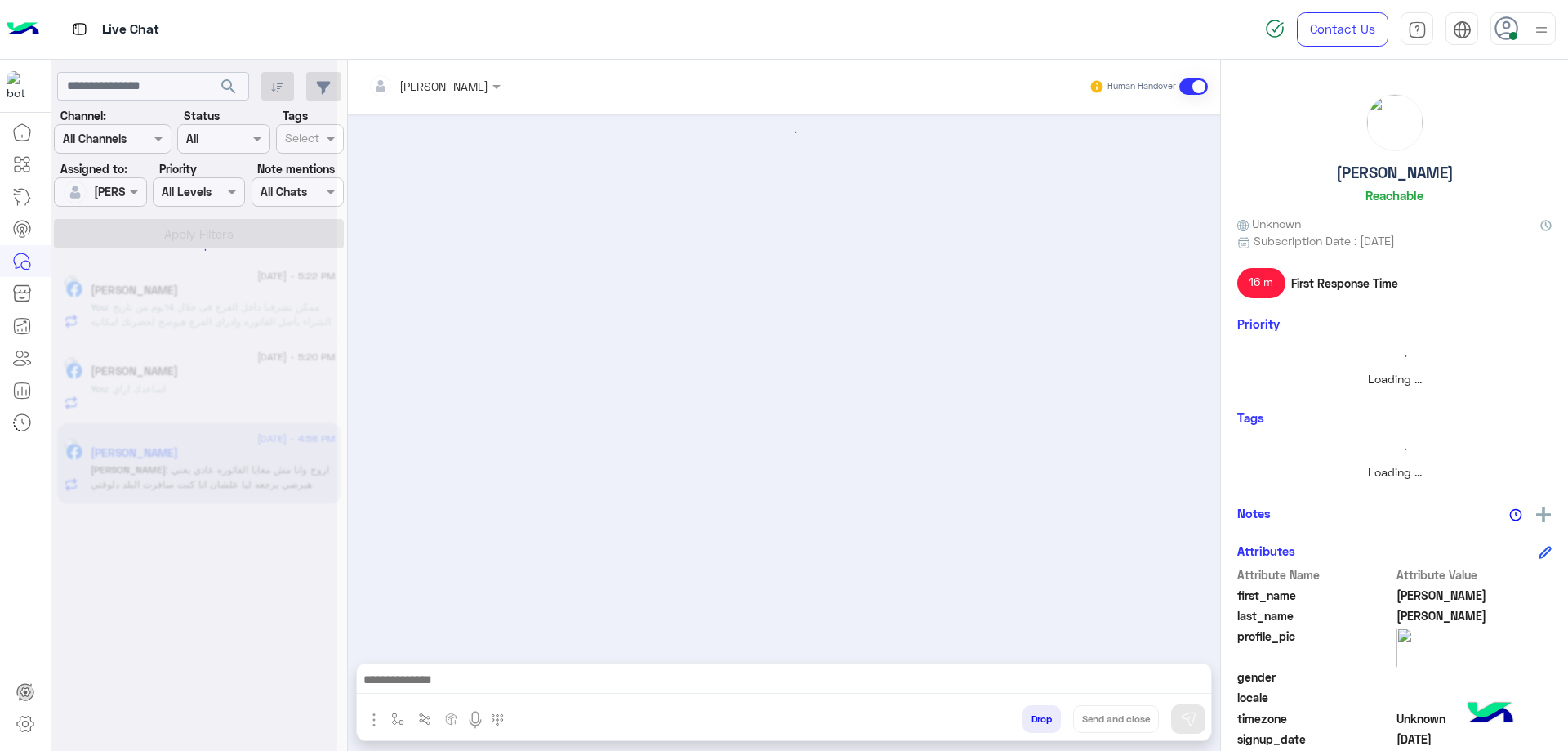
scroll to position [1550, 0]
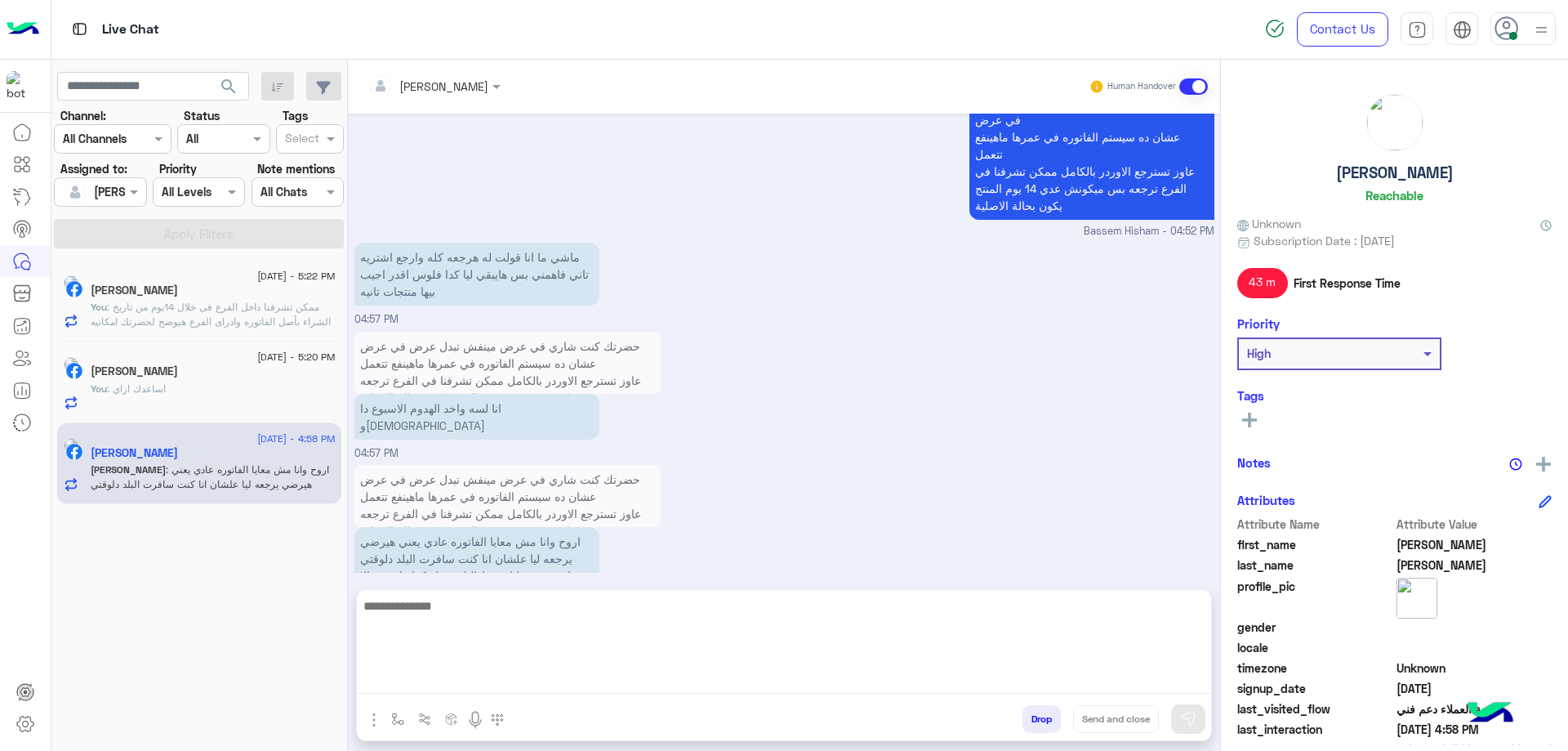
click at [492, 358] on textarea at bounding box center [784, 644] width 854 height 98
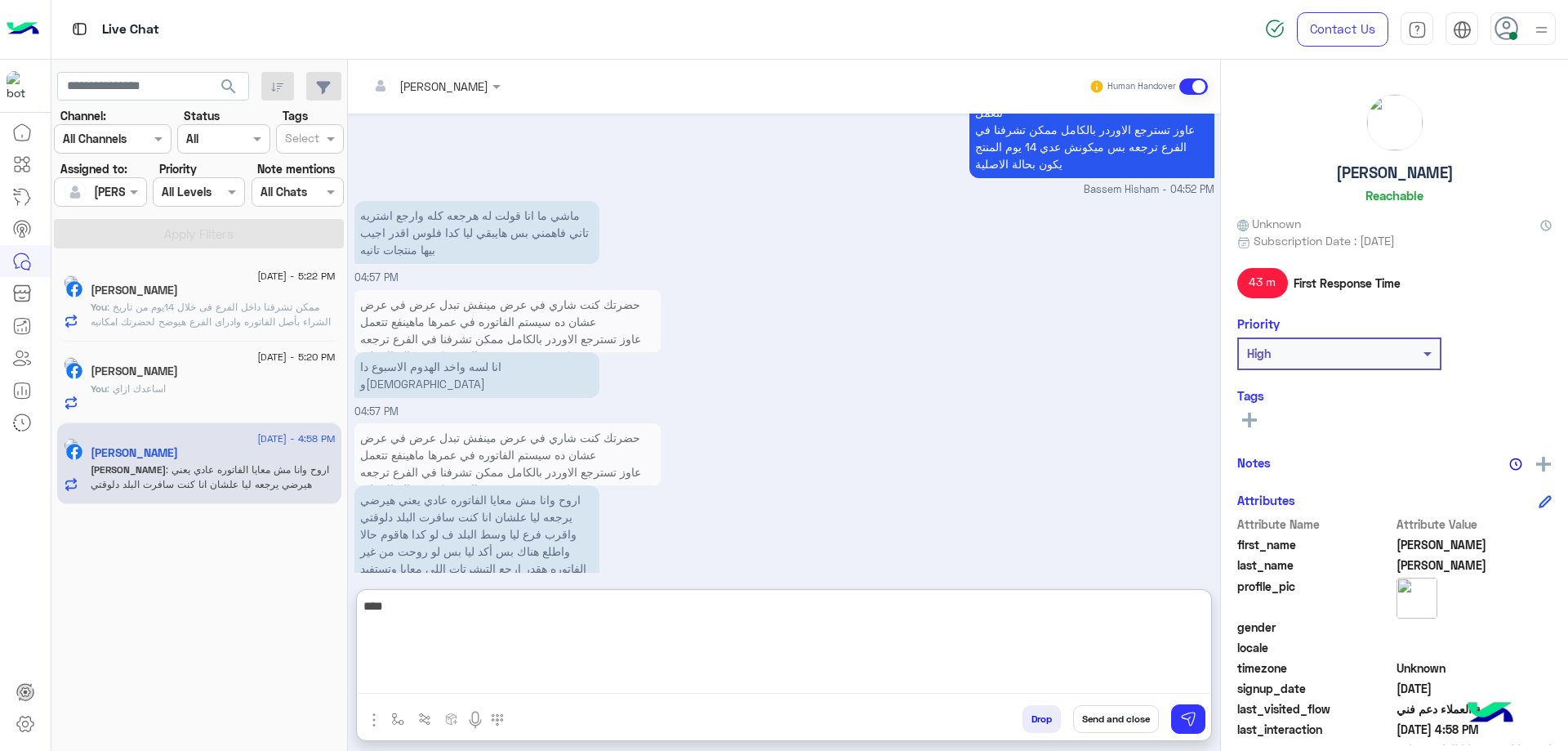
scroll to position [1624, 0]
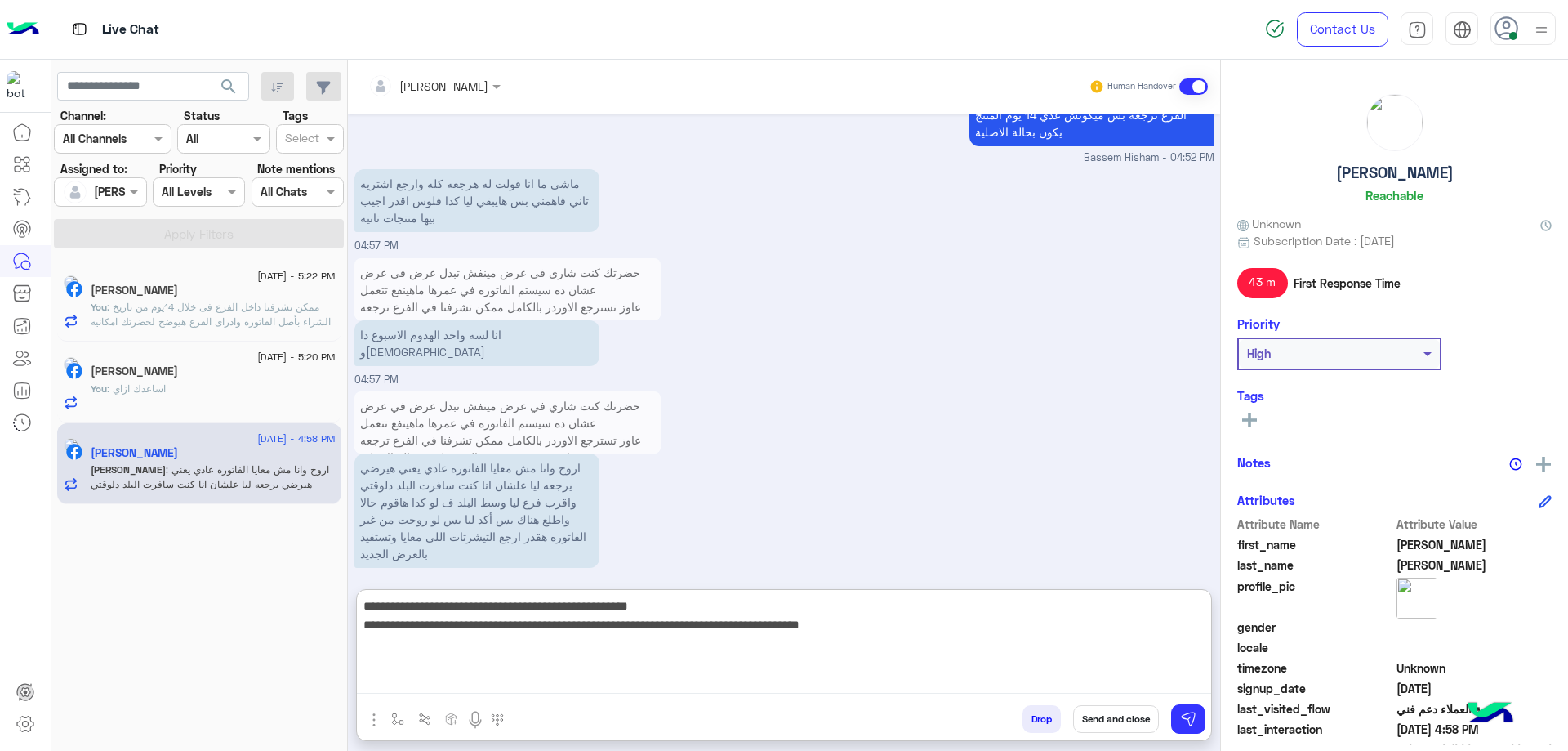
type textarea "**********"
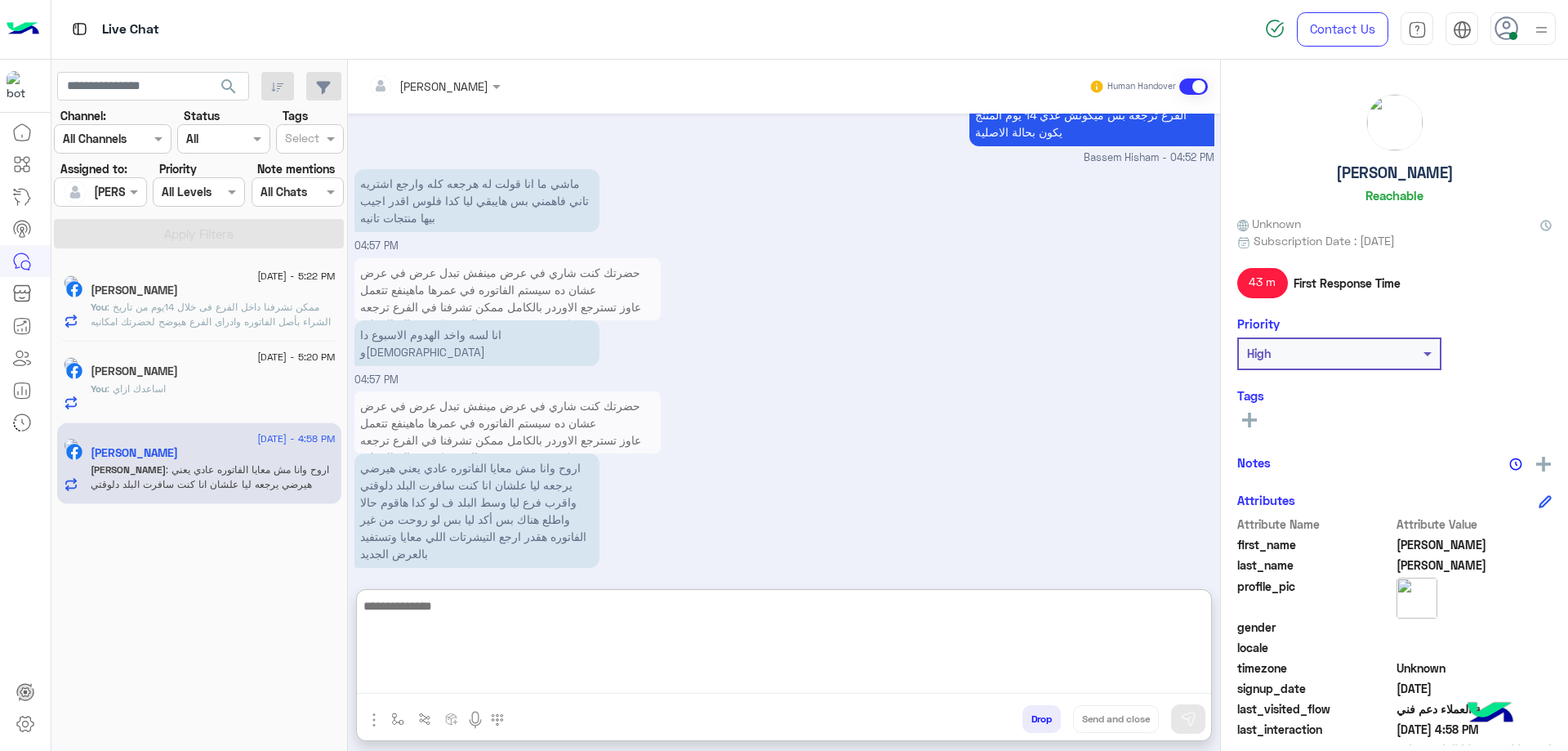
scroll to position [1745, 0]
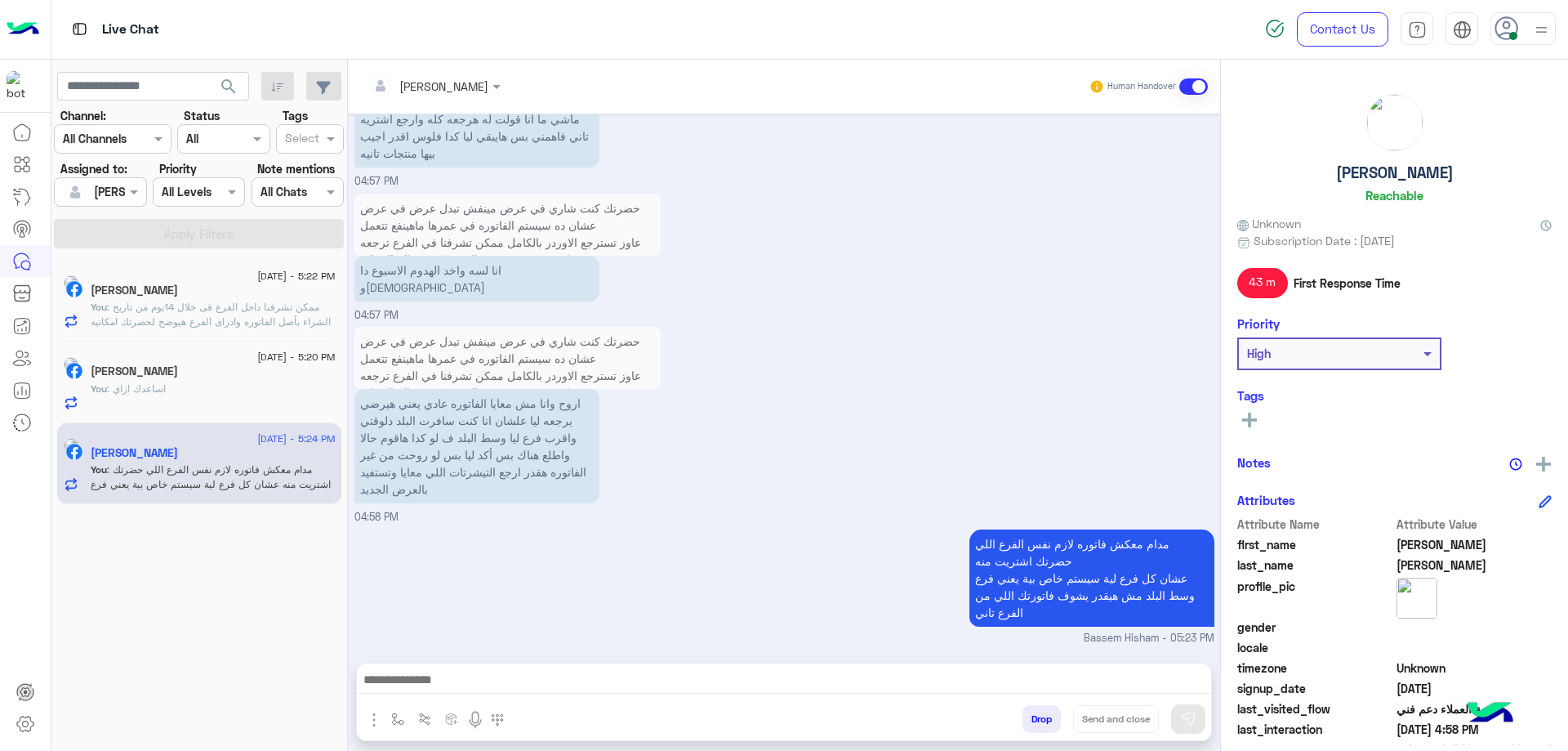
click at [276, 309] on span ": ممكن تشرفنا داخل الفرع فى خلال 14يوم من تاريخ الشراء بأصل الفاتوره وادراى الف…" at bounding box center [211, 329] width 241 height 56
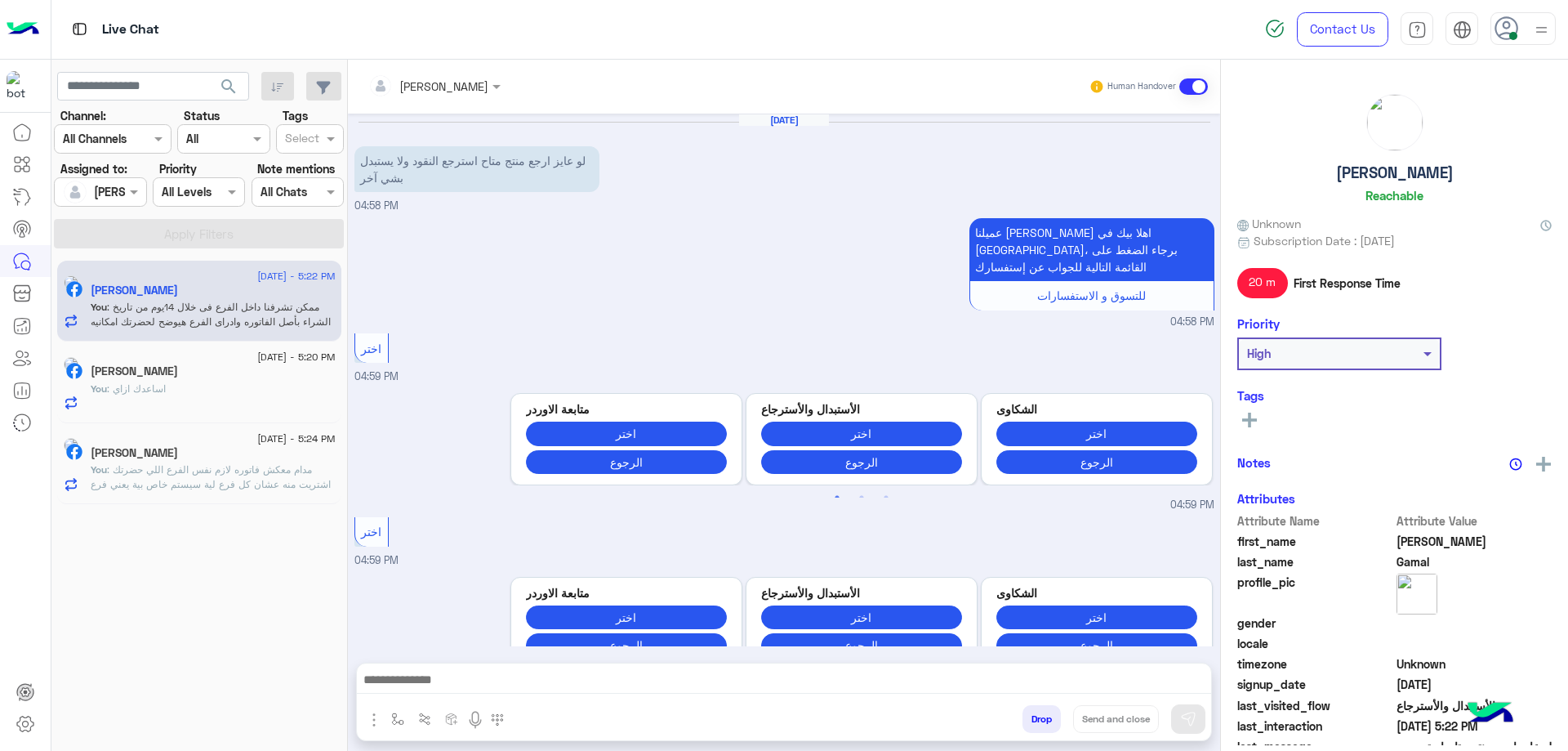
scroll to position [1527, 0]
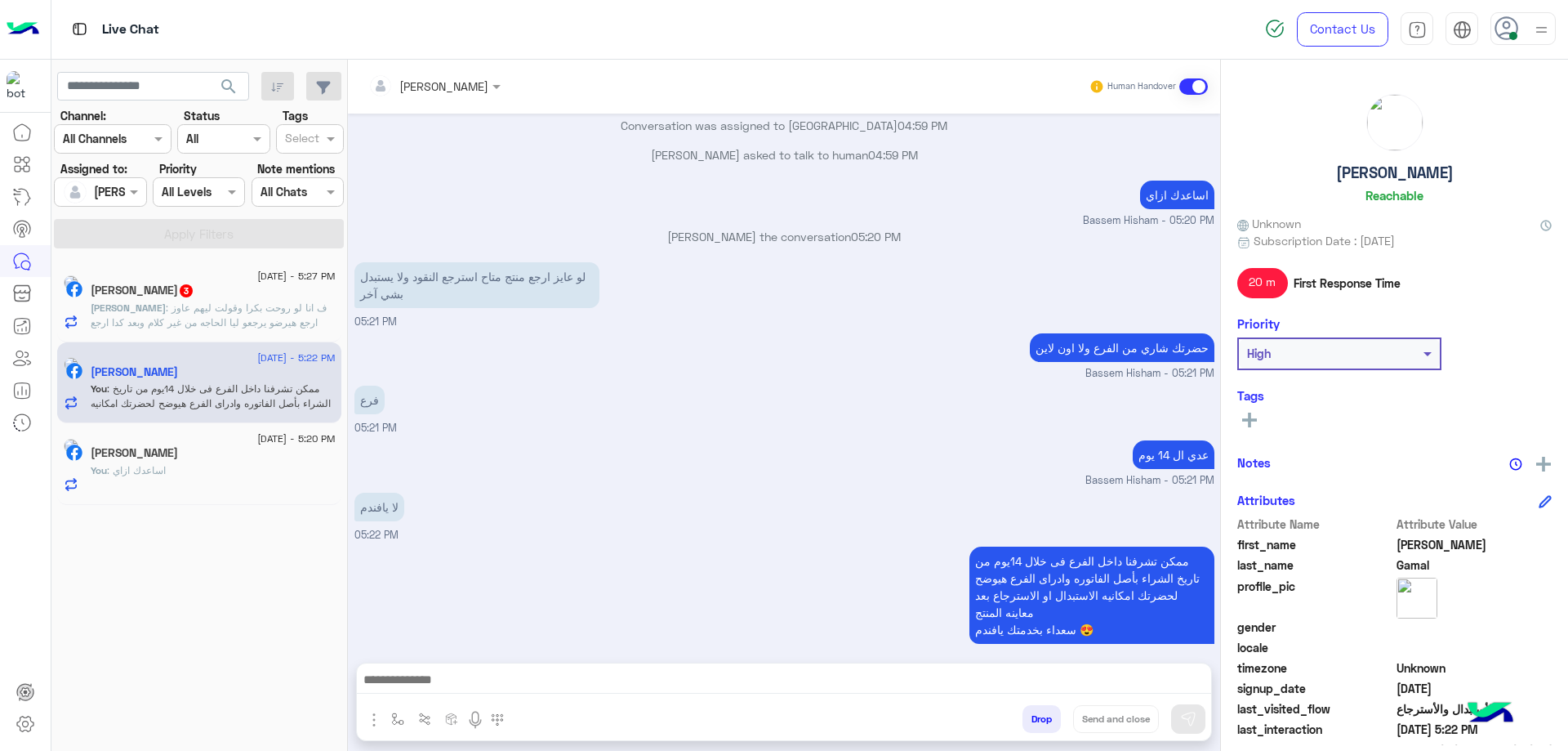
click at [261, 313] on span ": ف انا لو روحت بكرا وقولت ليهم عاوز ارجع هيرضو يرجعو ليا الحاجه من غير كلام وب…" at bounding box center [209, 323] width 236 height 42
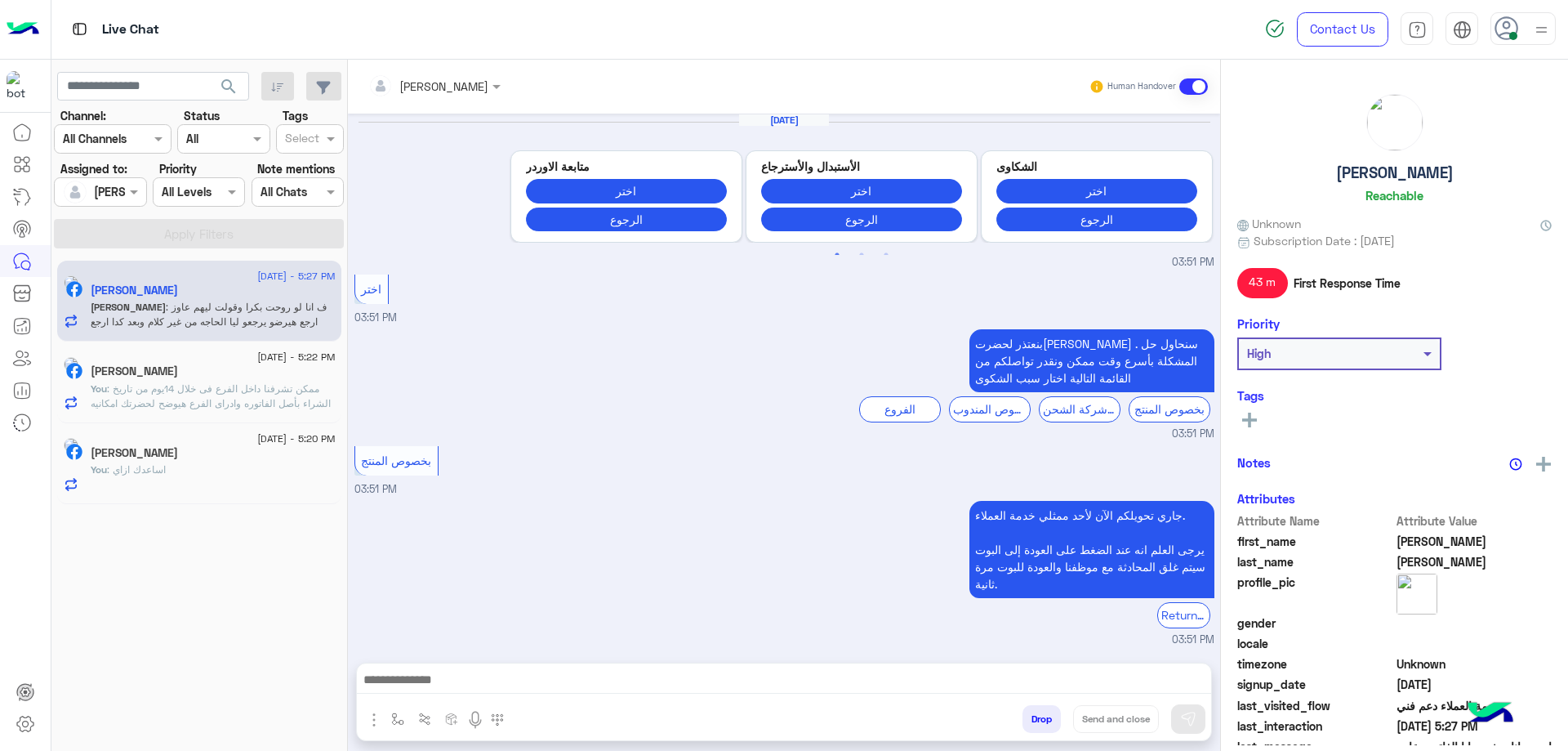
scroll to position [1651, 0]
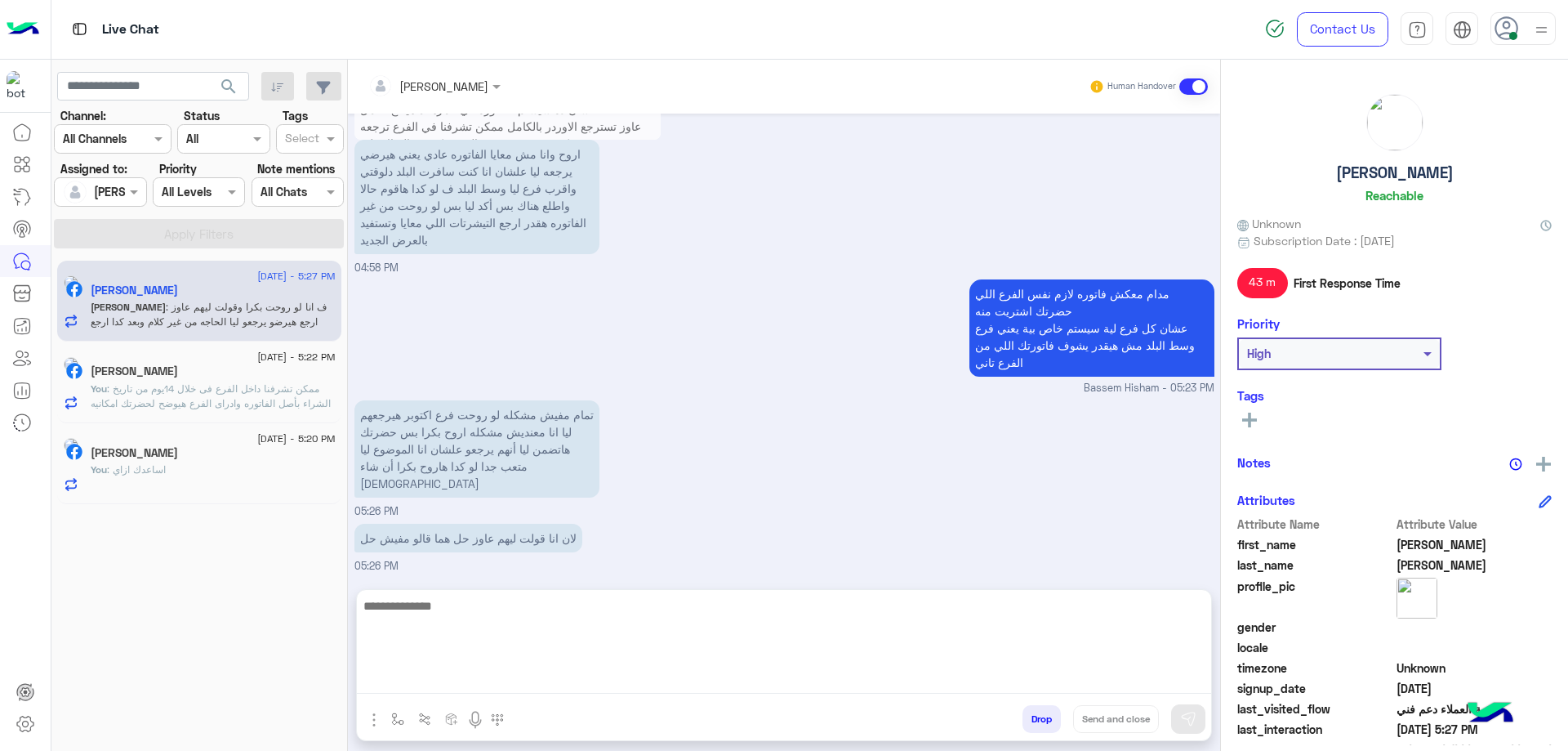
click at [628, 358] on textarea at bounding box center [784, 644] width 854 height 98
type textarea "**********"
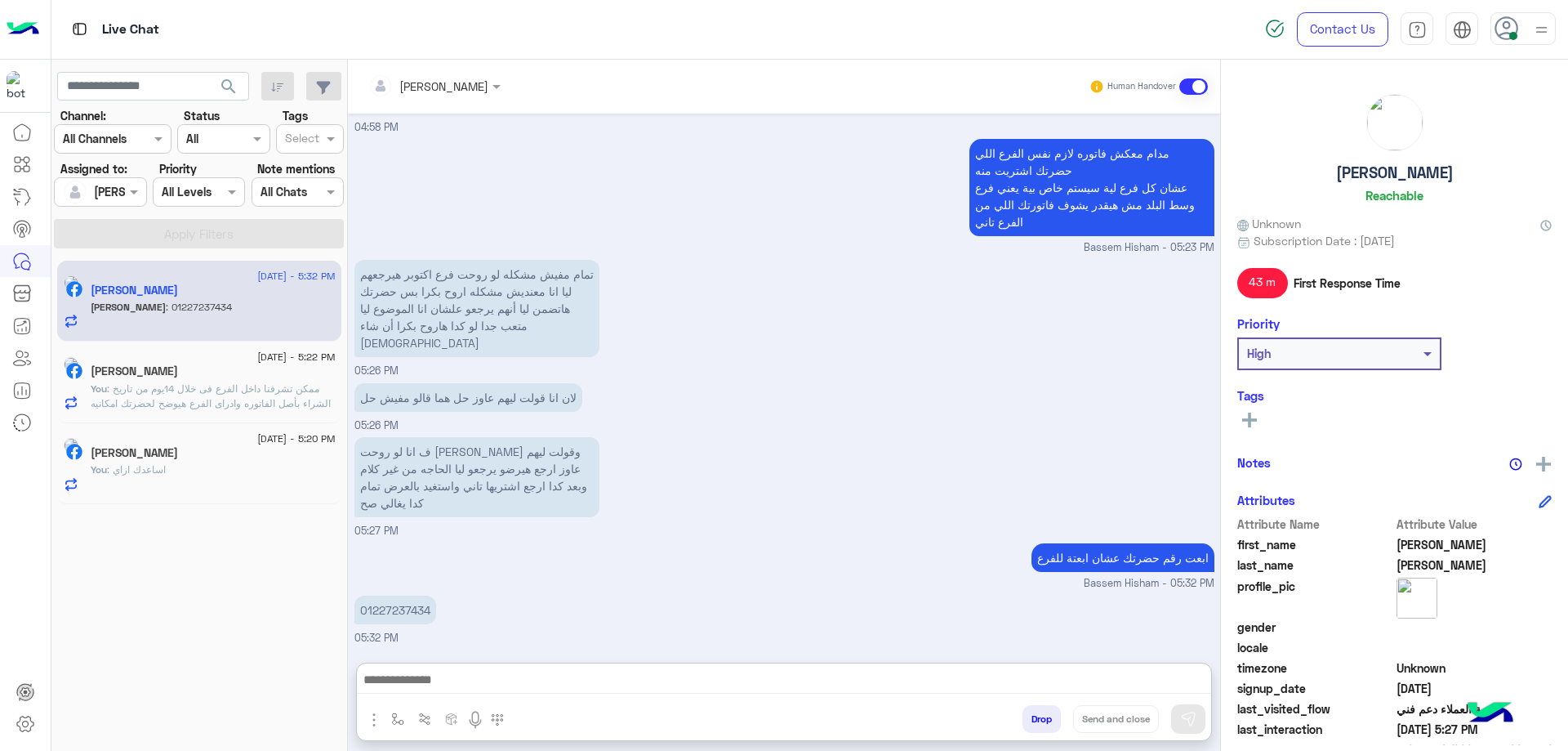
click at [415, 358] on p "01227237434" at bounding box center [395, 609] width 82 height 29
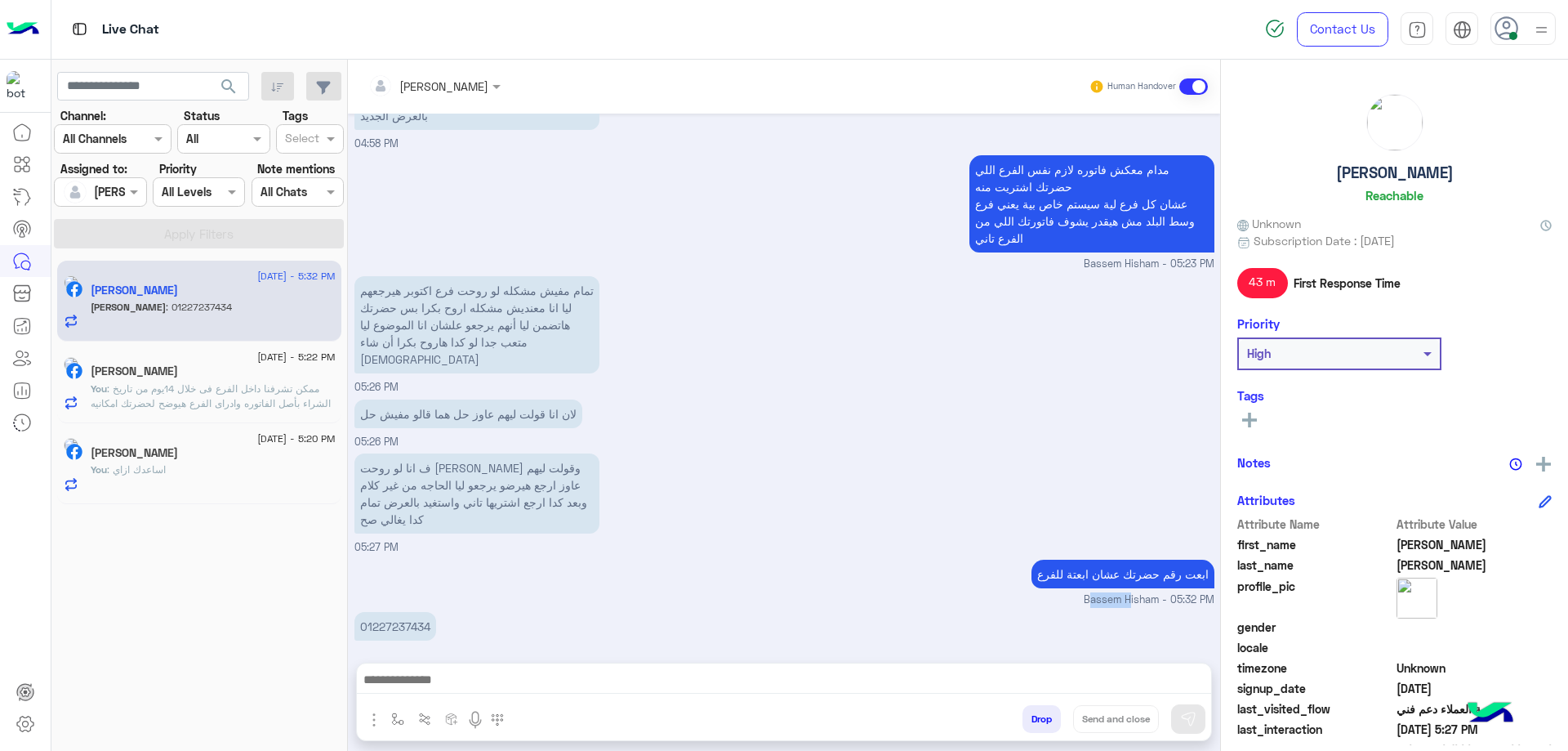
click at [415, 358] on div "ابعت رقم حضرتك عشان ابعتة للفرع Bassem Hisham - 05:32 PM" at bounding box center [784, 581] width 859 height 52
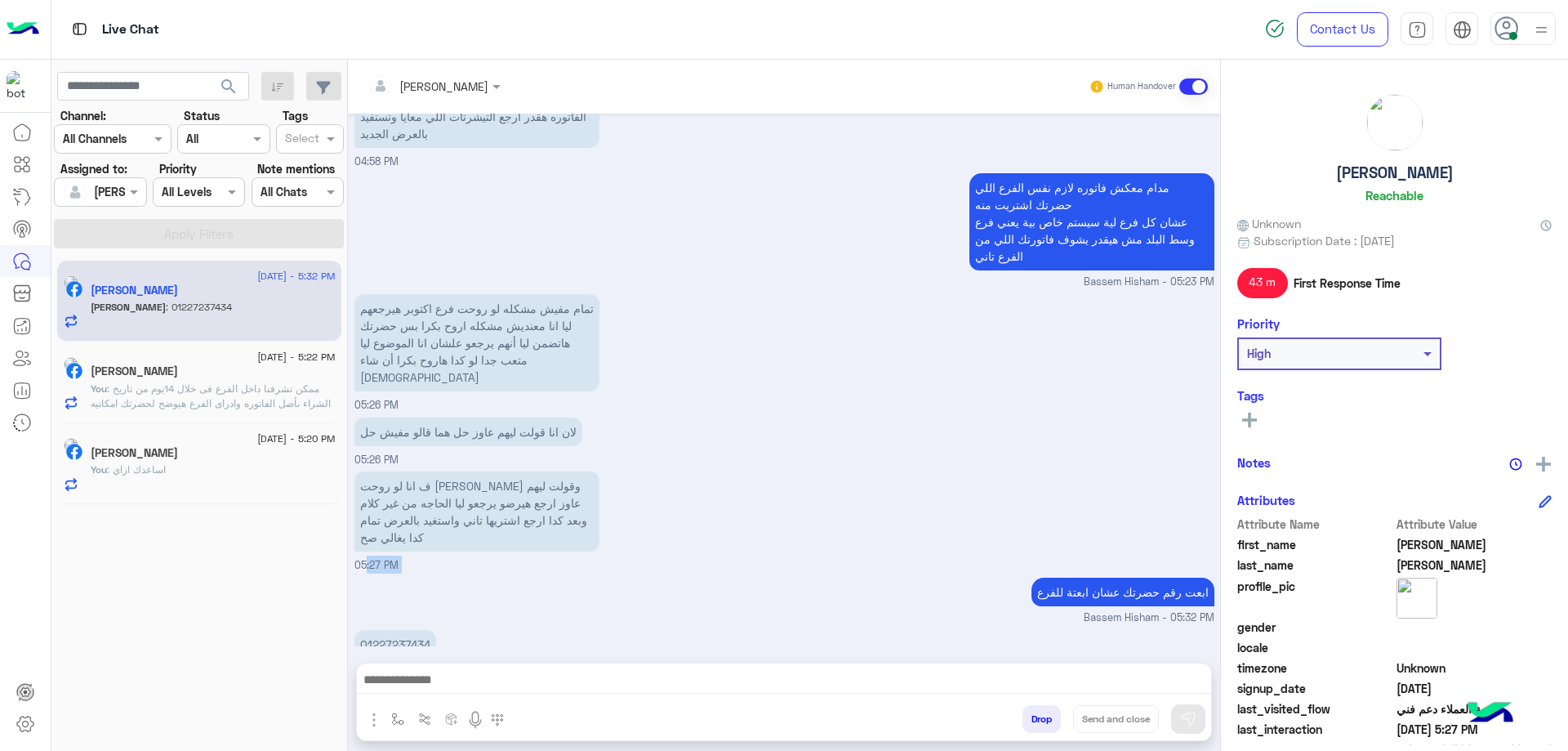
click at [415, 358] on div "ف انا لو روحت [PERSON_NAME] وقولت ليهم عاوز ارجع هيرضو يرجعو ليا الحاجه من غير …" at bounding box center [784, 520] width 859 height 106
copy span "05:27 PM"
drag, startPoint x: 397, startPoint y: 628, endPoint x: 402, endPoint y: 609, distance: 19.6
click at [398, 358] on div "01227237434 05:32 PM" at bounding box center [784, 653] width 859 height 55
click at [403, 358] on p "01227237434" at bounding box center [395, 644] width 82 height 29
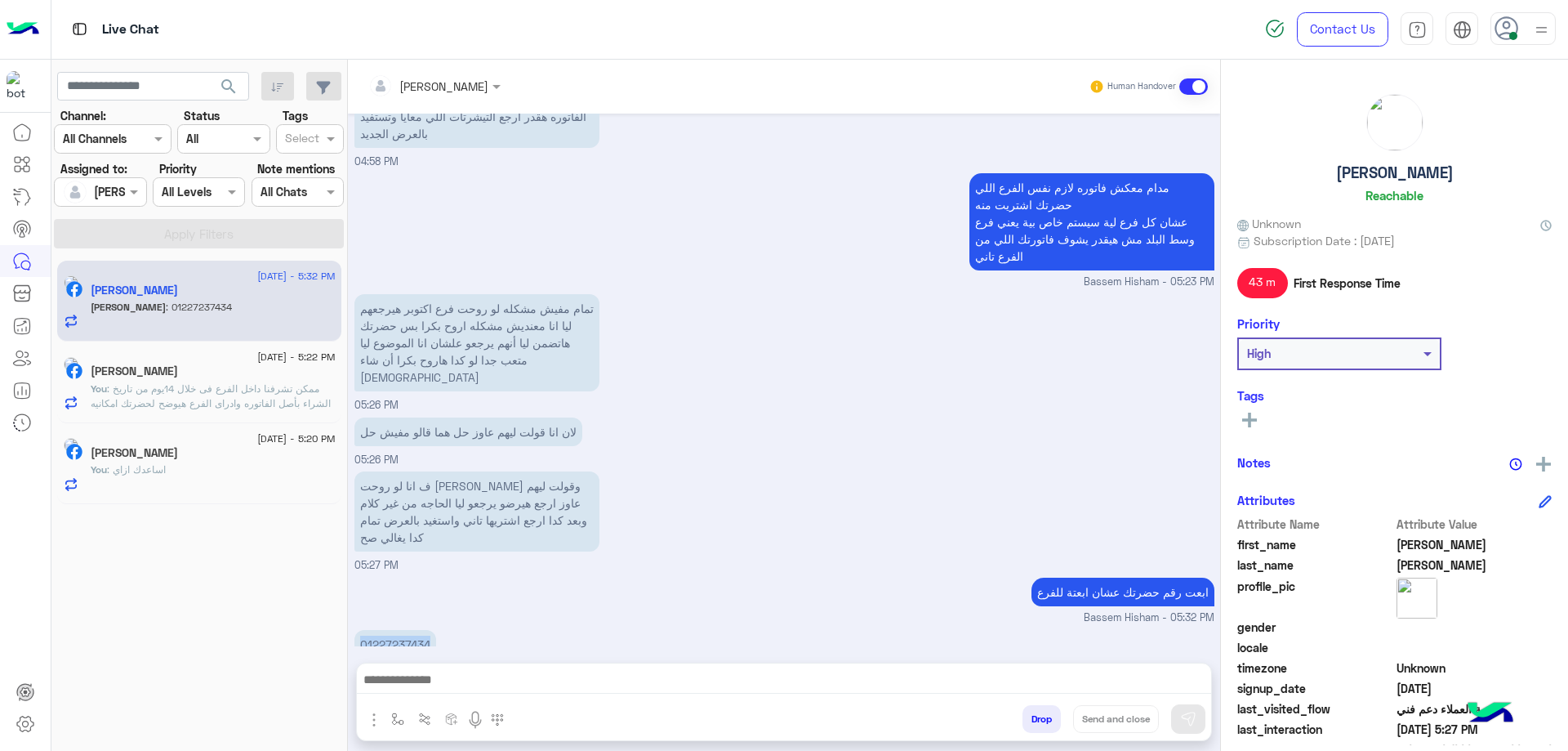
click at [403, 358] on p "01227237434" at bounding box center [395, 644] width 82 height 29
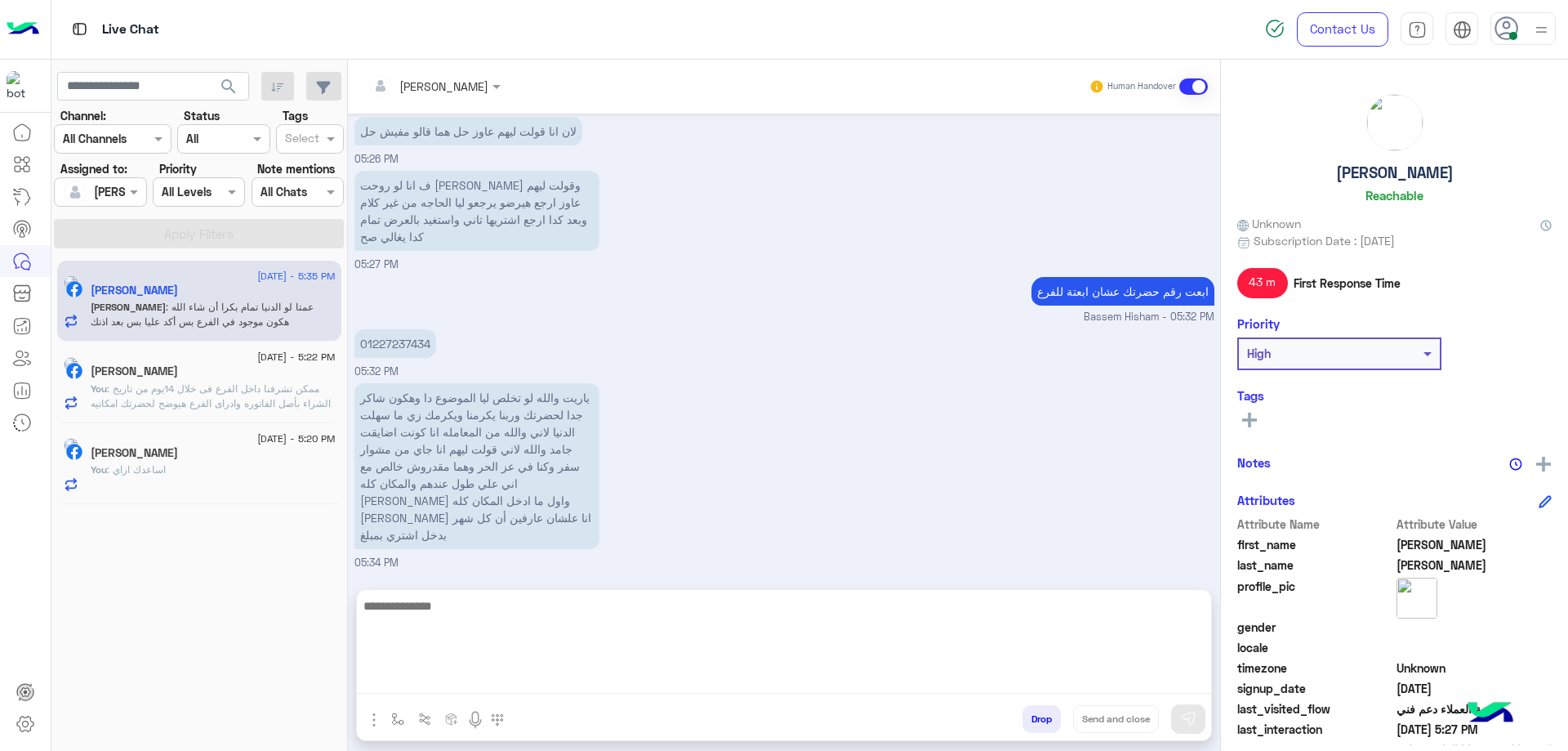
click at [516, 358] on textarea at bounding box center [784, 644] width 854 height 98
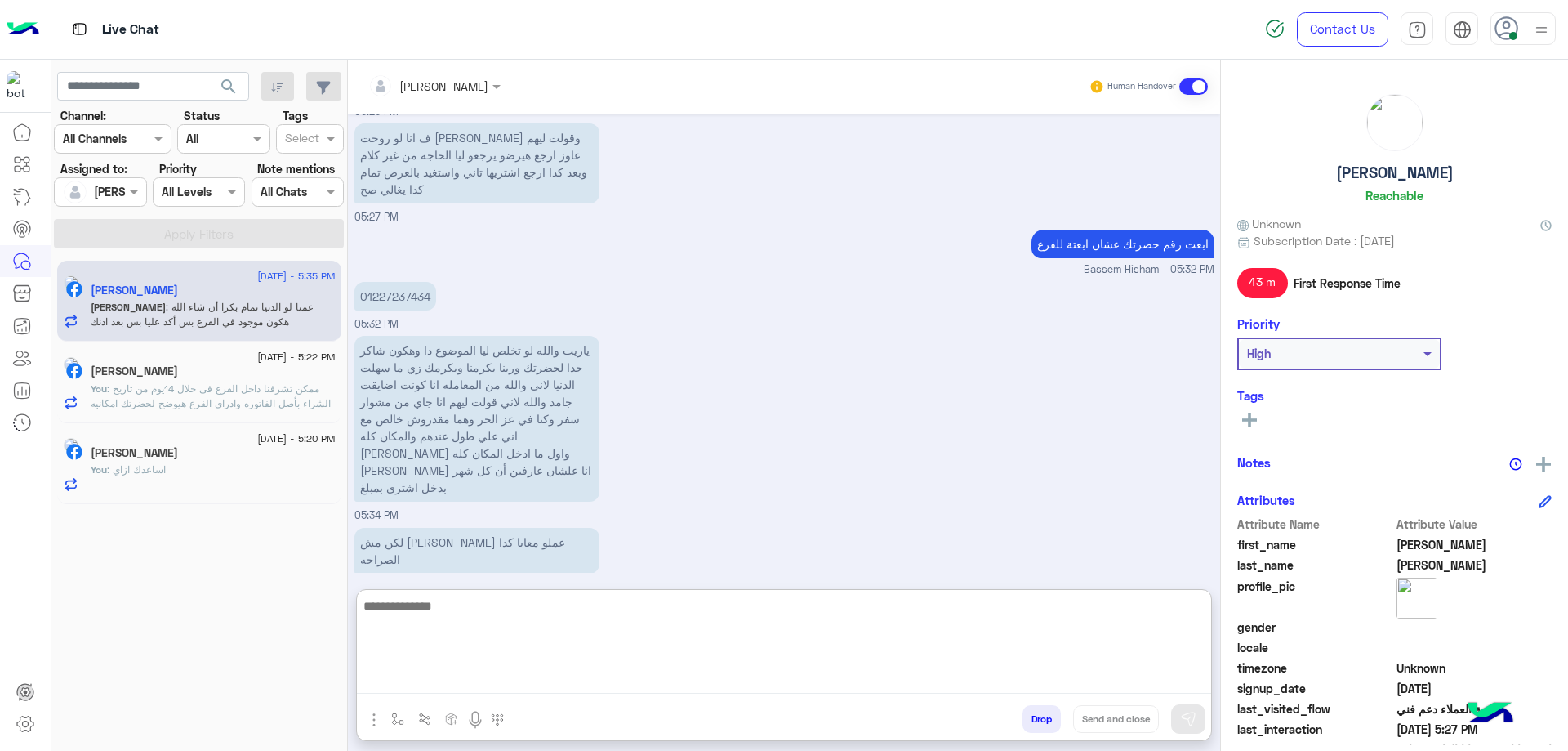
scroll to position [2131, 0]
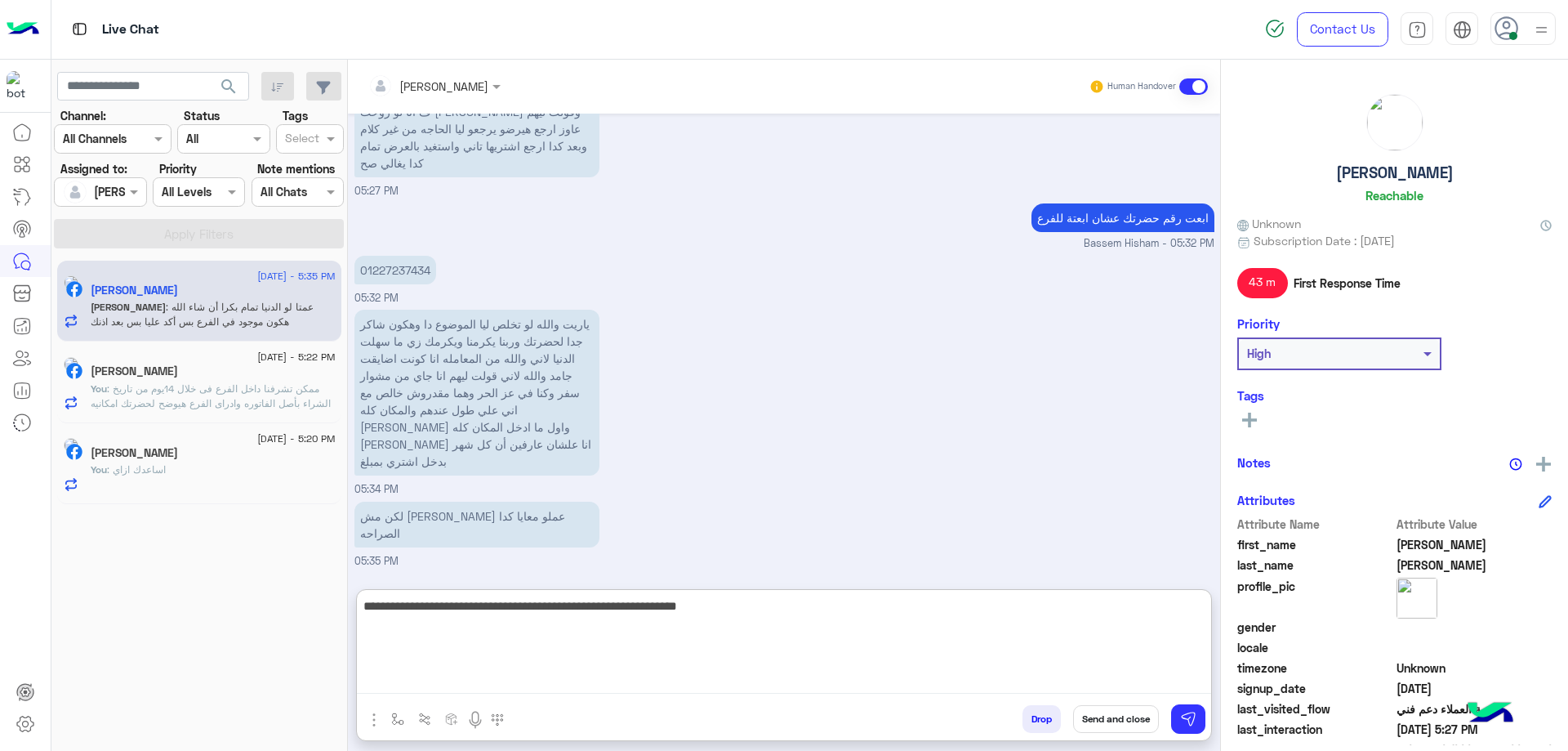
type textarea "**********"
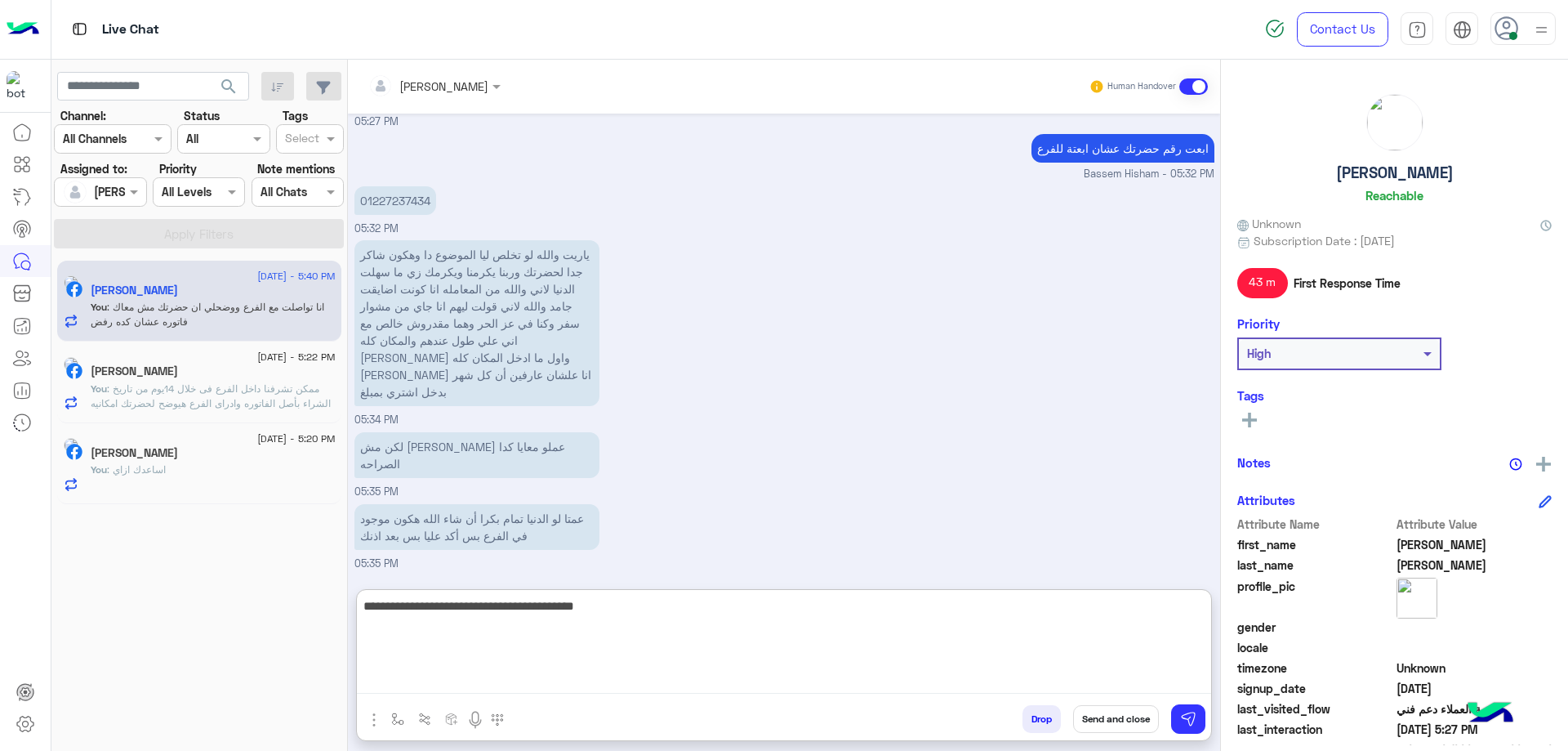
type textarea "**********"
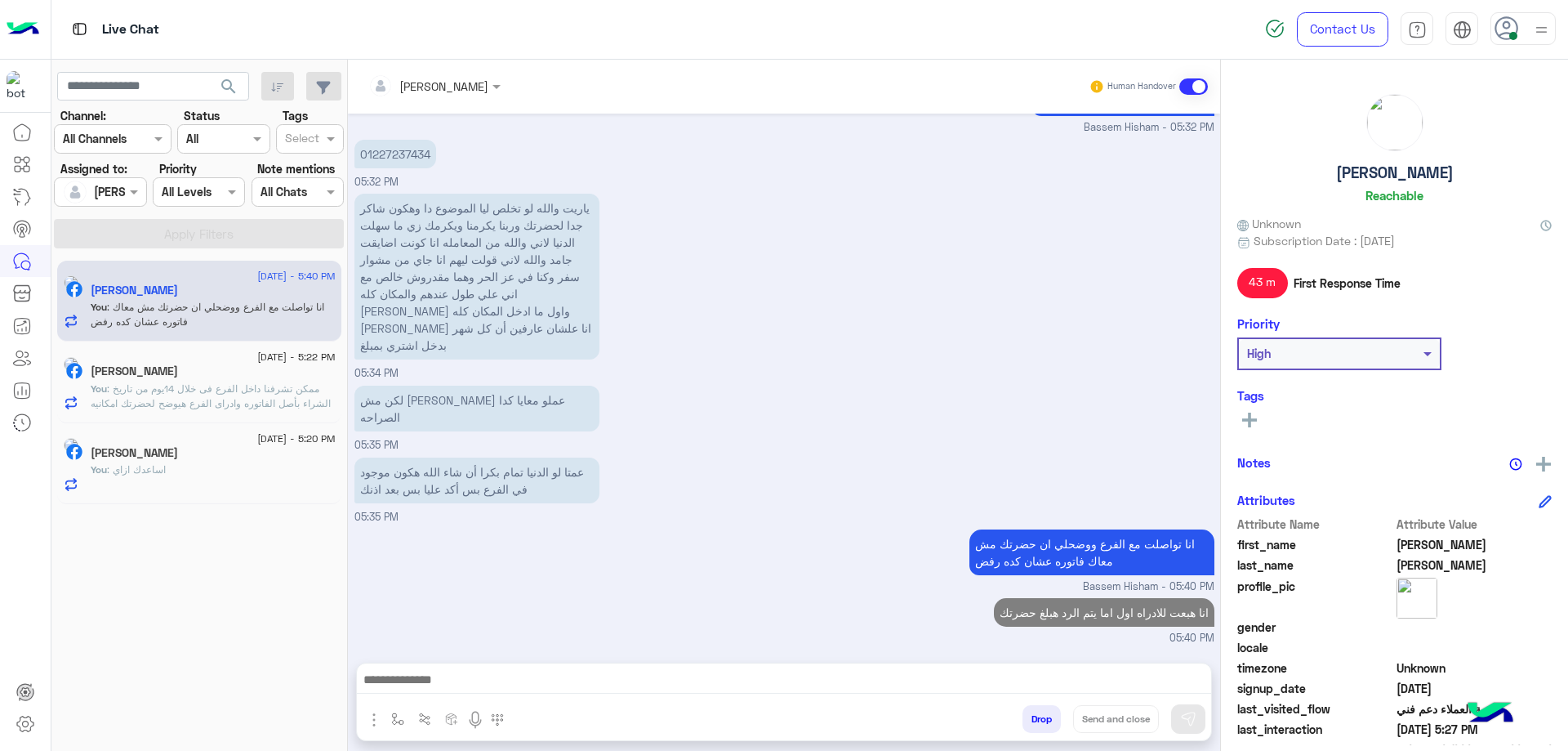
click at [222, 358] on span ": ممكن تشرفنا داخل الفرع فى خلال 14يوم من تاريخ الشراء بأصل الفاتوره وادراى الف…" at bounding box center [211, 410] width 241 height 56
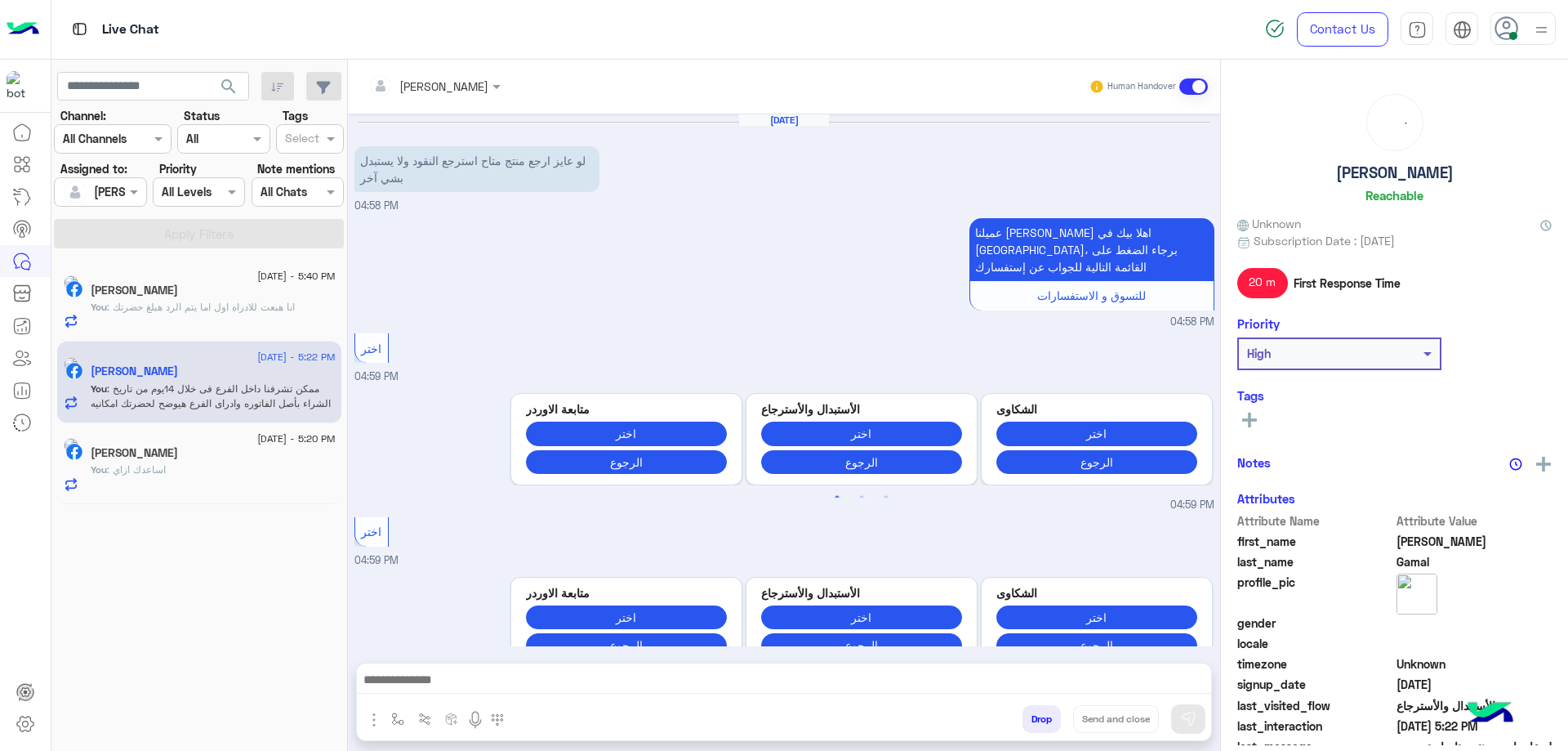
scroll to position [1527, 0]
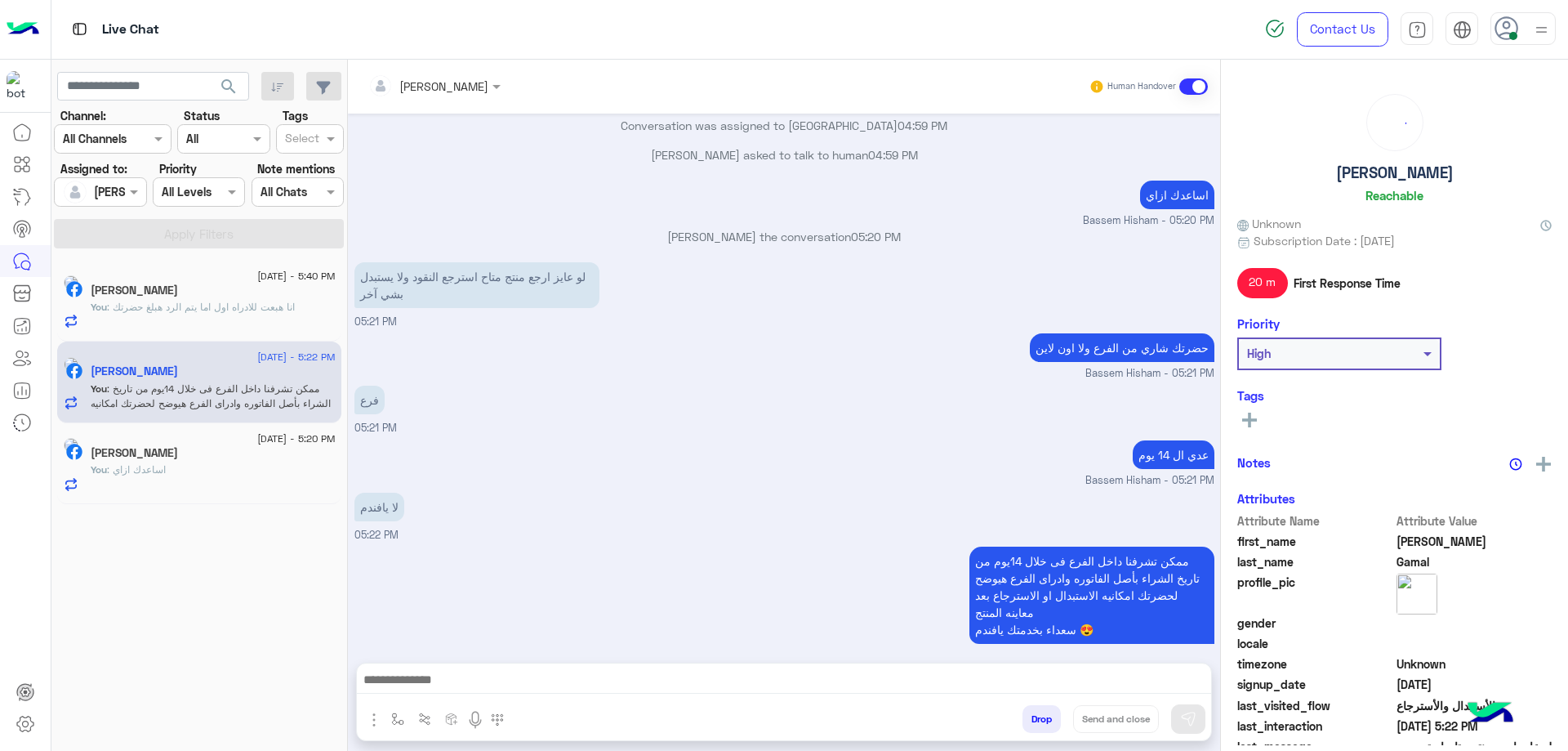
click at [653, 358] on div "Drop Send and close" at bounding box center [863, 722] width 695 height 36
click at [653, 358] on button "Drop" at bounding box center [1041, 719] width 38 height 28
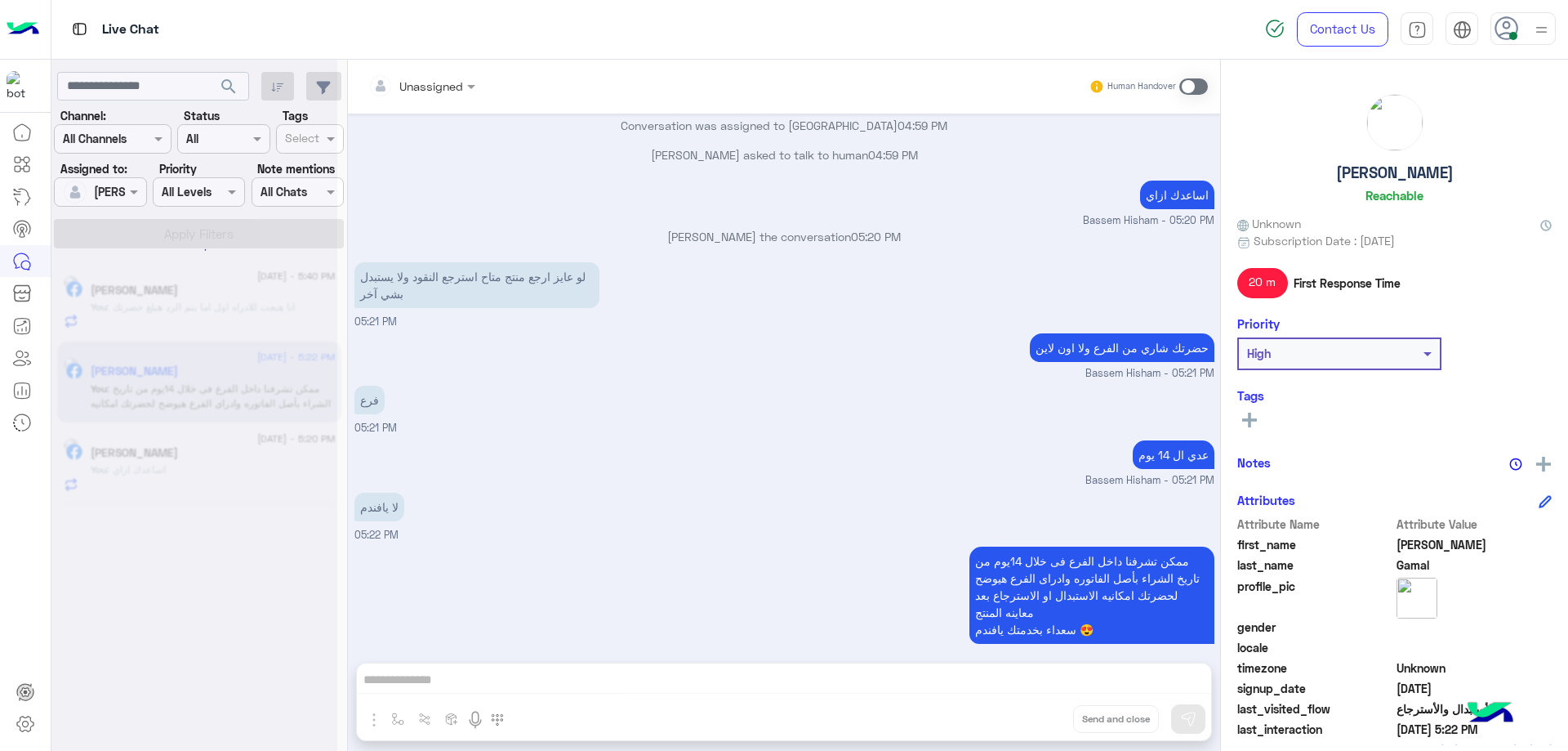
scroll to position [1557, 0]
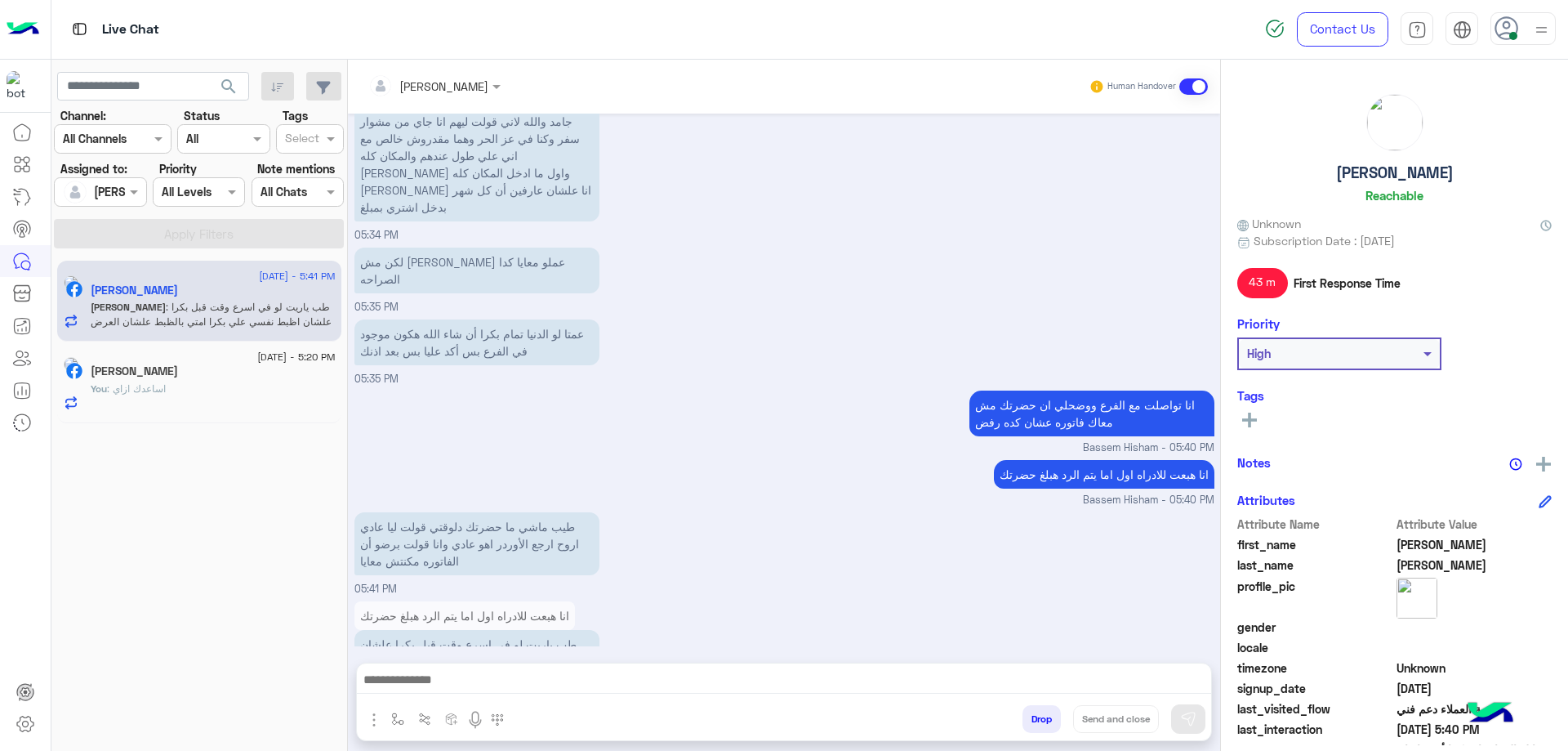
scroll to position [1937, 0]
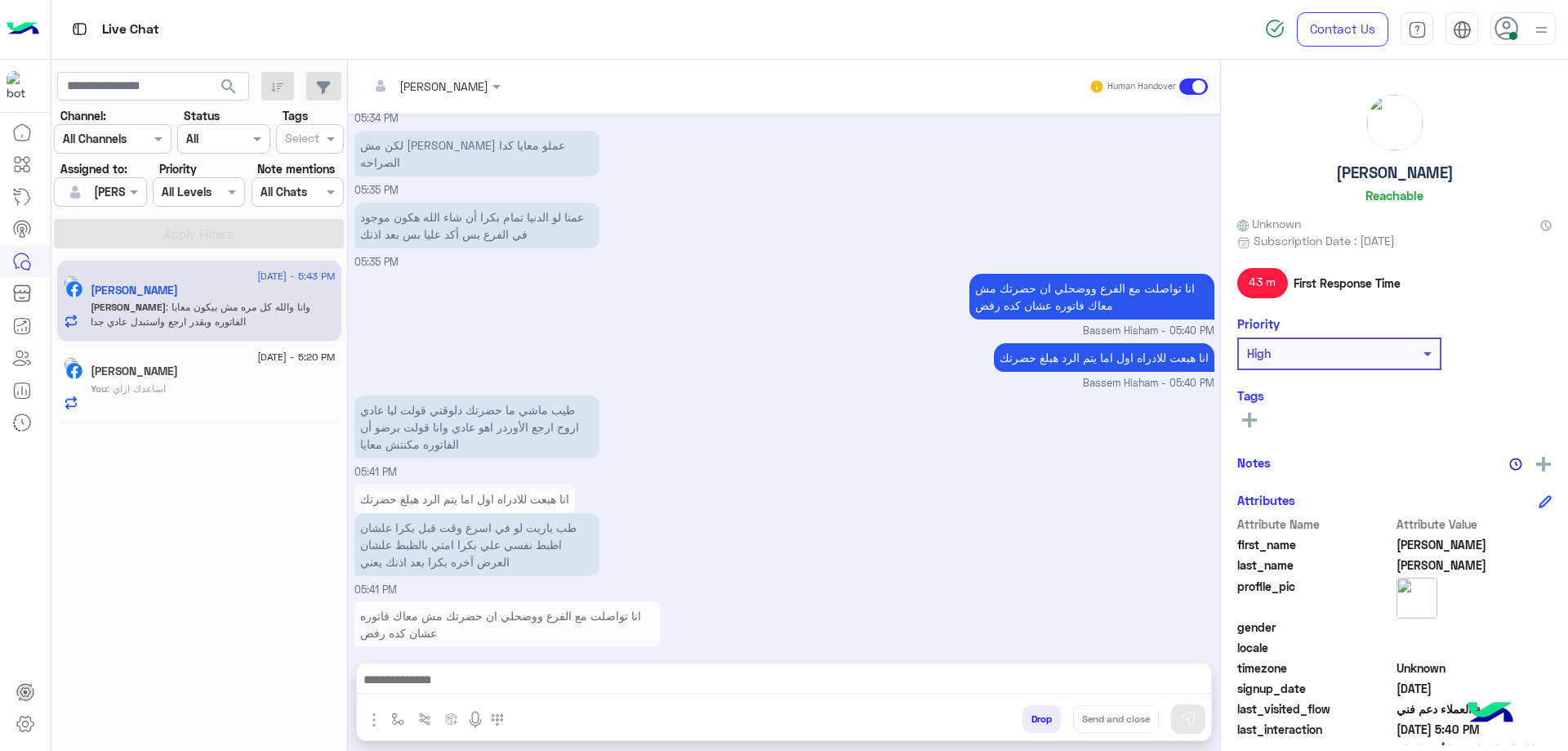
click at [462, 358] on div "Bassem Hisham Human Handover [DATE] ممكن رقم فرع وسط البلد أو حد مسؤول لأن ما ك…" at bounding box center [784, 408] width 872 height 698
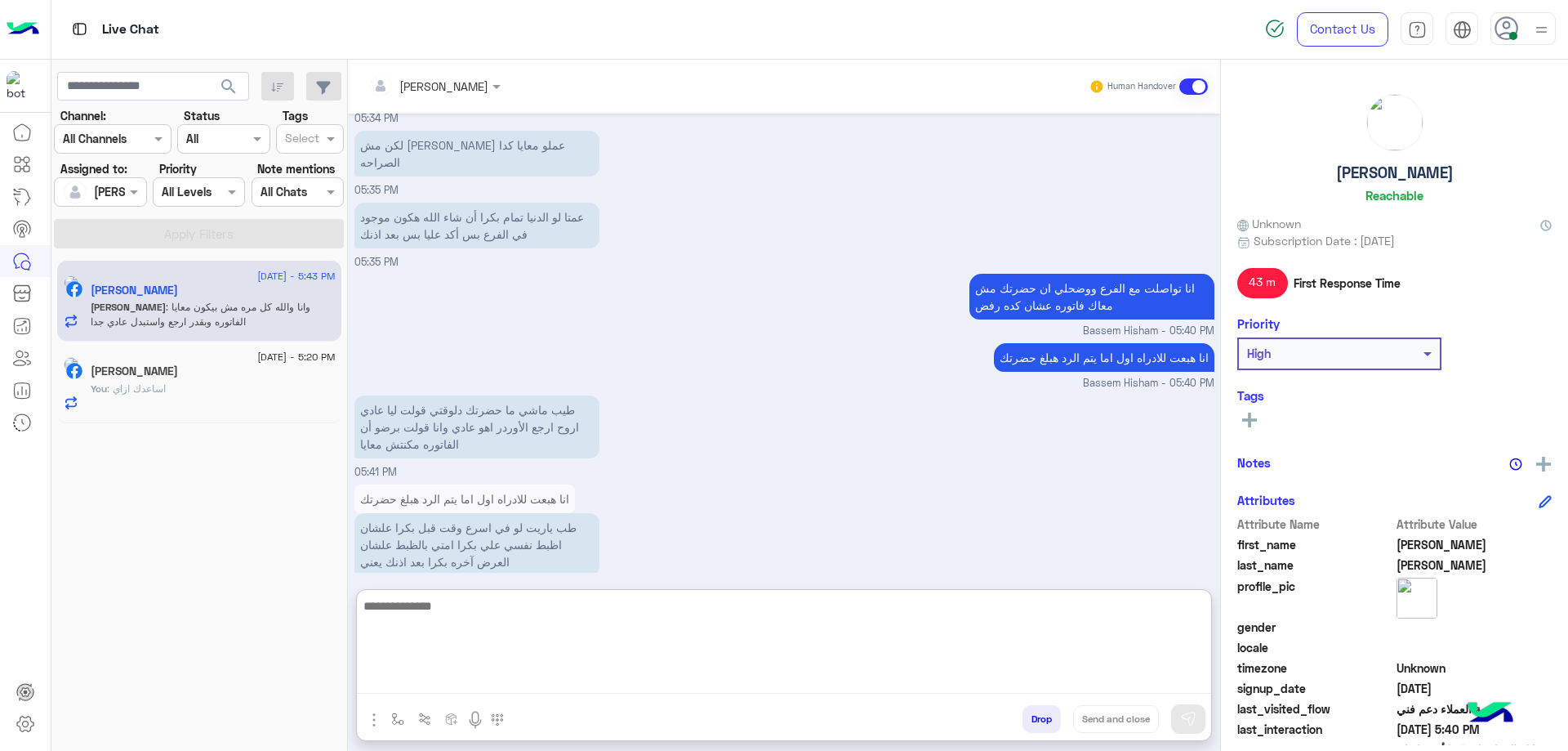
click at [465, 358] on textarea at bounding box center [784, 644] width 854 height 98
type textarea "**********"
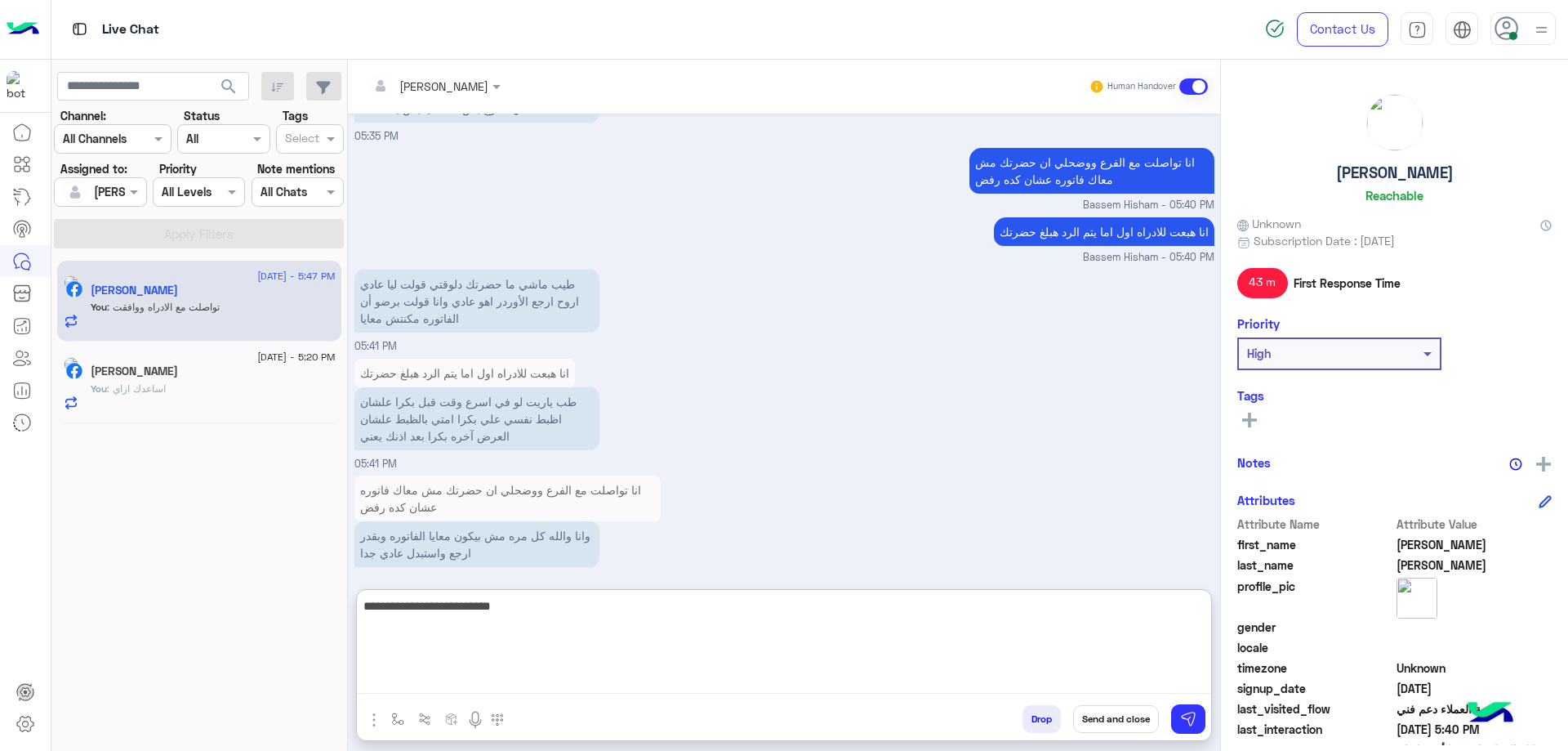
type textarea "**********"
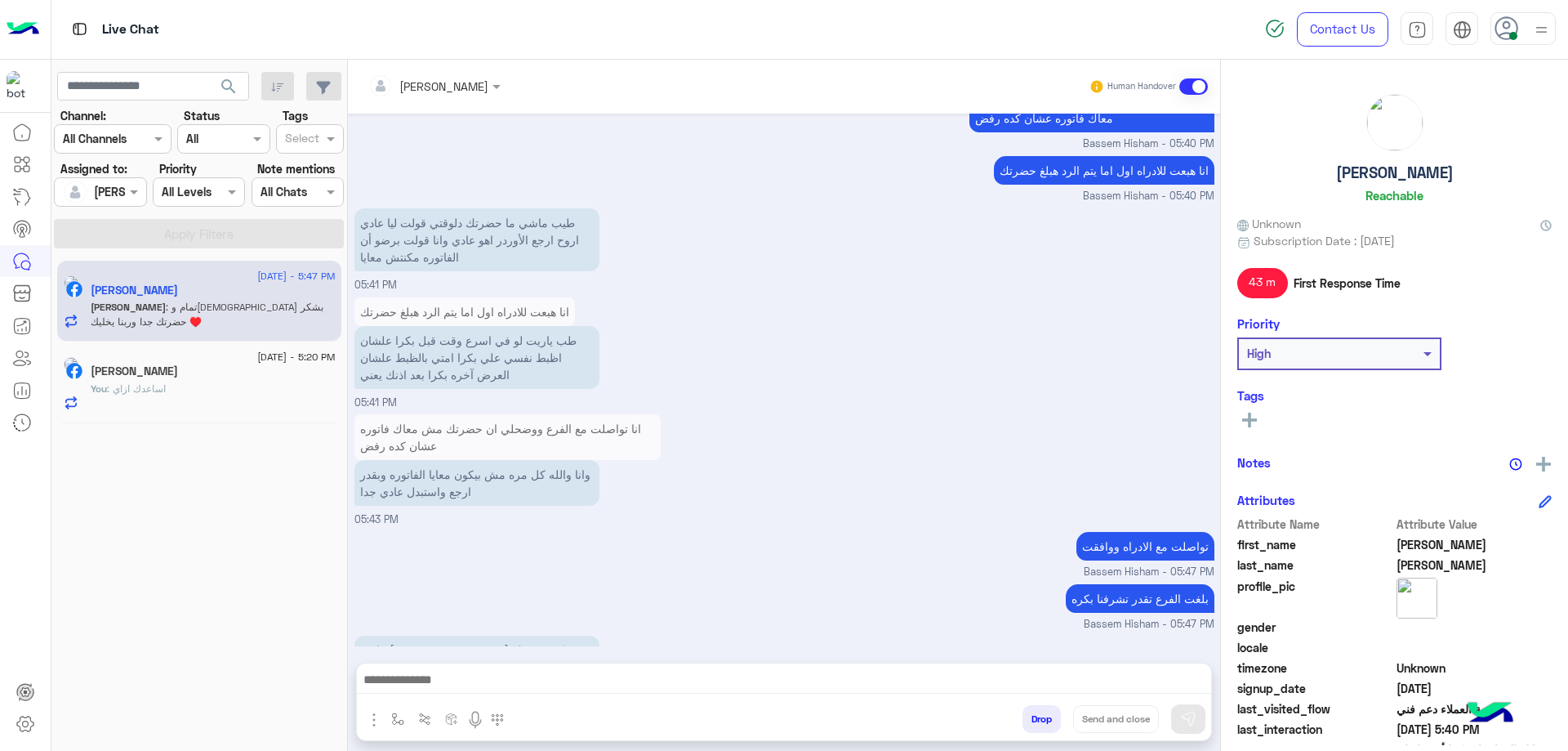
scroll to position [2096, 0]
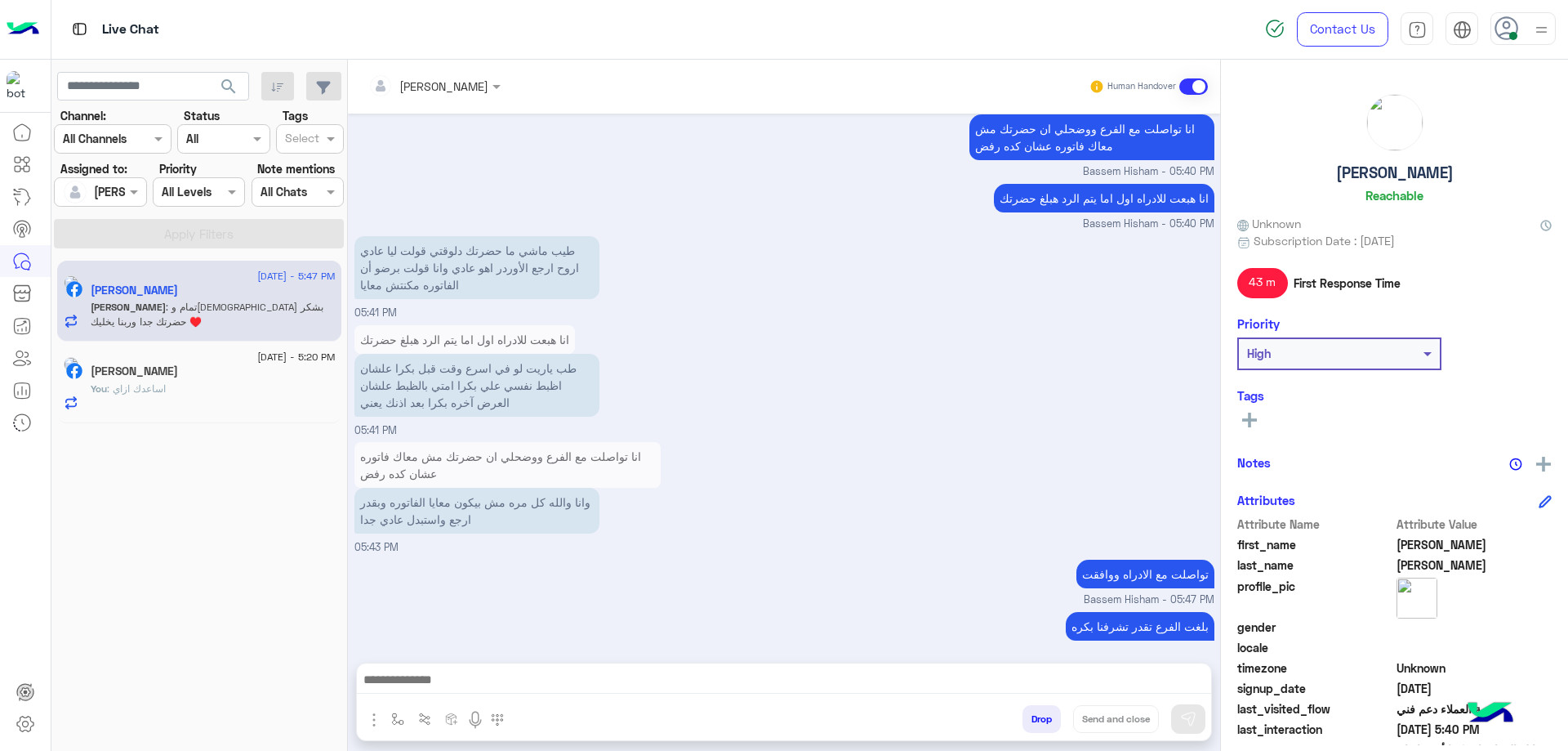
click at [653, 358] on div "Bassem Hisham Human Handover [DATE] ممكن رقم فرع وسط البلد أو حد مسؤول لأن ما ك…" at bounding box center [784, 408] width 872 height 698
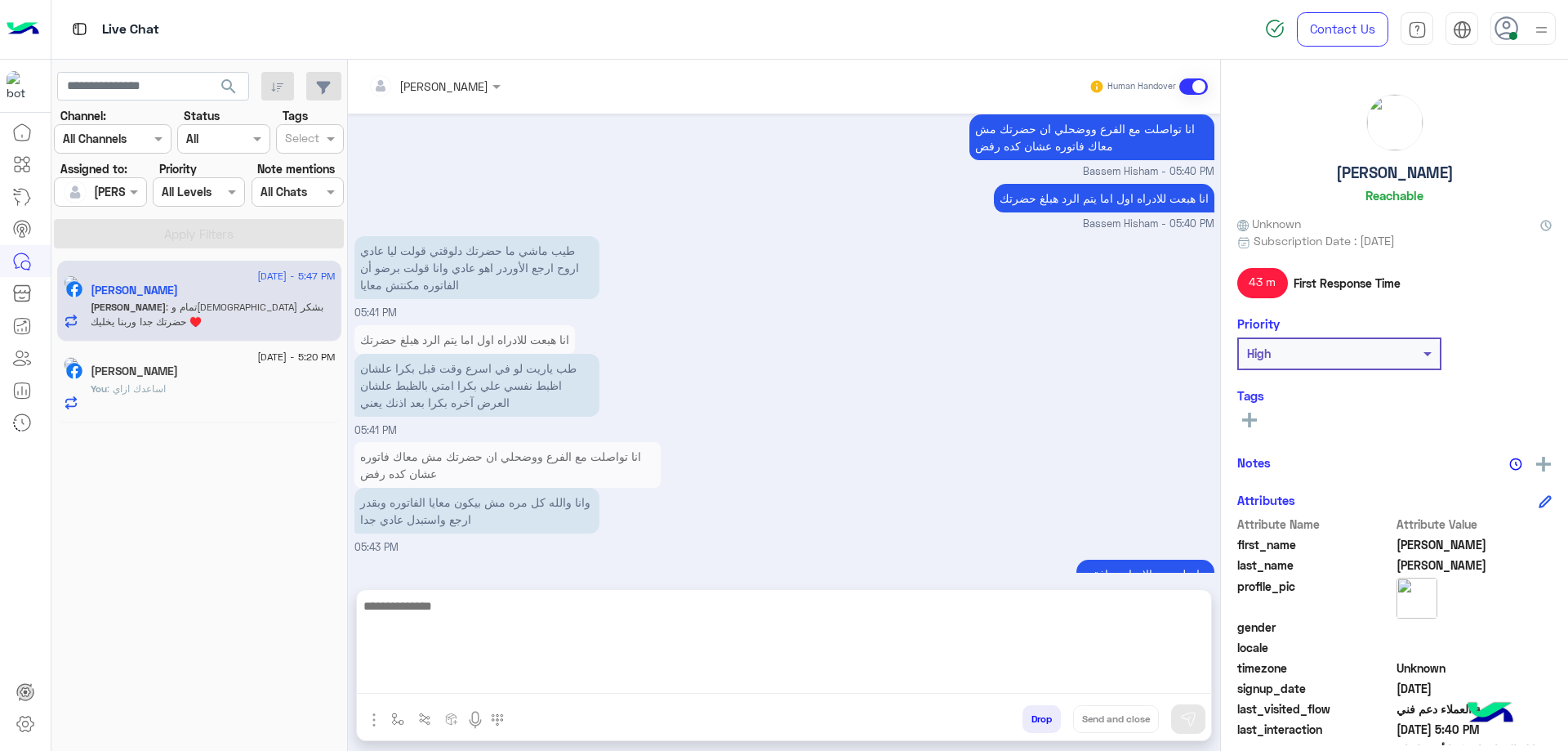
click at [653, 358] on textarea at bounding box center [784, 644] width 854 height 98
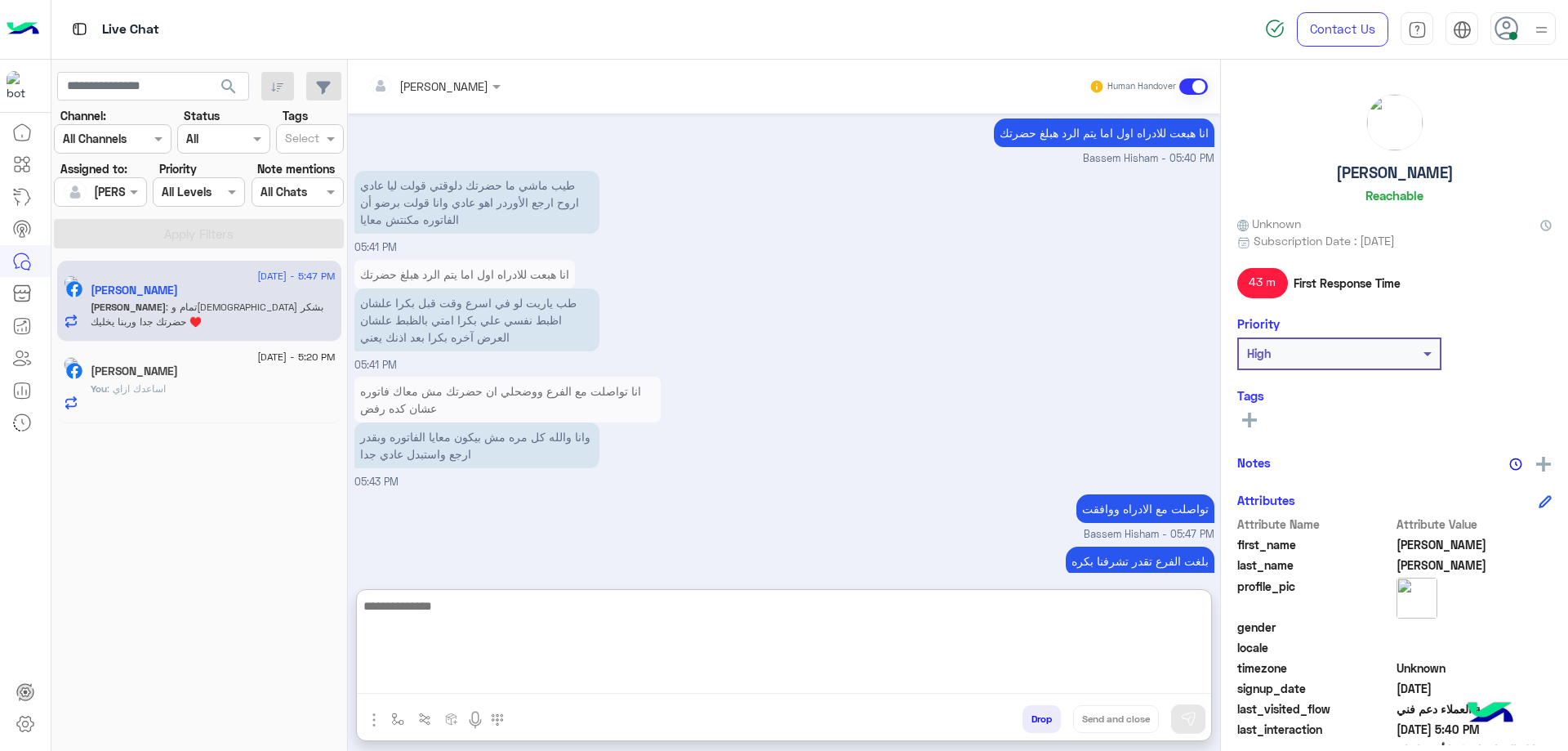
paste textarea "**********"
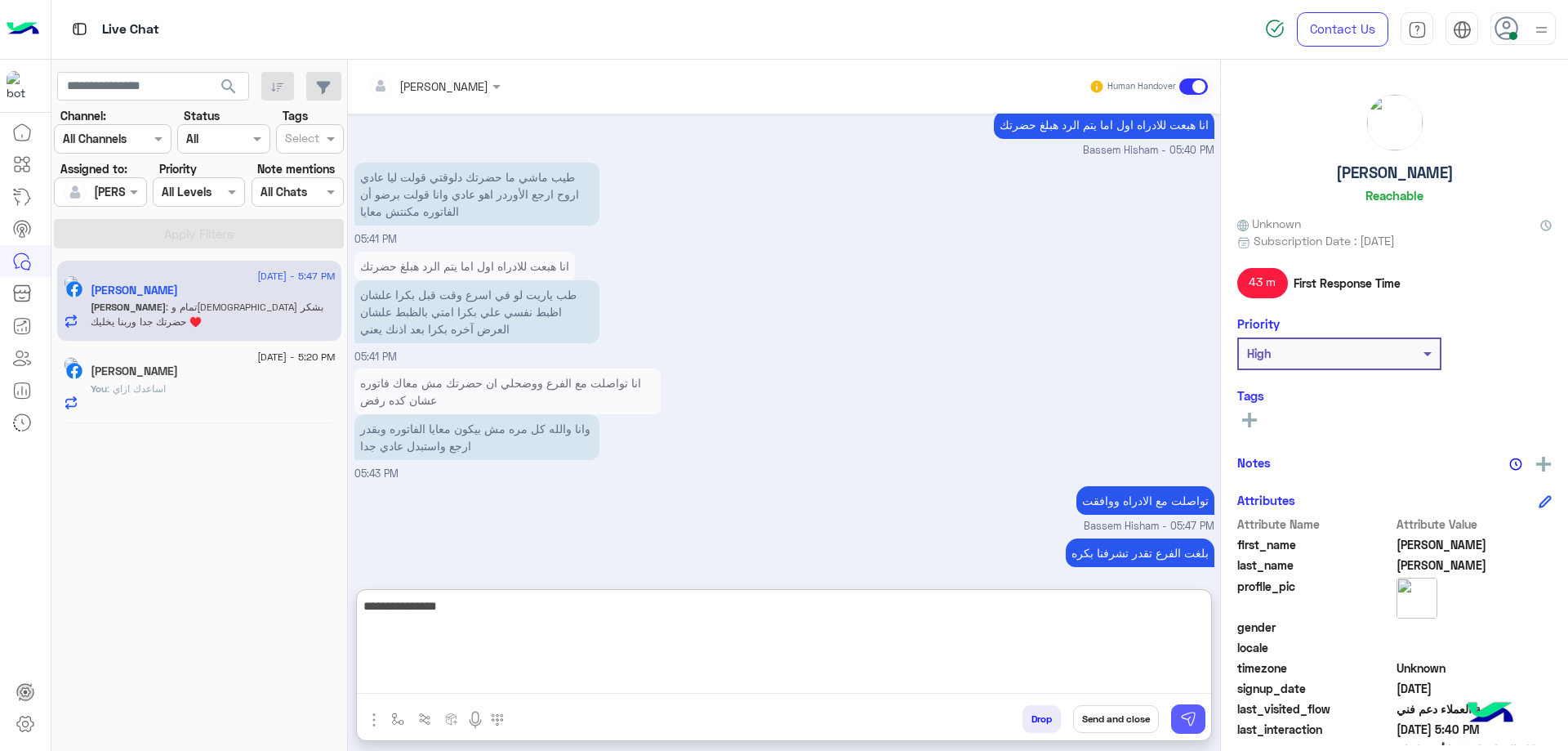
type textarea "**********"
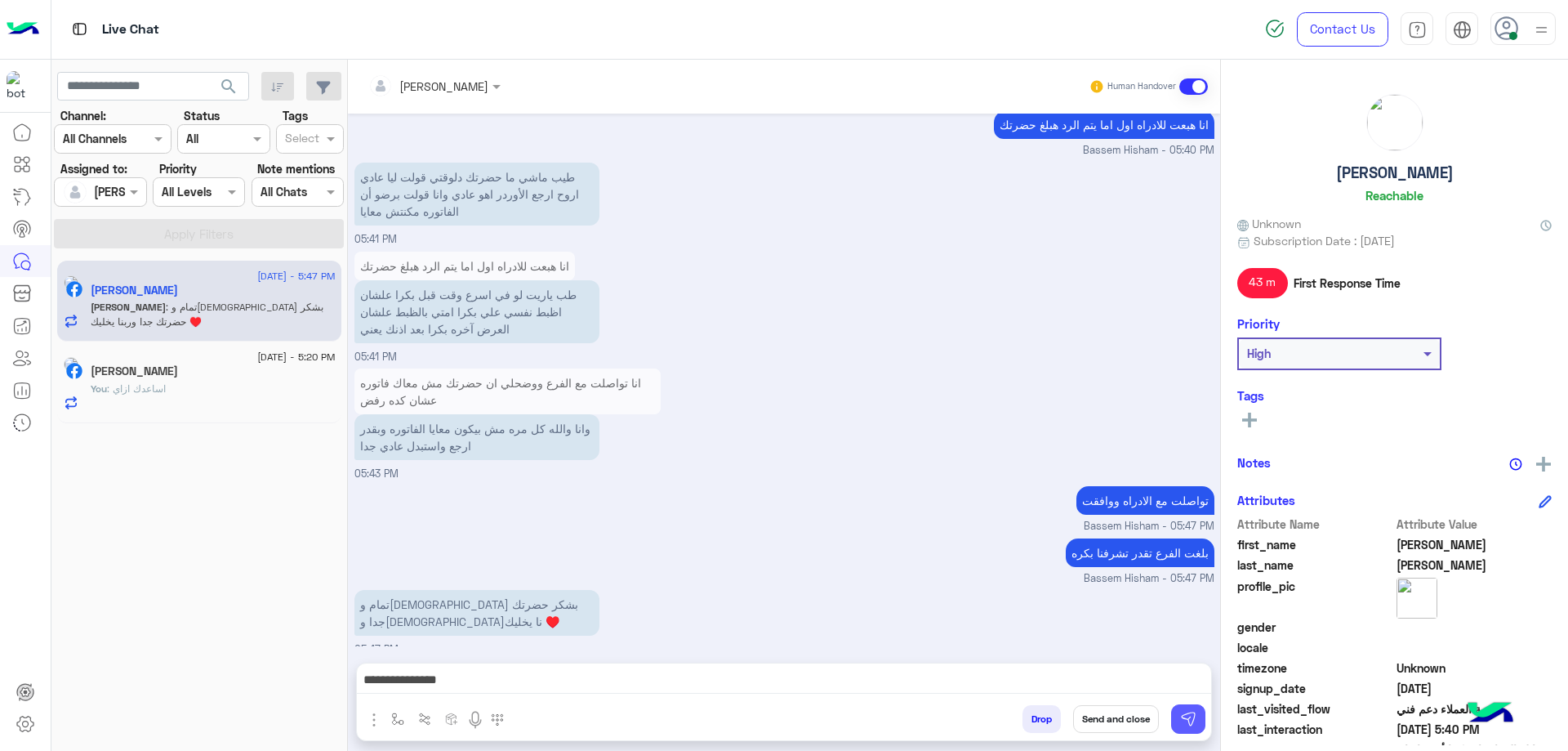
click at [653, 358] on button at bounding box center [1188, 718] width 34 height 29
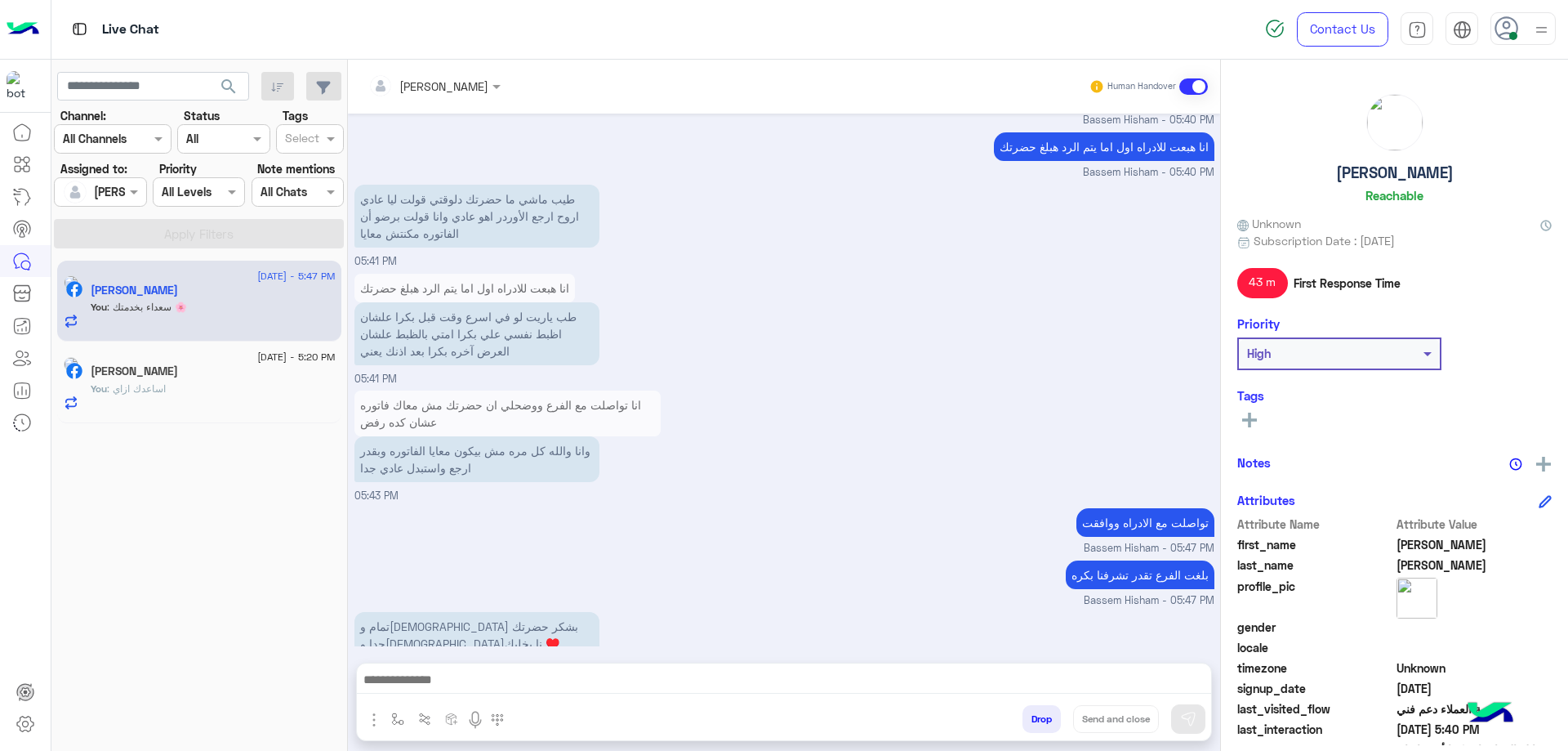
click at [653, 171] on h5 "[PERSON_NAME]" at bounding box center [1394, 173] width 118 height 19
copy h5 "[PERSON_NAME]"
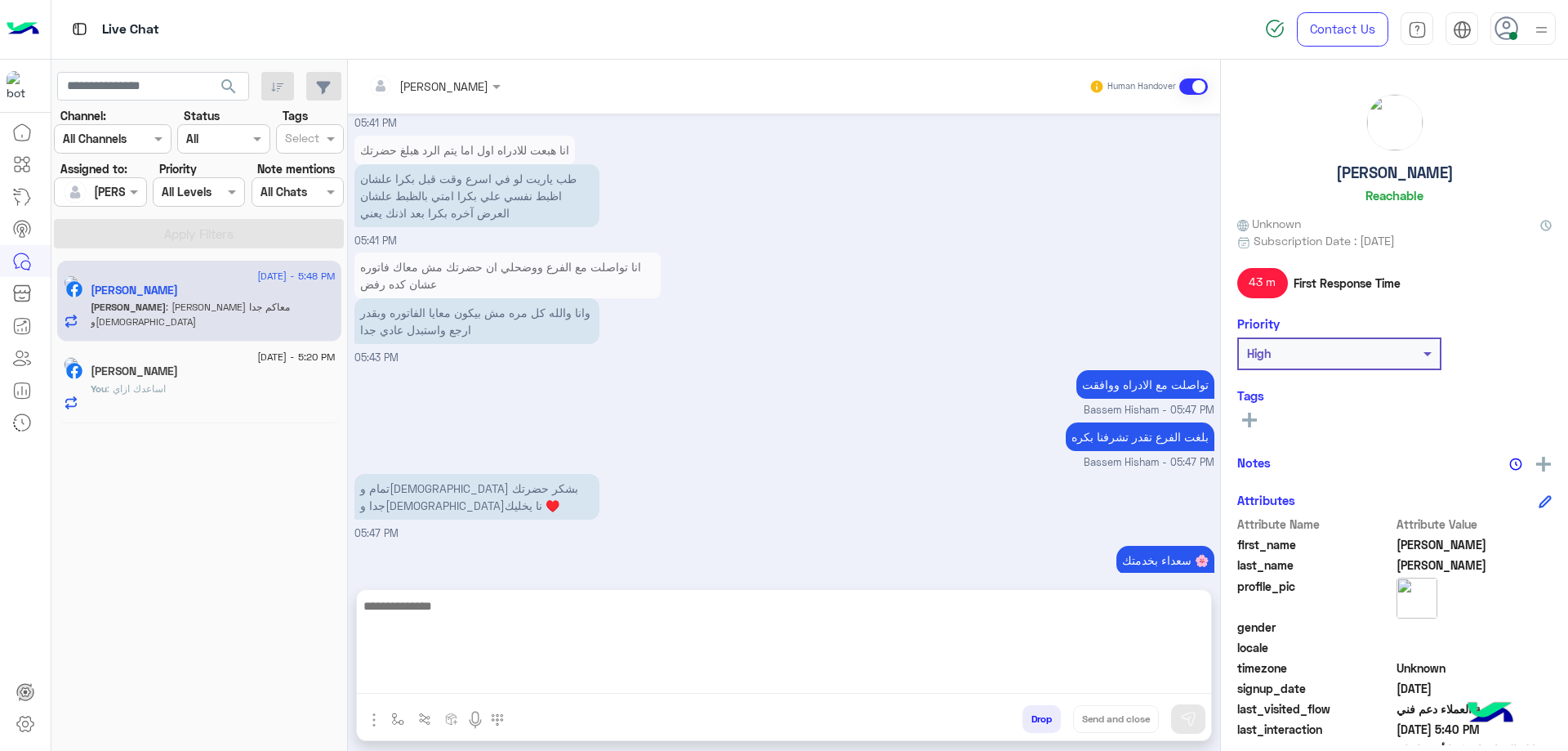
click at [519, 358] on textarea at bounding box center [784, 644] width 854 height 98
type textarea "**********"
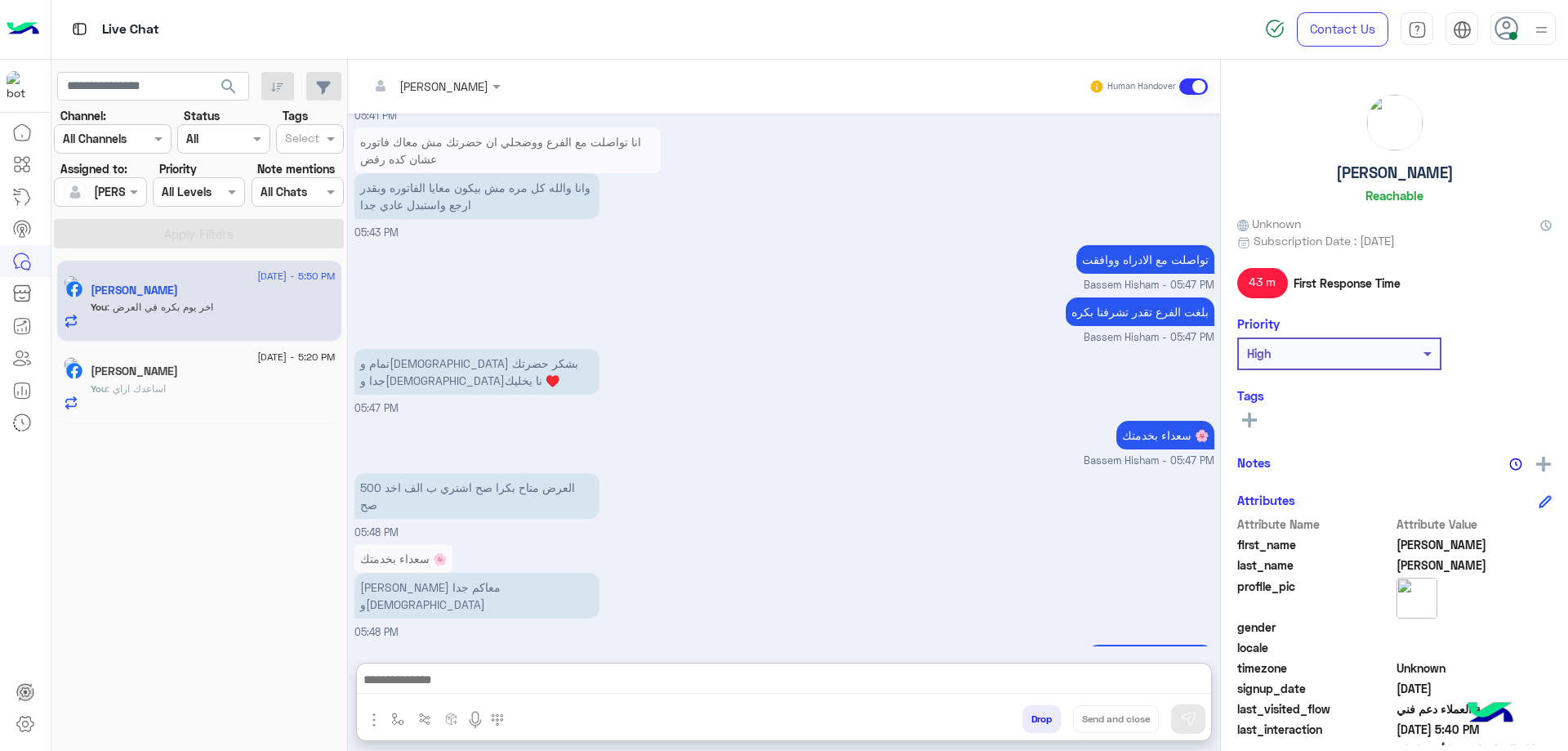
click at [653, 358] on button "Drop" at bounding box center [1041, 719] width 38 height 28
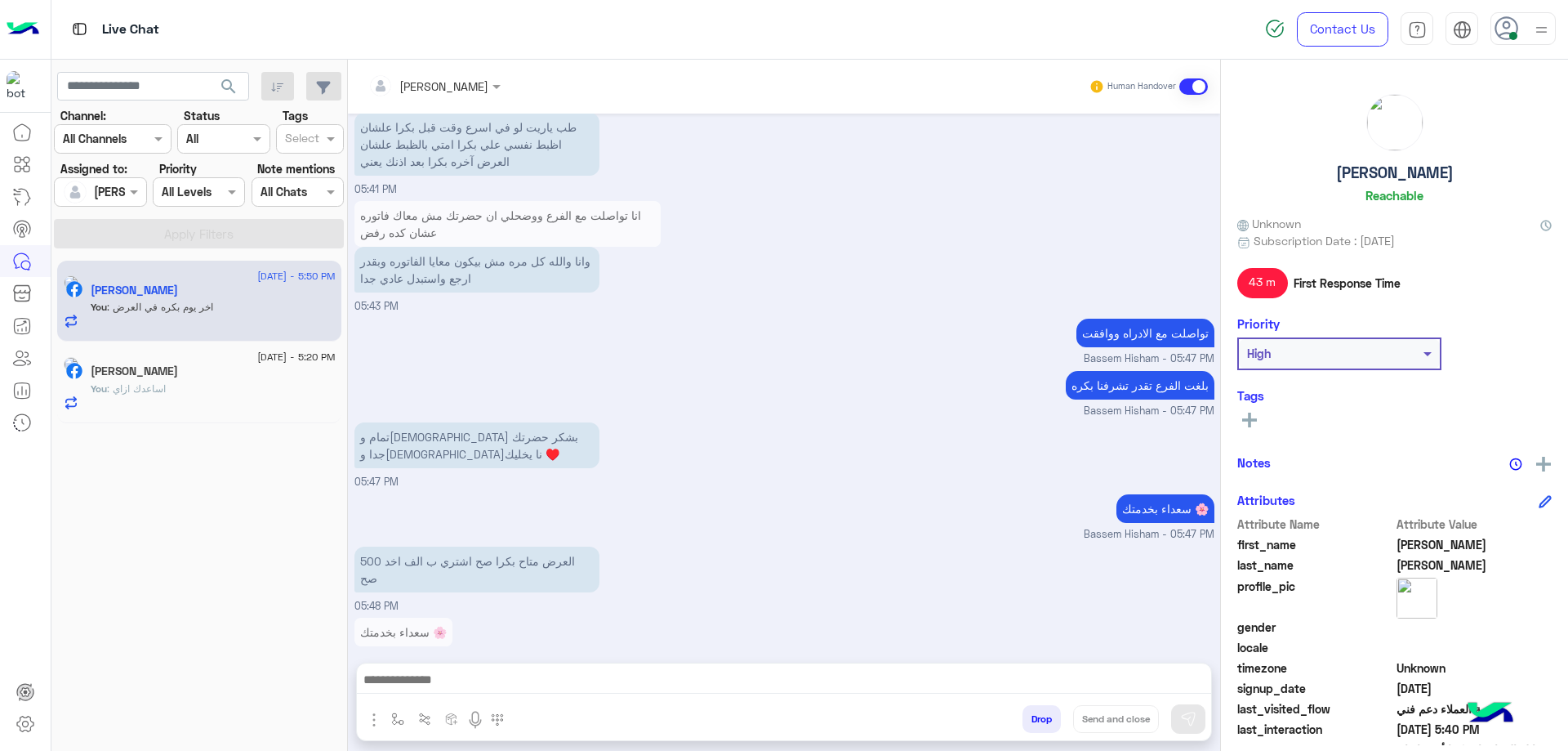
scroll to position [2368, 0]
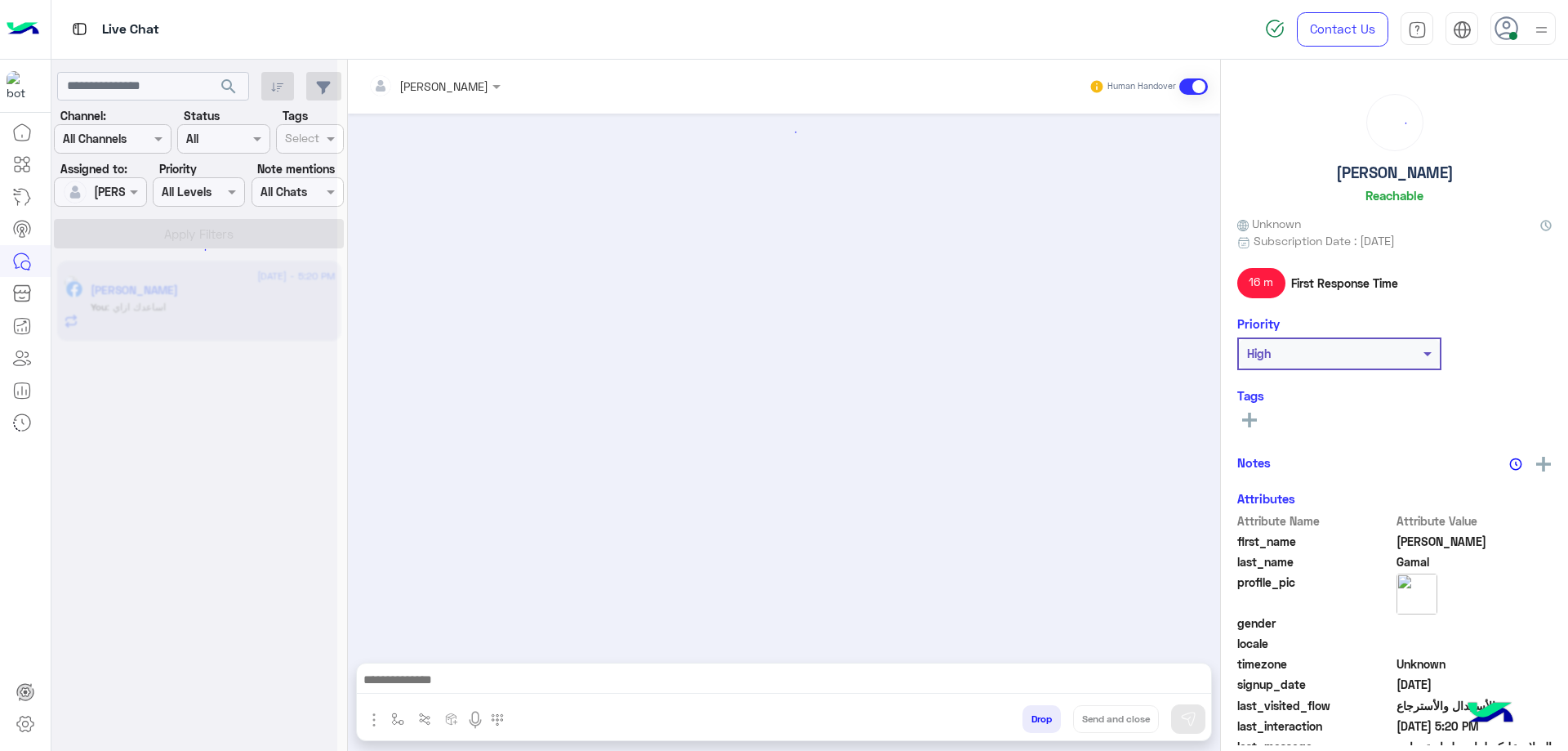
click at [234, 308] on div "You : اساعدك ازاي" at bounding box center [213, 314] width 245 height 29
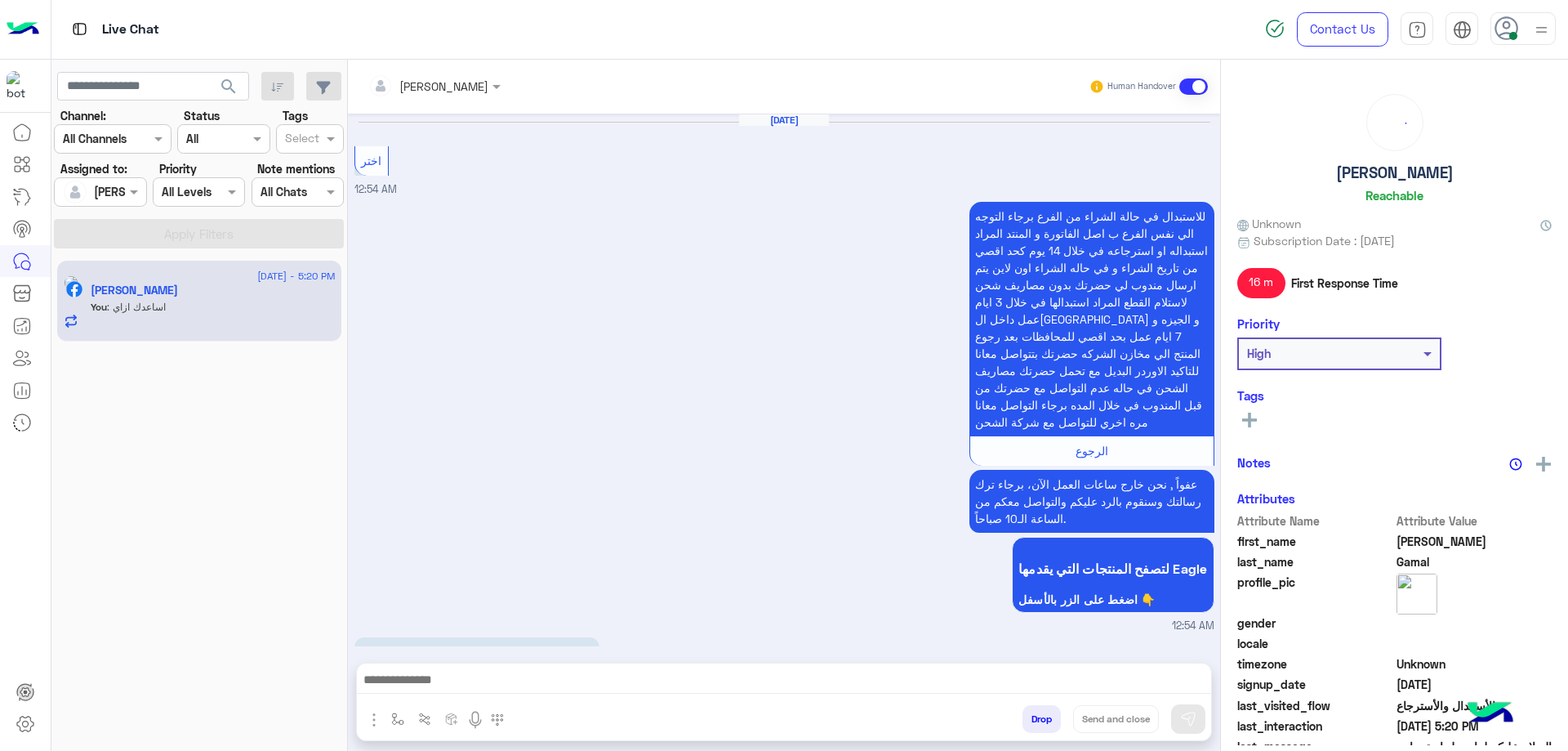
scroll to position [1921, 0]
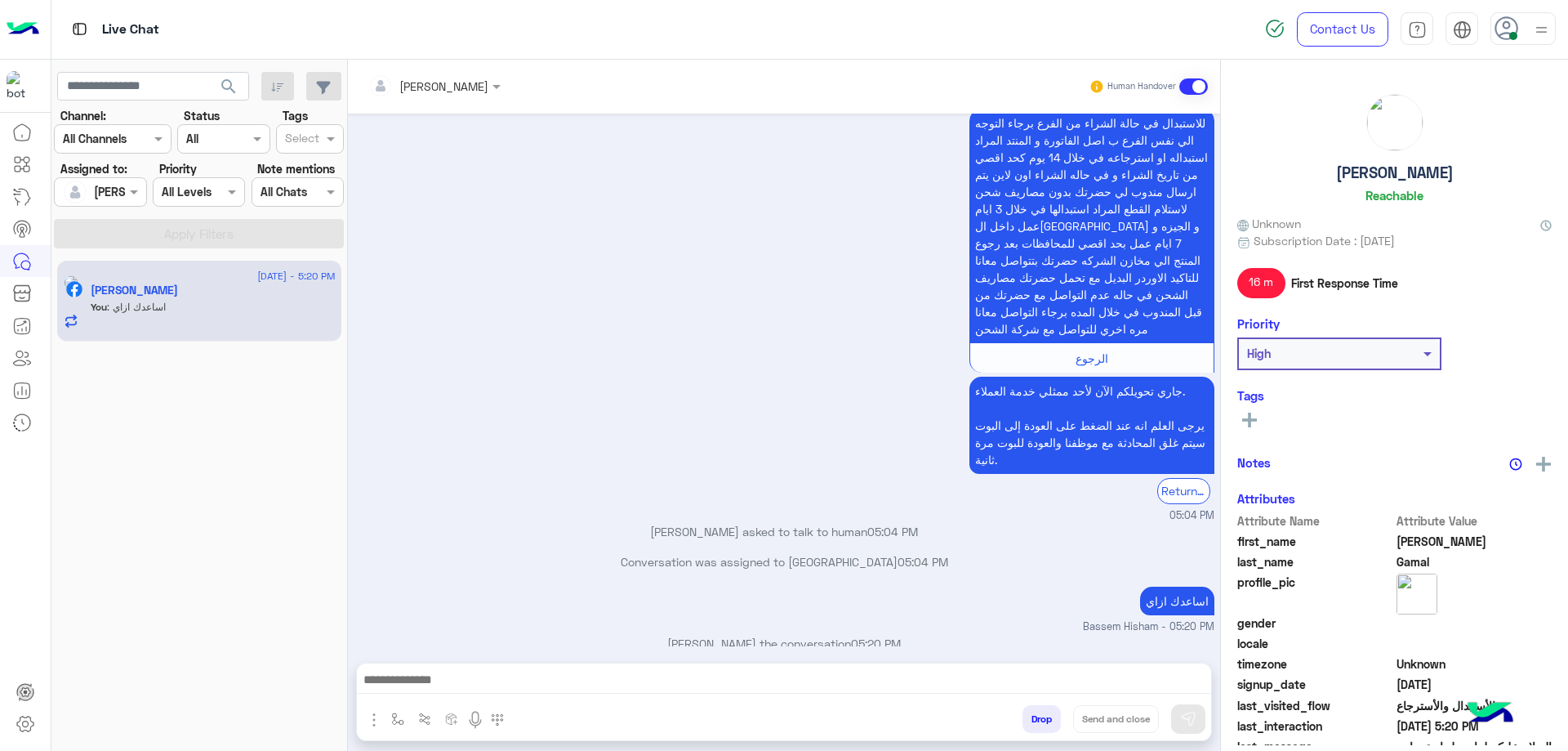
click at [653, 178] on h5 "[PERSON_NAME]" at bounding box center [1394, 173] width 118 height 19
copy h5 "[PERSON_NAME]"
click at [653, 358] on div "Drop Send and close" at bounding box center [863, 722] width 695 height 36
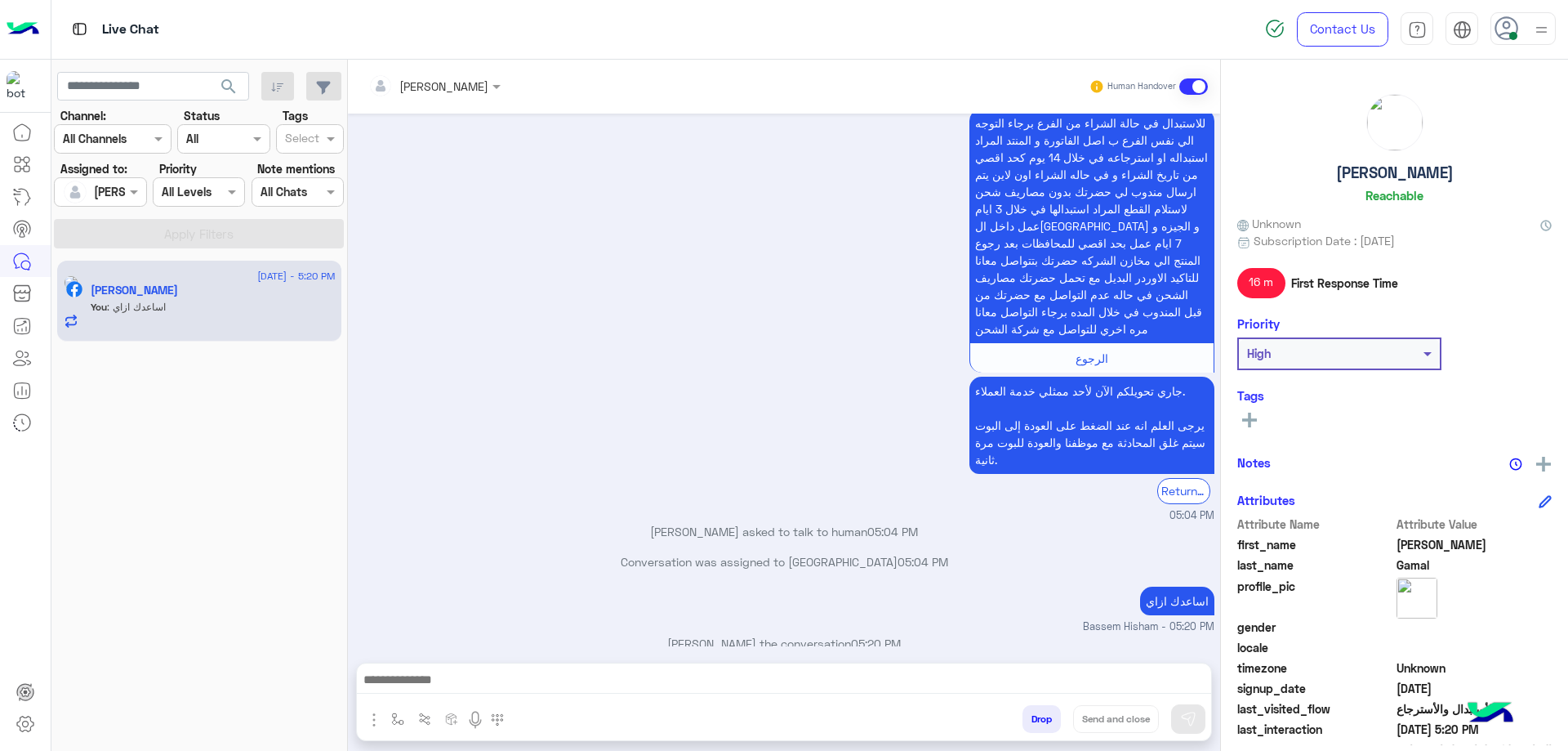
click at [653, 358] on button "Drop" at bounding box center [1041, 719] width 38 height 28
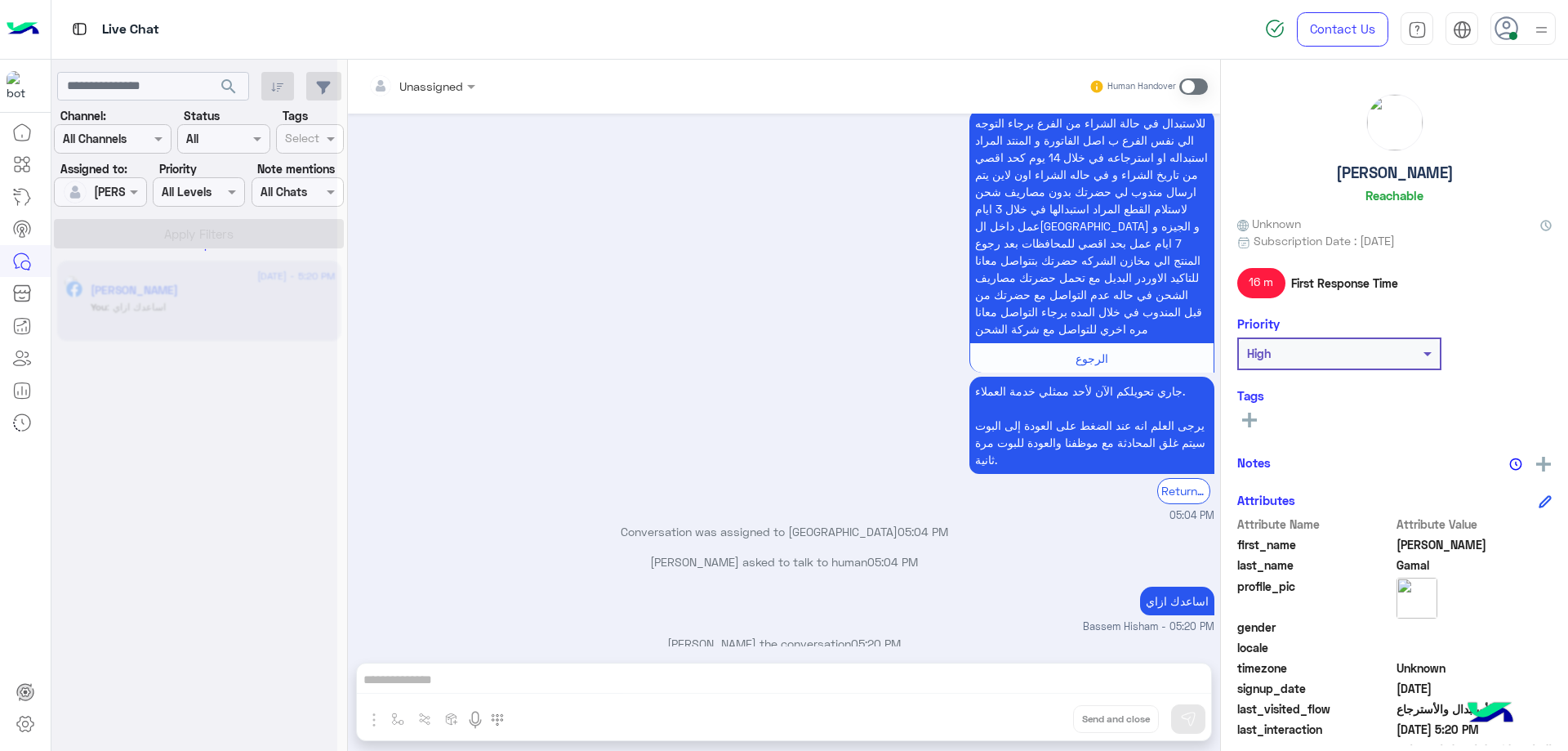
scroll to position [1951, 0]
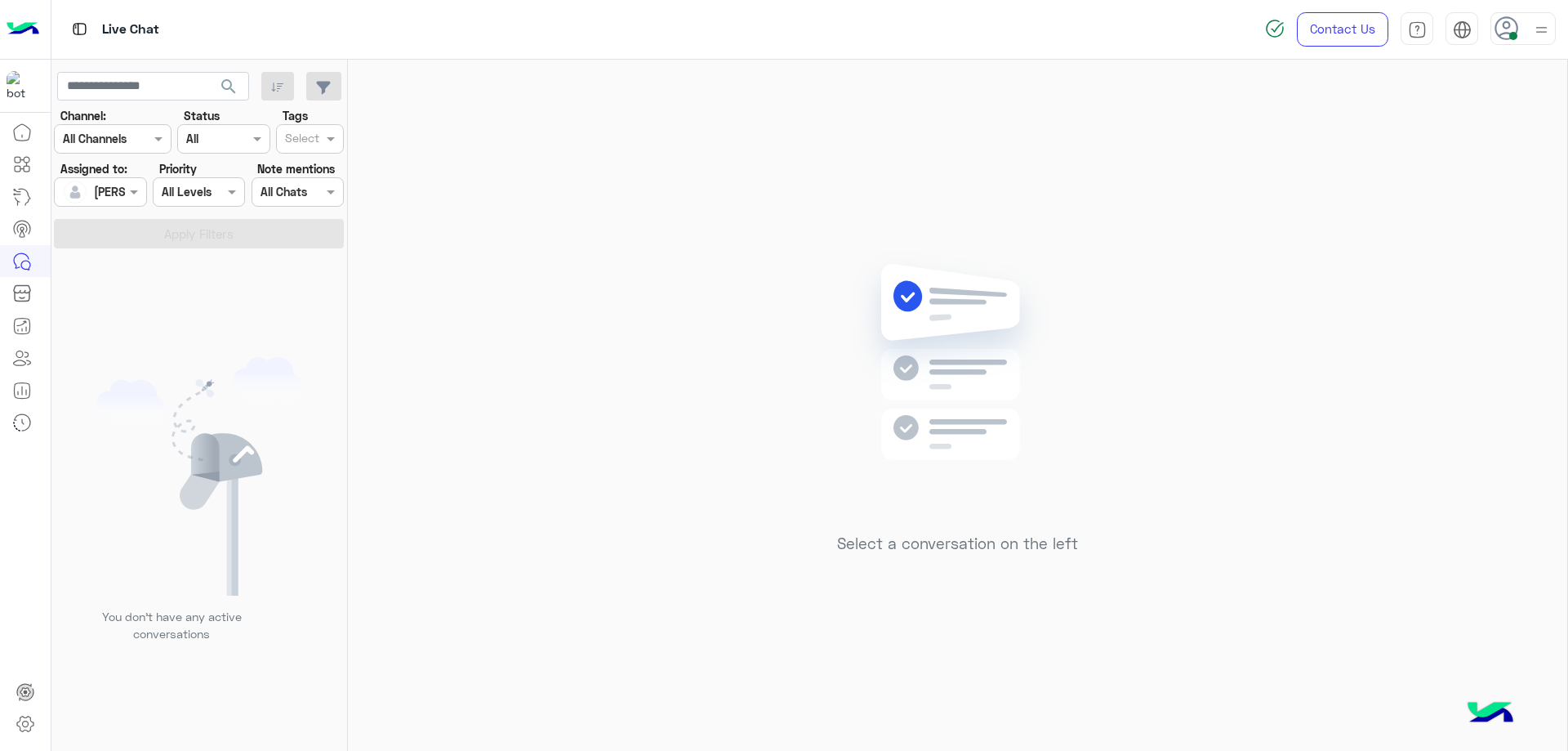
click at [653, 29] on icon at bounding box center [1506, 28] width 25 height 25
click at [653, 232] on label "Offline" at bounding box center [1453, 232] width 178 height 29
click at [653, 358] on link "Sign Out" at bounding box center [1410, 361] width 46 height 14
